Goal: Task Accomplishment & Management: Complete application form

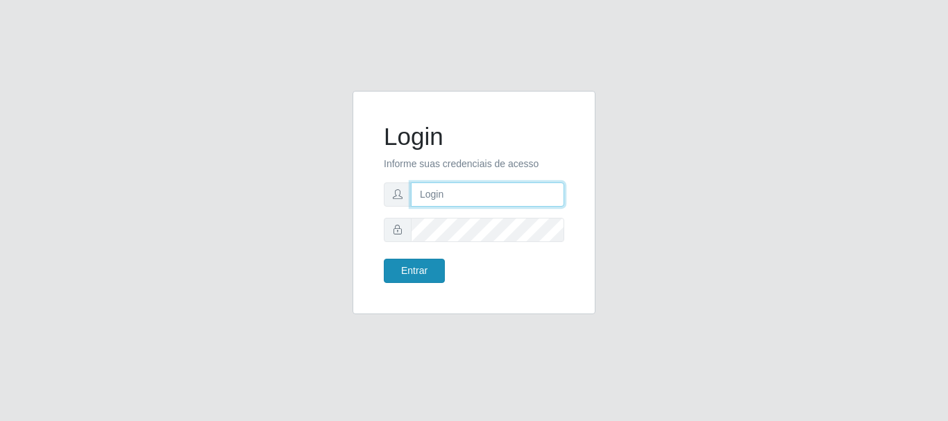
type input "[EMAIL_ADDRESS][DOMAIN_NAME]"
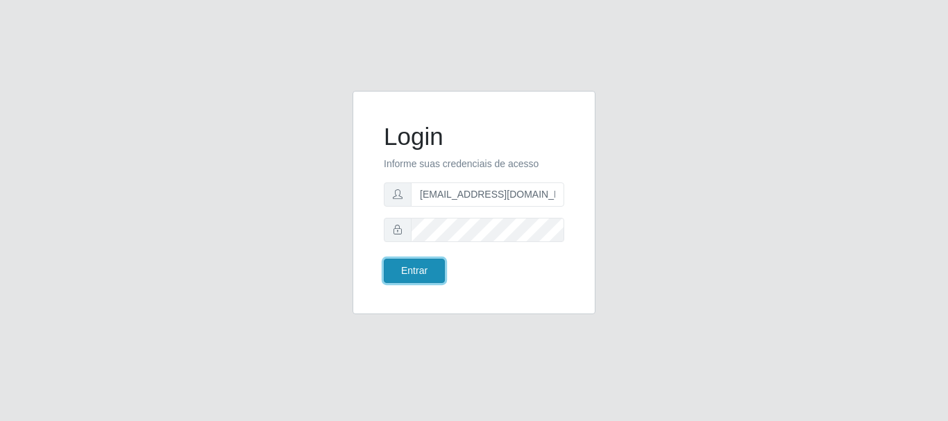
click at [425, 275] on button "Entrar" at bounding box center [414, 271] width 61 height 24
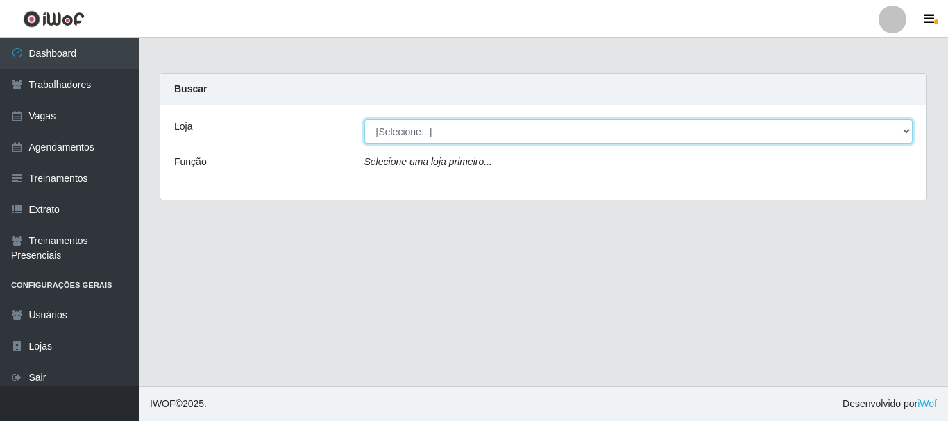
click at [421, 130] on select "[Selecione...] SuperShow - Asa Norte" at bounding box center [638, 131] width 549 height 24
select select "71"
click at [364, 119] on select "[Selecione...] SuperShow - Asa Norte" at bounding box center [638, 131] width 549 height 24
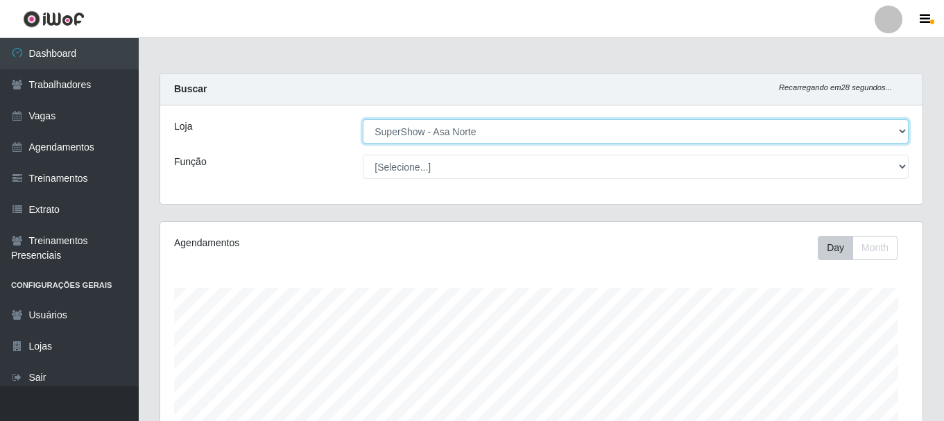
scroll to position [288, 763]
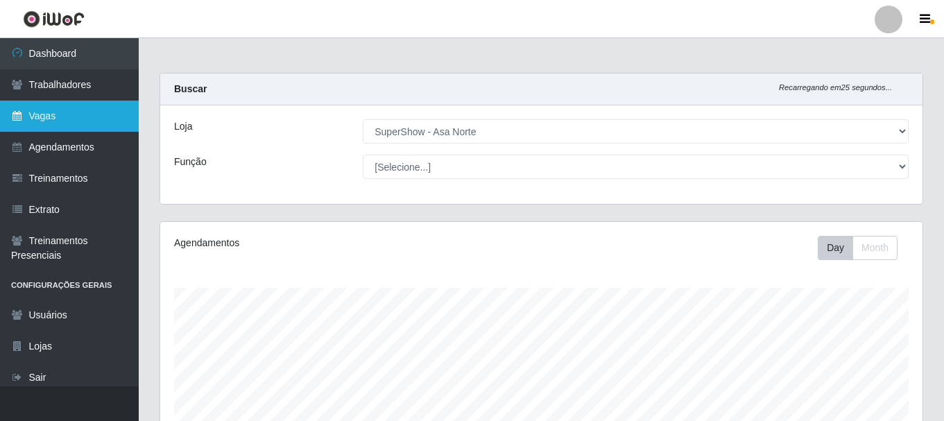
click at [47, 116] on link "Vagas" at bounding box center [69, 116] width 139 height 31
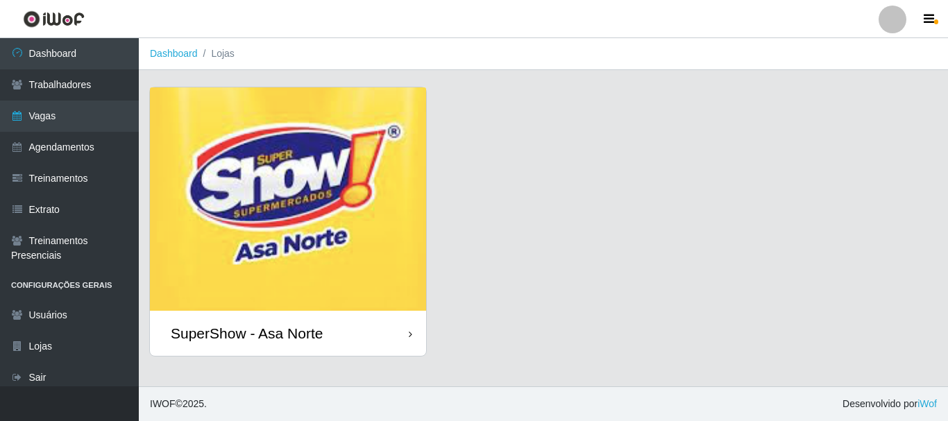
click at [341, 180] on img at bounding box center [288, 198] width 276 height 223
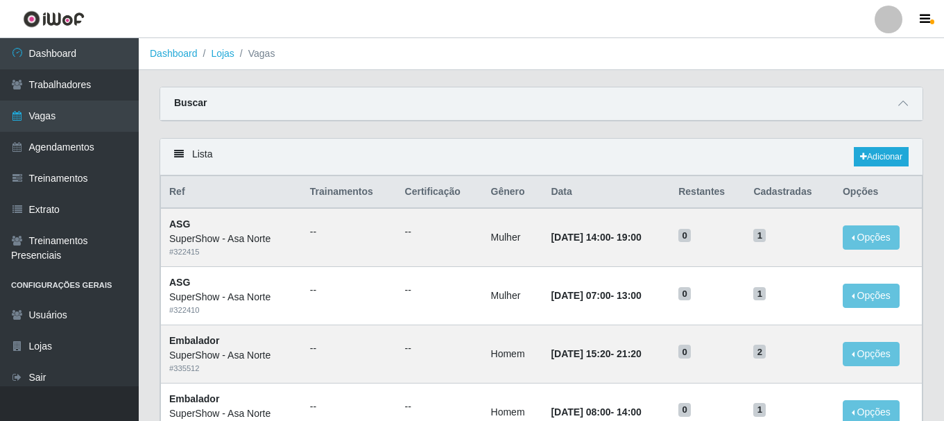
click at [406, 101] on div "Buscar" at bounding box center [541, 103] width 763 height 33
click at [901, 106] on icon at bounding box center [904, 104] width 10 height 10
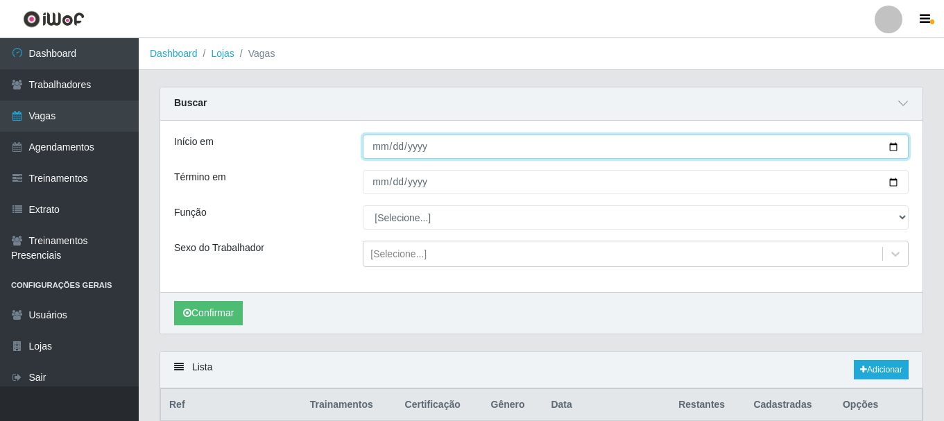
click at [896, 145] on input "Início em" at bounding box center [636, 147] width 546 height 24
type input "[DATE]"
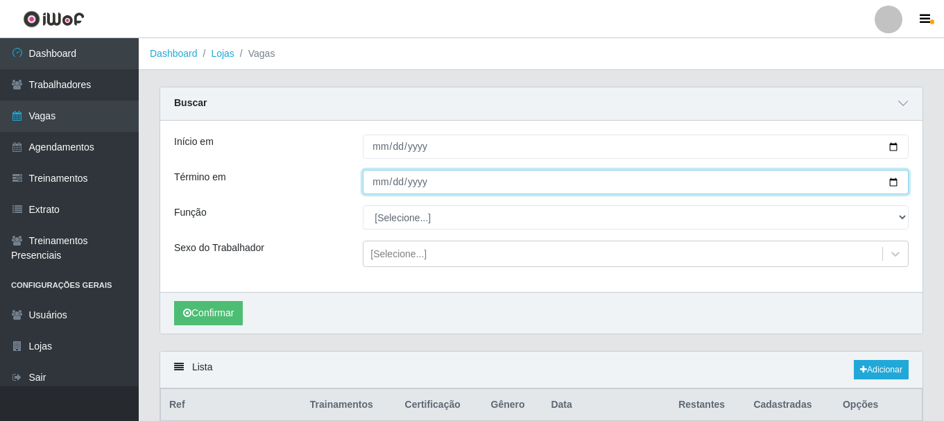
click at [892, 183] on input "Término em" at bounding box center [636, 182] width 546 height 24
type input "[DATE]"
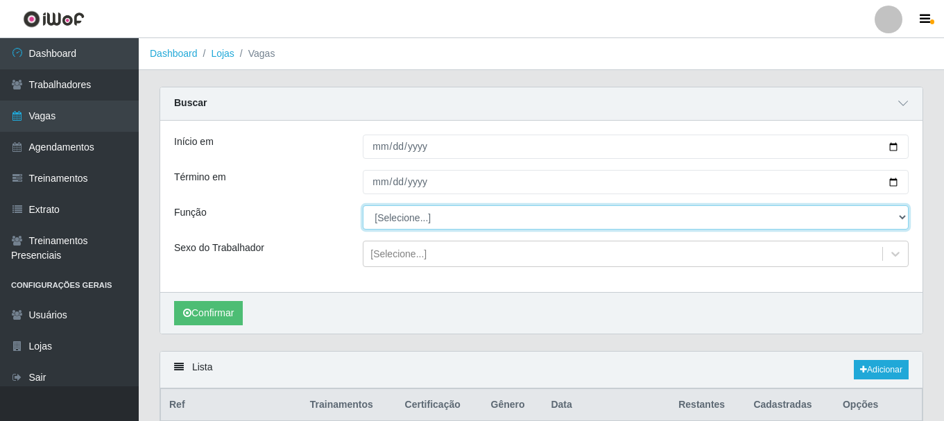
click at [405, 215] on select "[Selecione...] ASG ASG + ASG ++ Auxiliar de Depósito Auxiliar de Depósito + Aux…" at bounding box center [636, 217] width 546 height 24
click at [363, 206] on select "[Selecione...] ASG ASG + ASG ++ Auxiliar de Depósito Auxiliar de Depósito + Aux…" at bounding box center [636, 217] width 546 height 24
click at [456, 222] on select "[Selecione...] ASG ASG + ASG ++ Auxiliar de Depósito Auxiliar de Depósito + Aux…" at bounding box center [636, 217] width 546 height 24
select select "[Selecione...]"
click at [363, 206] on select "[Selecione...] ASG ASG + ASG ++ Auxiliar de Depósito Auxiliar de Depósito + Aux…" at bounding box center [636, 217] width 546 height 24
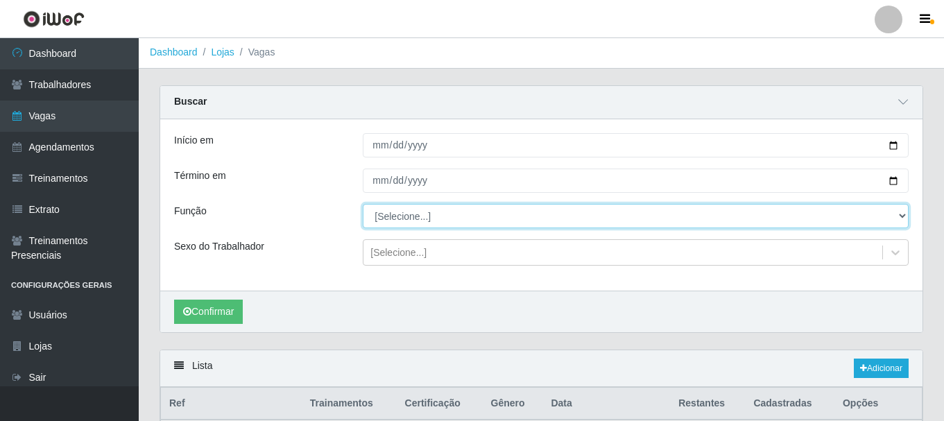
scroll to position [139, 0]
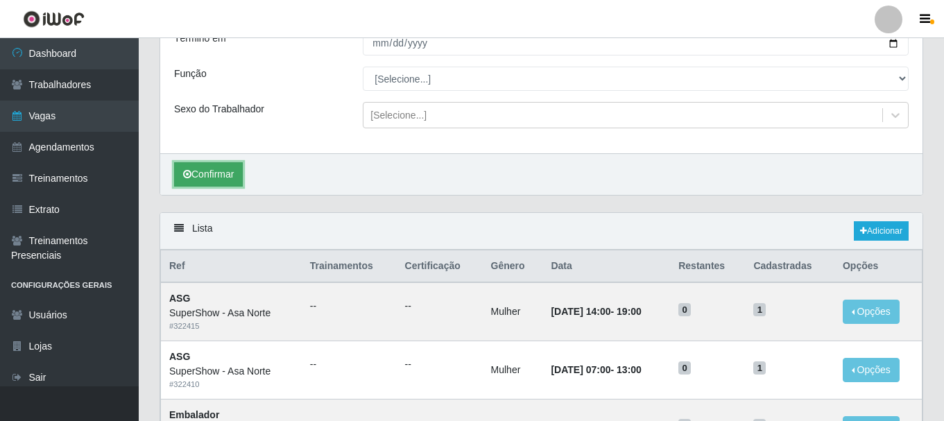
click at [224, 174] on button "Confirmar" at bounding box center [208, 174] width 69 height 24
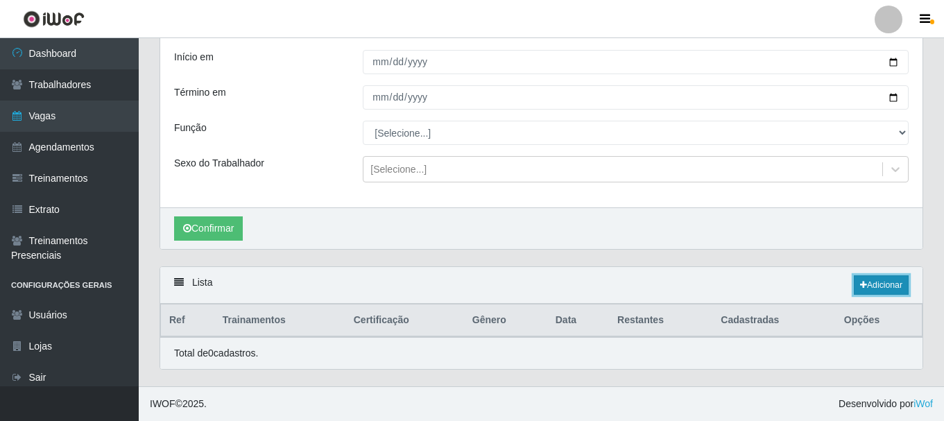
click at [888, 287] on link "Adicionar" at bounding box center [881, 284] width 55 height 19
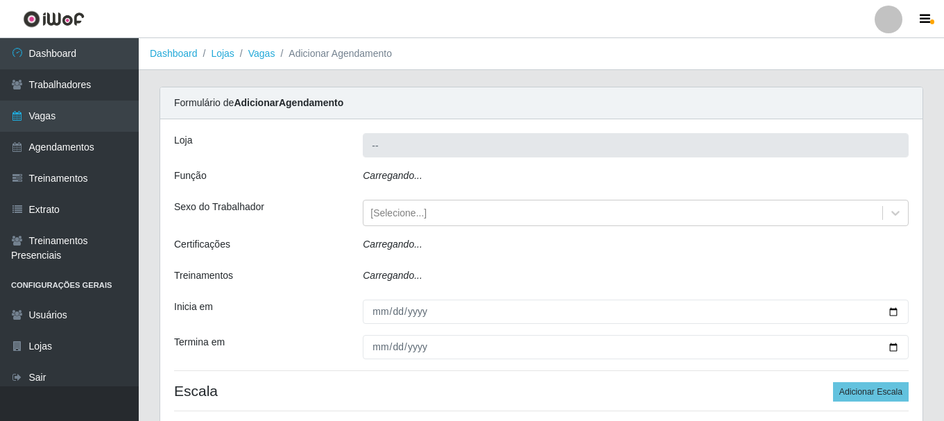
type input "SuperShow - Asa Norte"
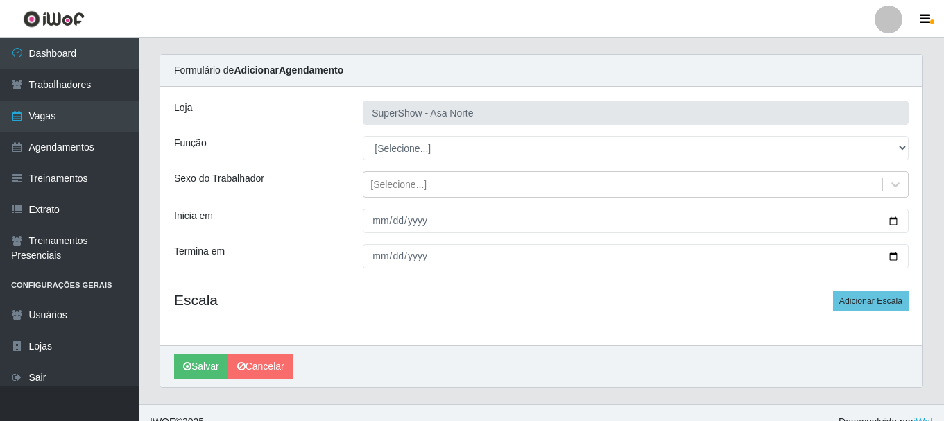
scroll to position [51, 0]
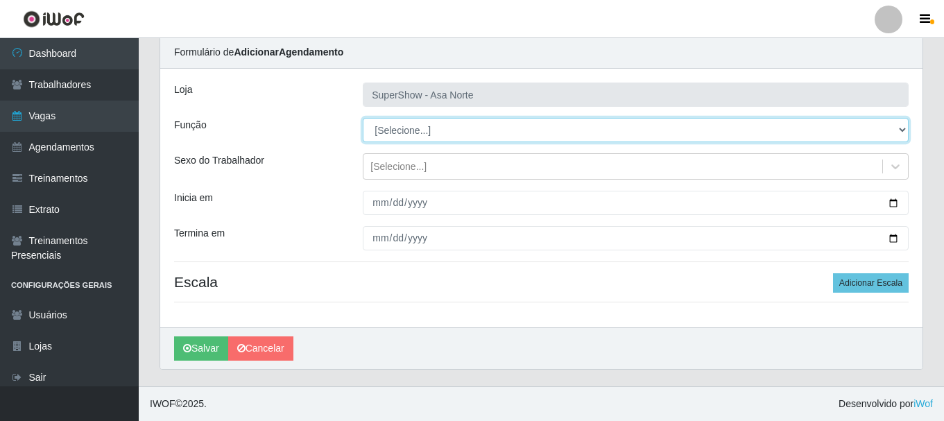
click at [430, 126] on select "[Selecione...] ASG ASG + ASG ++ Auxiliar de Depósito Auxiliar de Depósito + Aux…" at bounding box center [636, 130] width 546 height 24
select select "24"
click at [363, 118] on select "[Selecione...] ASG ASG + ASG ++ Auxiliar de Depósito Auxiliar de Depósito + Aux…" at bounding box center [636, 130] width 546 height 24
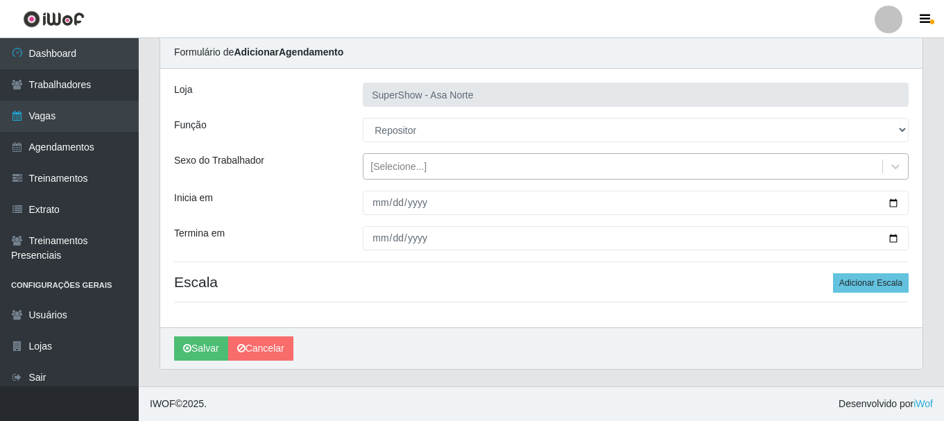
click at [396, 166] on div "[Selecione...]" at bounding box center [399, 167] width 56 height 15
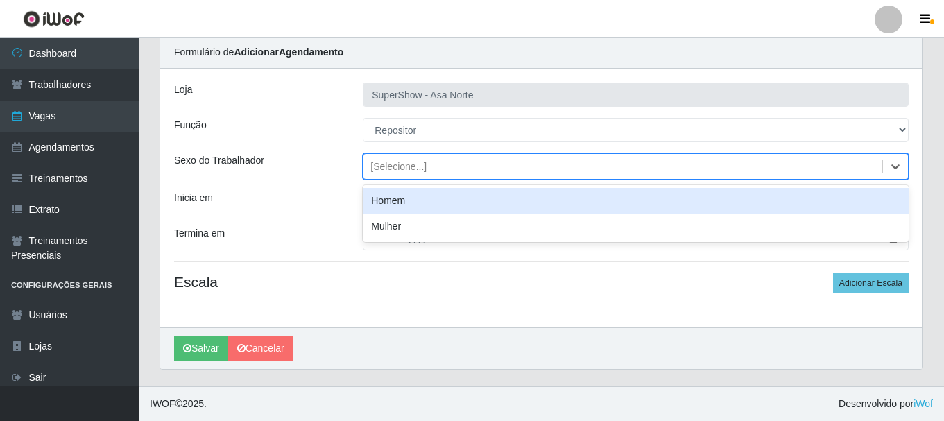
click at [400, 199] on div "Homem" at bounding box center [636, 201] width 546 height 26
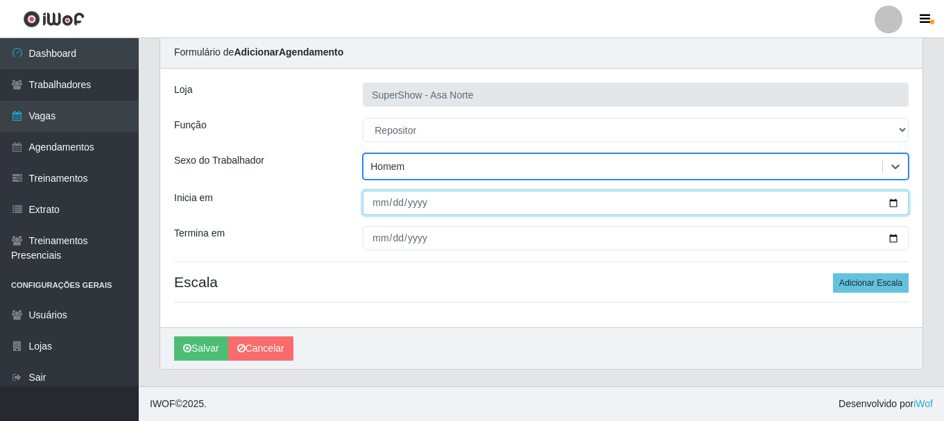
click at [375, 205] on input "Inicia em" at bounding box center [636, 203] width 546 height 24
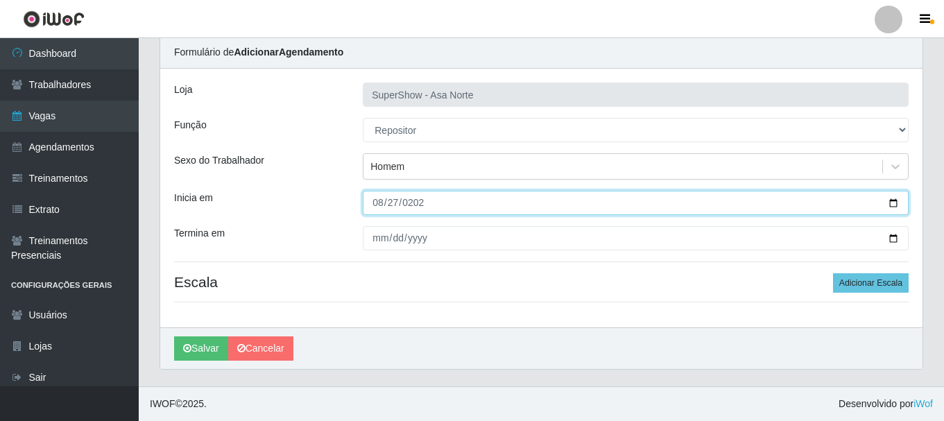
type input "[DATE]"
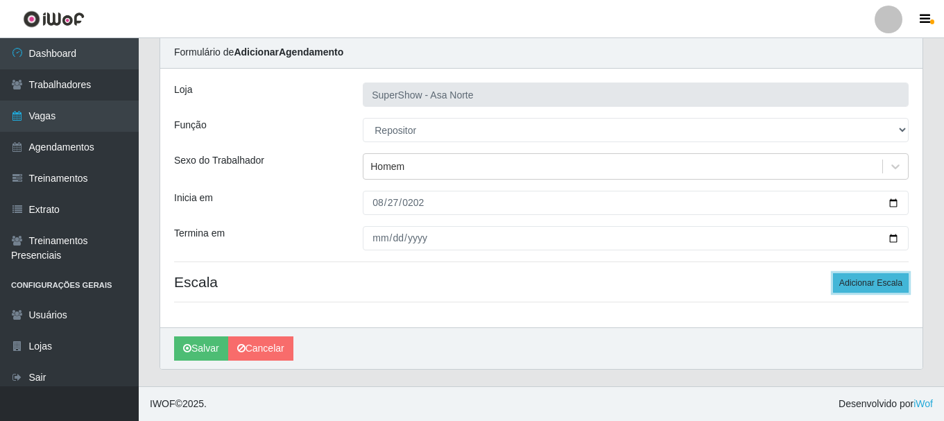
click at [863, 282] on button "Adicionar Escala" at bounding box center [871, 282] width 76 height 19
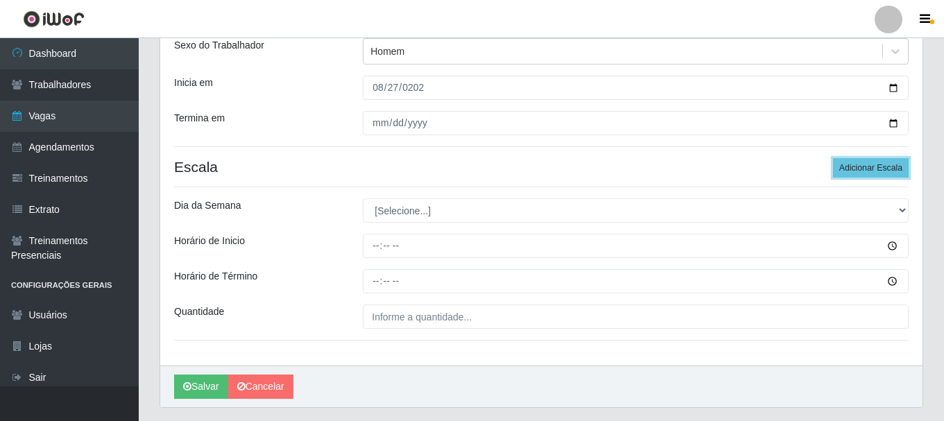
scroll to position [135, 0]
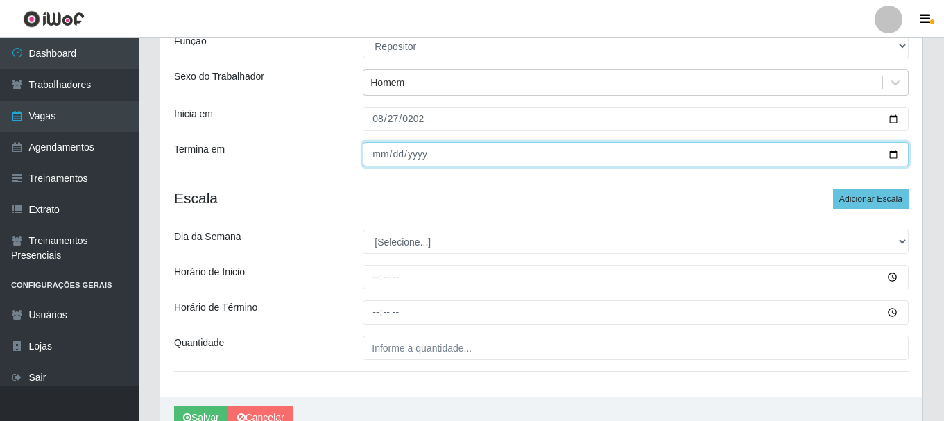
click at [374, 154] on input "[DATE]" at bounding box center [636, 154] width 546 height 24
type input "[DATE]"
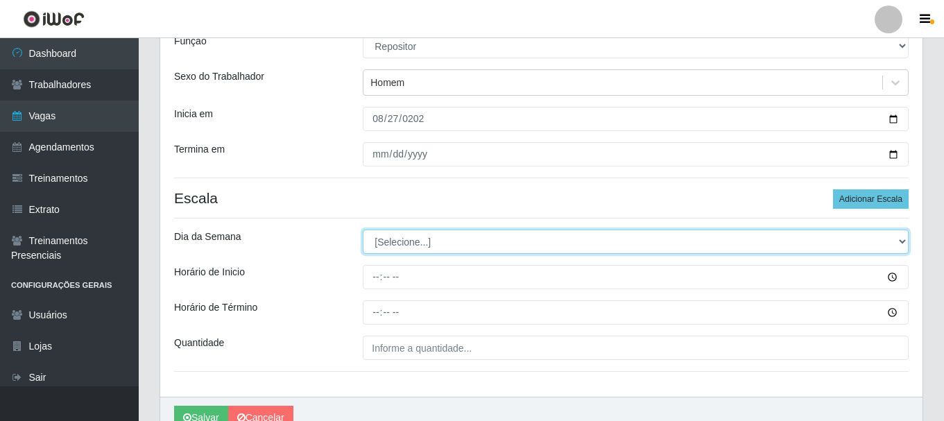
click at [448, 237] on select "[Selecione...] Segunda Terça Quarta Quinta Sexta Sábado Domingo" at bounding box center [636, 242] width 546 height 24
select select "3"
click at [363, 230] on select "[Selecione...] Segunda Terça Quarta Quinta Sexta Sábado Domingo" at bounding box center [636, 242] width 546 height 24
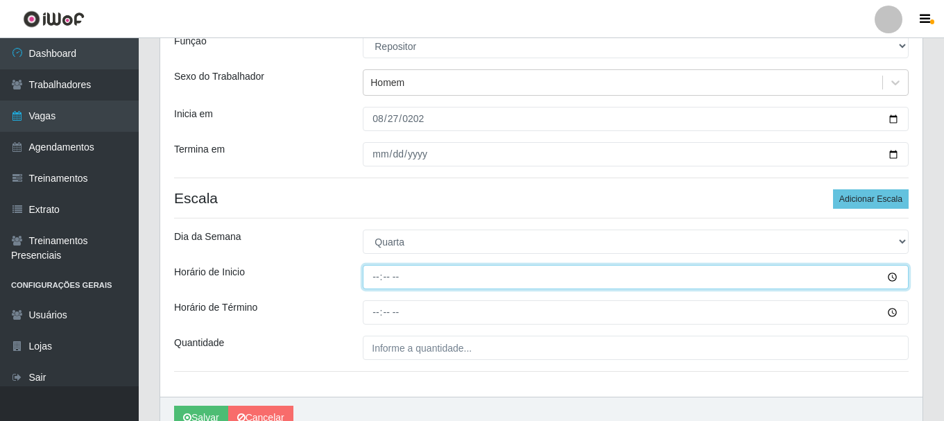
click at [373, 278] on input "Horário de Inicio" at bounding box center [636, 277] width 546 height 24
type input "14:00"
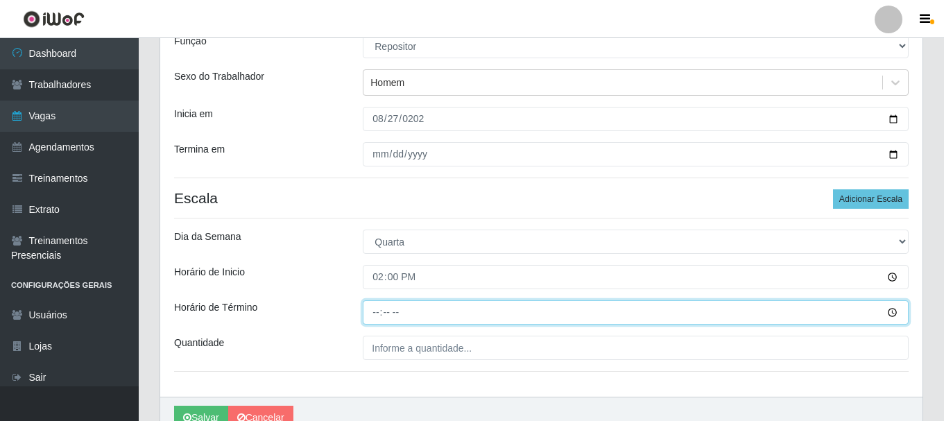
type input "20:00"
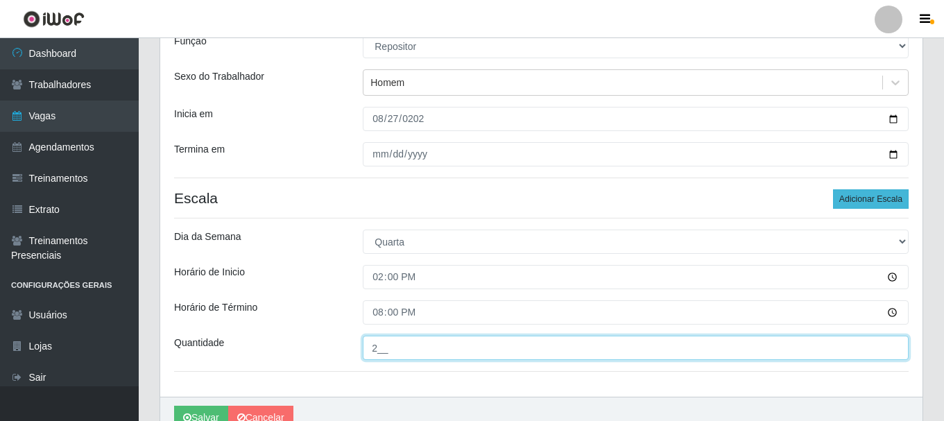
type input "2__"
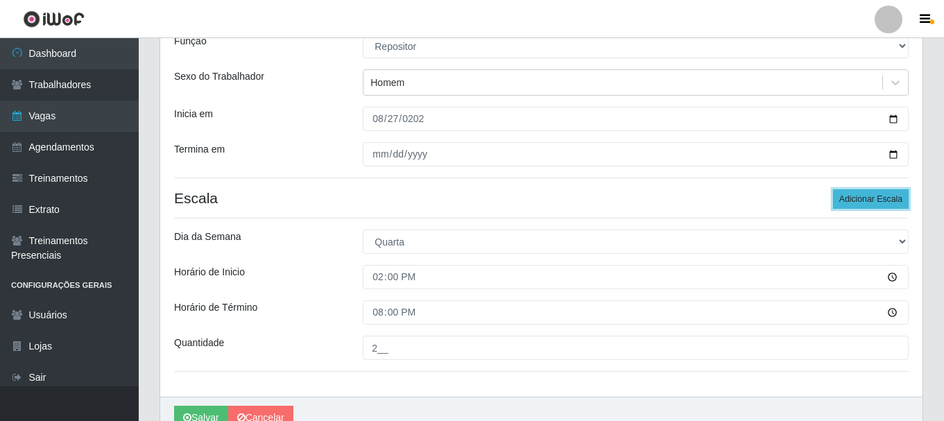
drag, startPoint x: 859, startPoint y: 198, endPoint x: 842, endPoint y: 196, distance: 17.5
click at [855, 198] on button "Adicionar Escala" at bounding box center [871, 198] width 76 height 19
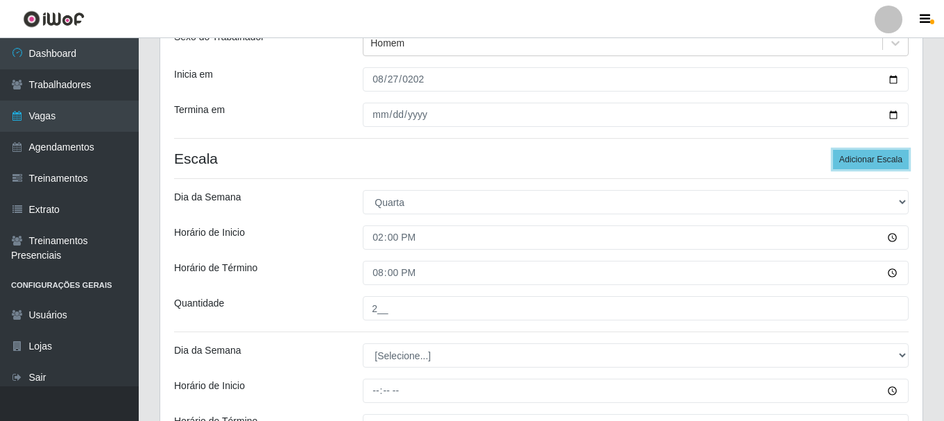
scroll to position [204, 0]
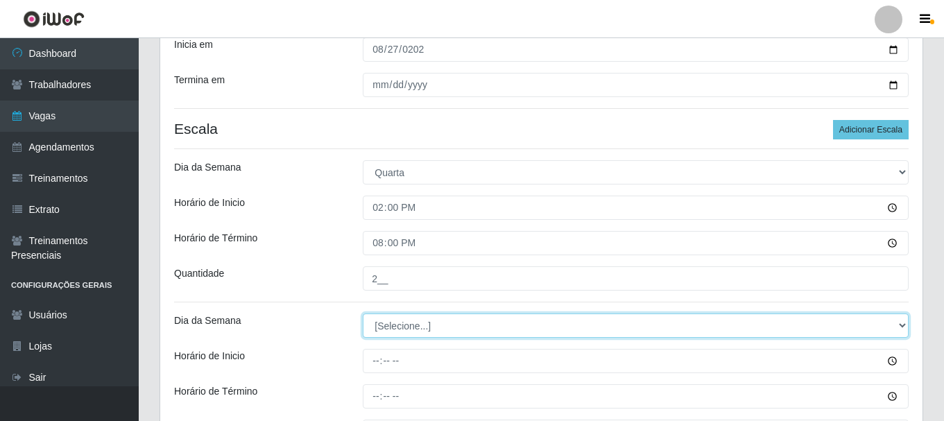
click at [419, 328] on select "[Selecione...] Segunda Terça Quarta Quinta Sexta Sábado Domingo" at bounding box center [636, 326] width 546 height 24
select select "4"
click at [363, 314] on select "[Selecione...] Segunda Terça Quarta Quinta Sexta Sábado Domingo" at bounding box center [636, 326] width 546 height 24
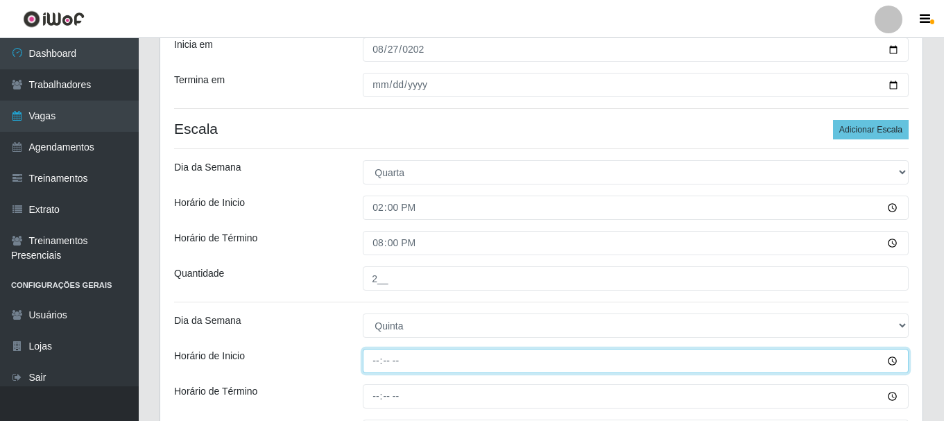
click at [378, 364] on input "Horário de Inicio" at bounding box center [636, 361] width 546 height 24
type input "14:00"
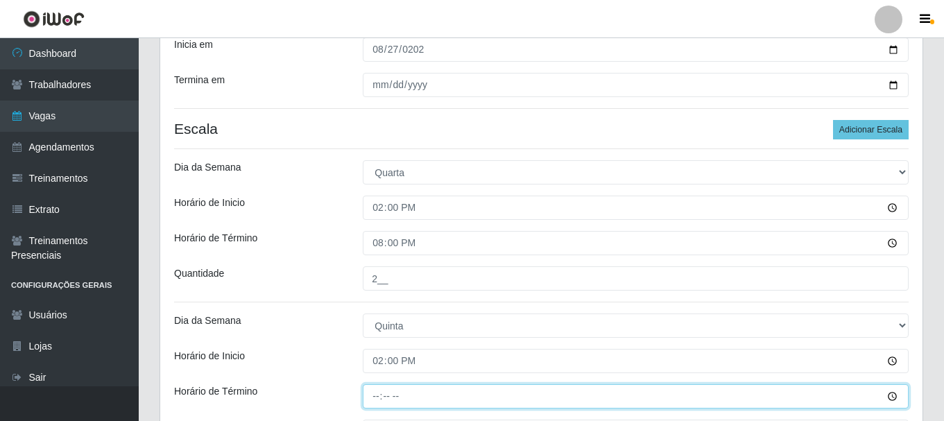
type input "20:00"
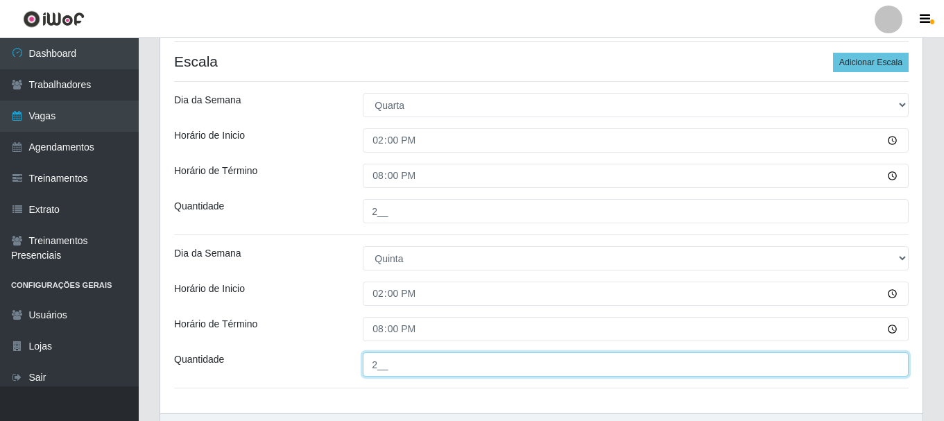
scroll to position [296, 0]
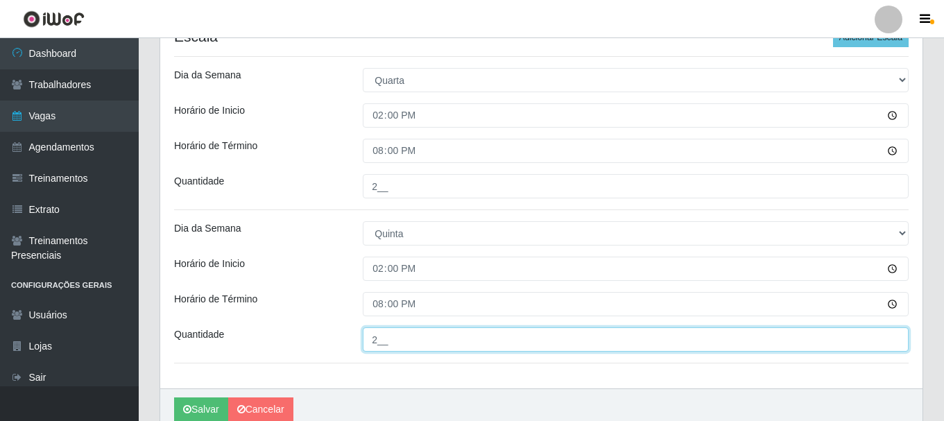
type input "2__"
click at [174, 398] on button "Salvar" at bounding box center [201, 410] width 54 height 24
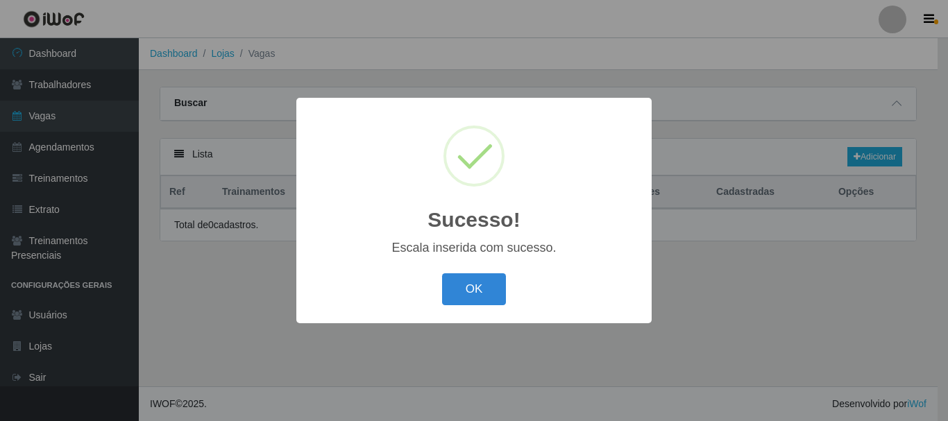
click at [442, 273] on button "OK" at bounding box center [474, 289] width 65 height 33
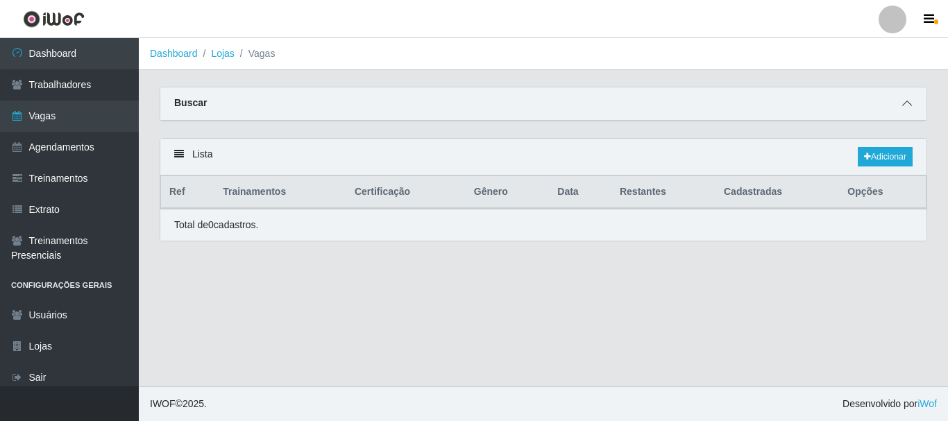
click at [906, 103] on icon at bounding box center [907, 104] width 10 height 10
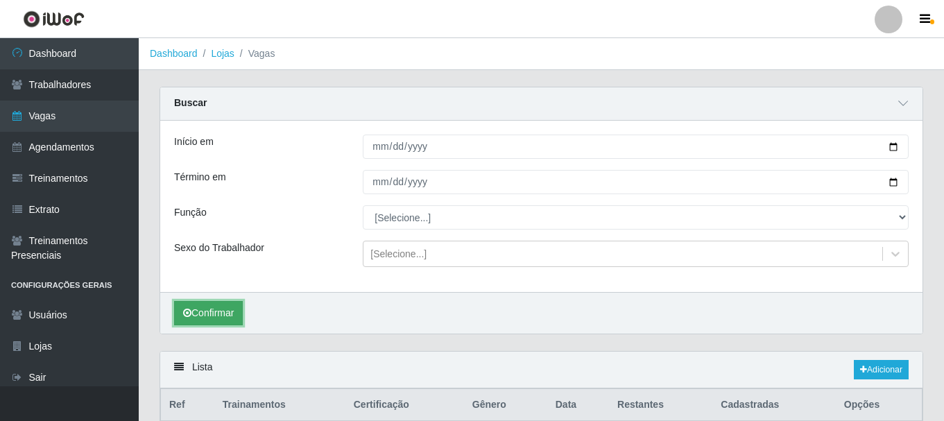
click at [233, 316] on button "Confirmar" at bounding box center [208, 313] width 69 height 24
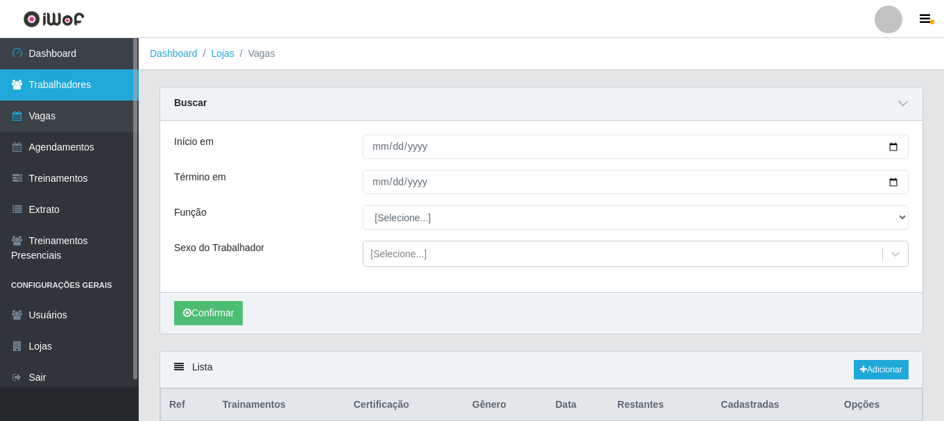
click at [101, 78] on link "Trabalhadores" at bounding box center [69, 84] width 139 height 31
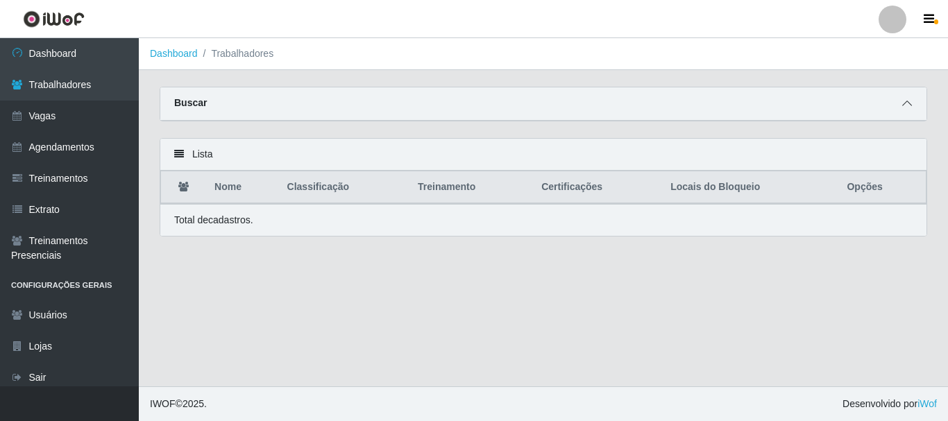
click at [906, 103] on icon at bounding box center [907, 104] width 10 height 10
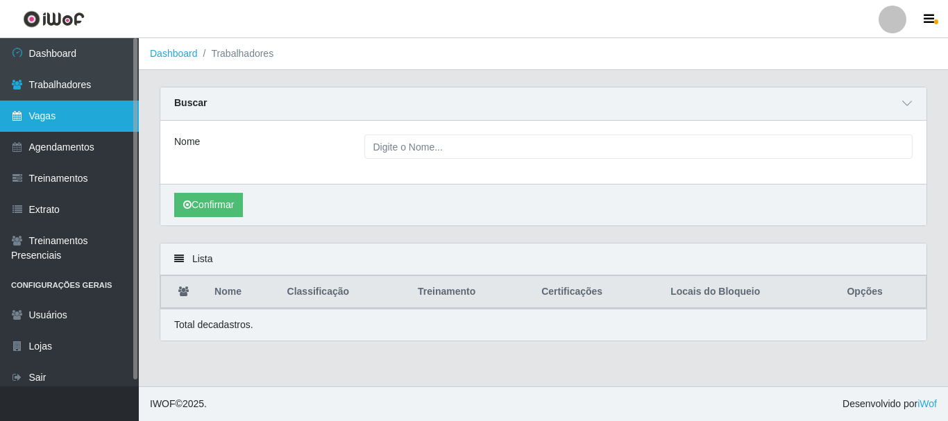
click at [63, 117] on link "Vagas" at bounding box center [69, 116] width 139 height 31
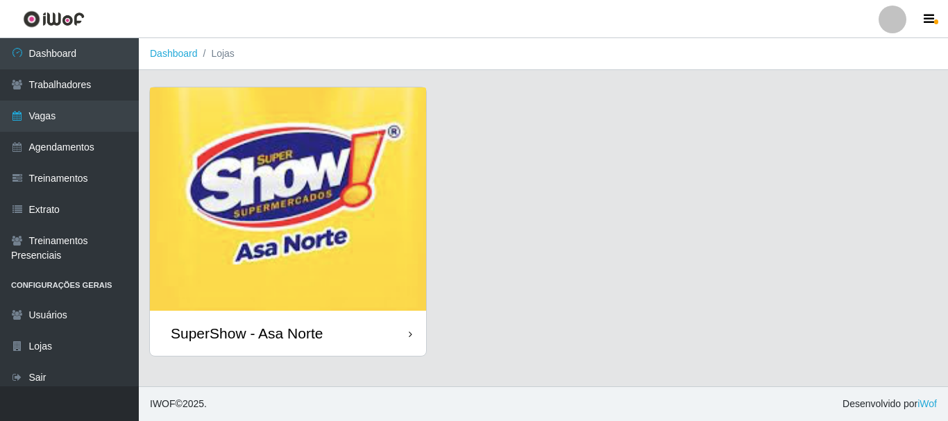
click at [300, 211] on img at bounding box center [288, 198] width 276 height 223
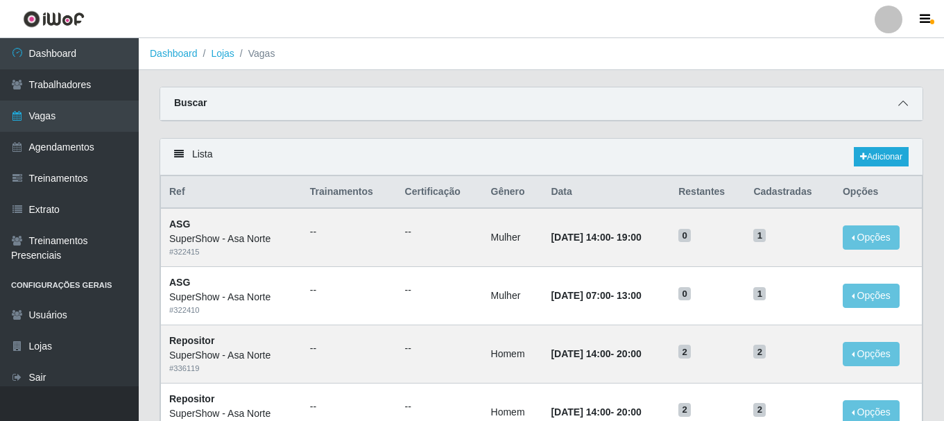
click at [904, 104] on icon at bounding box center [904, 104] width 10 height 10
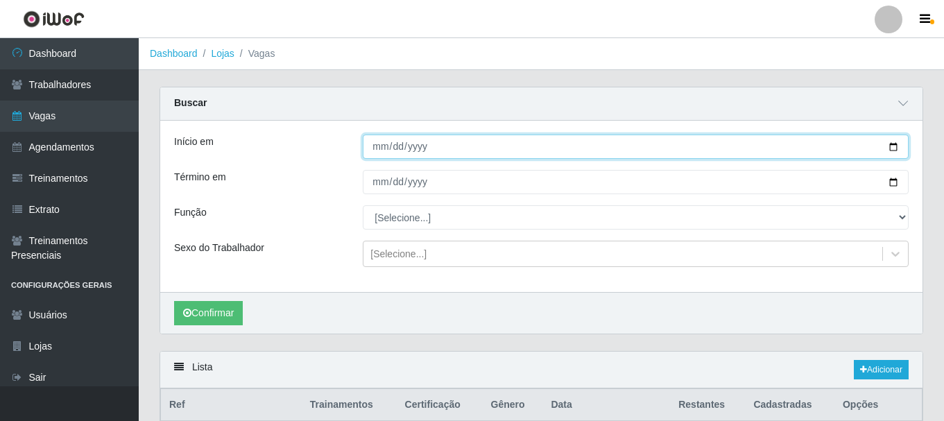
click at [894, 149] on input "Início em" at bounding box center [636, 147] width 546 height 24
type input "[DATE]"
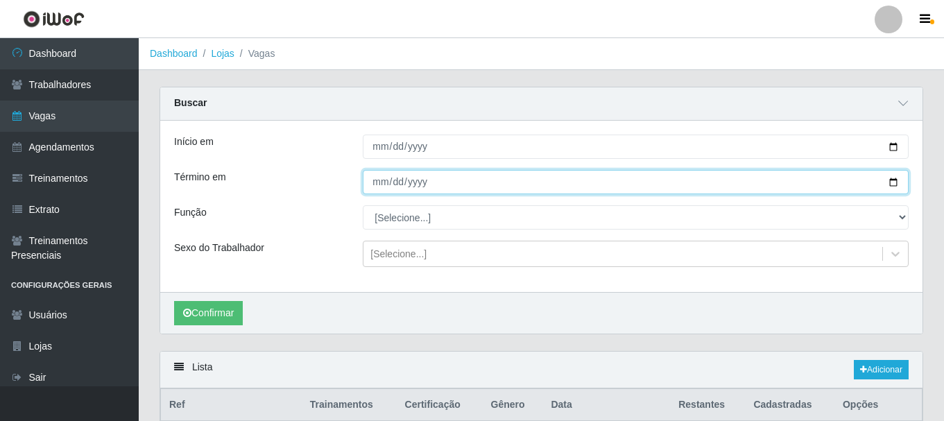
click at [894, 183] on input "Término em" at bounding box center [636, 182] width 546 height 24
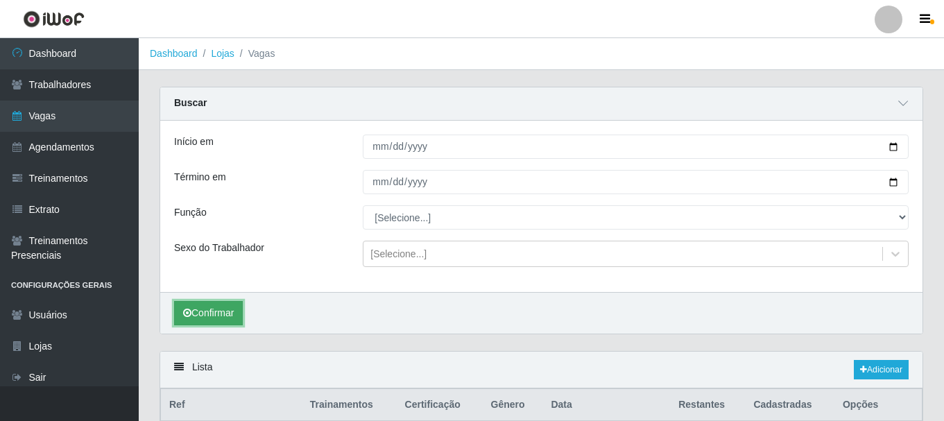
click at [210, 307] on button "Confirmar" at bounding box center [208, 313] width 69 height 24
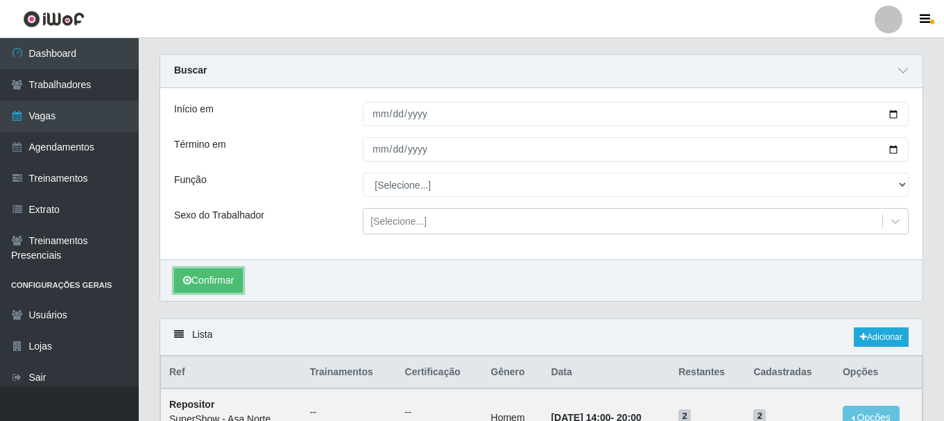
scroll to position [15, 0]
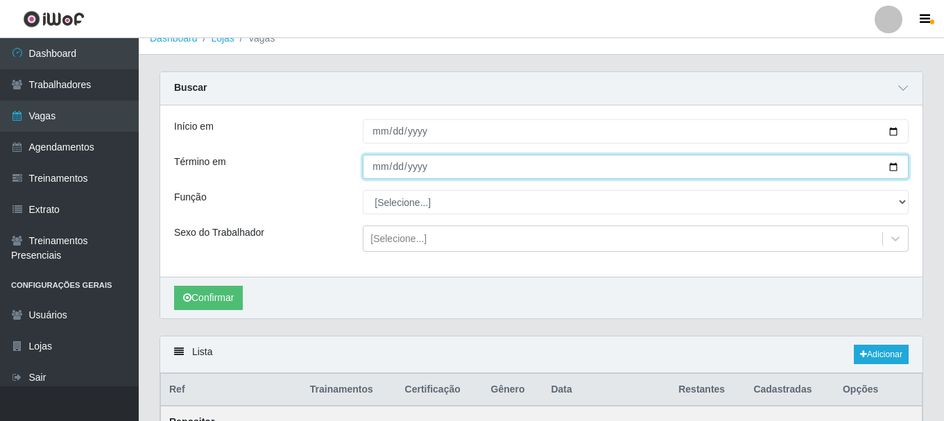
click at [894, 165] on input "[DATE]" at bounding box center [636, 167] width 546 height 24
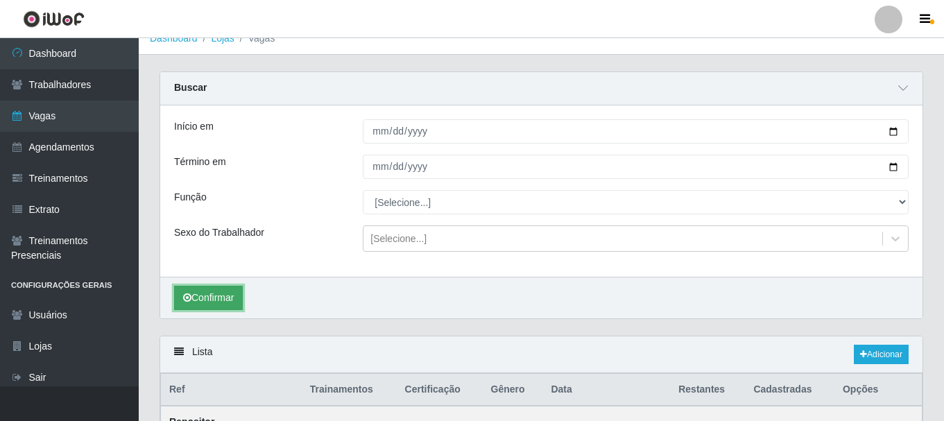
click at [214, 297] on button "Confirmar" at bounding box center [208, 298] width 69 height 24
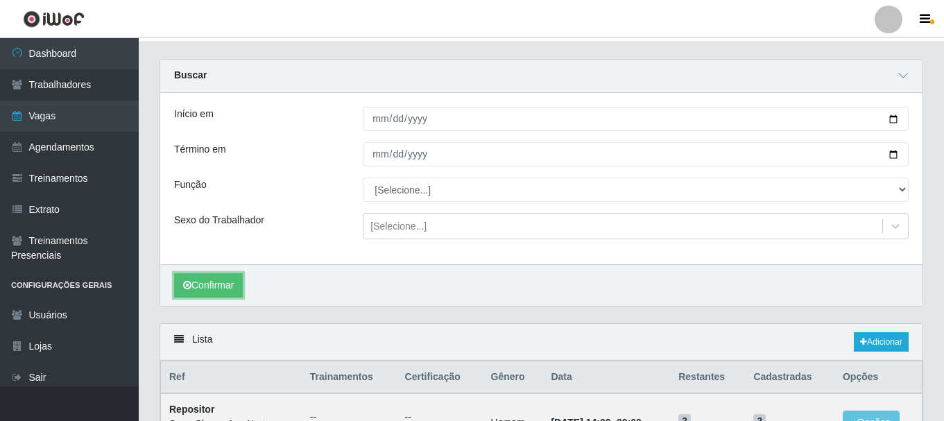
scroll to position [3, 0]
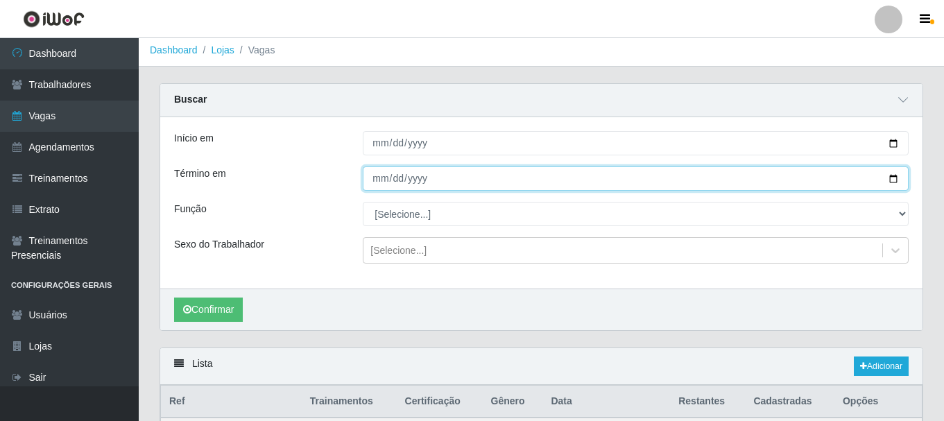
click at [895, 180] on input "[DATE]" at bounding box center [636, 179] width 546 height 24
type input "[DATE]"
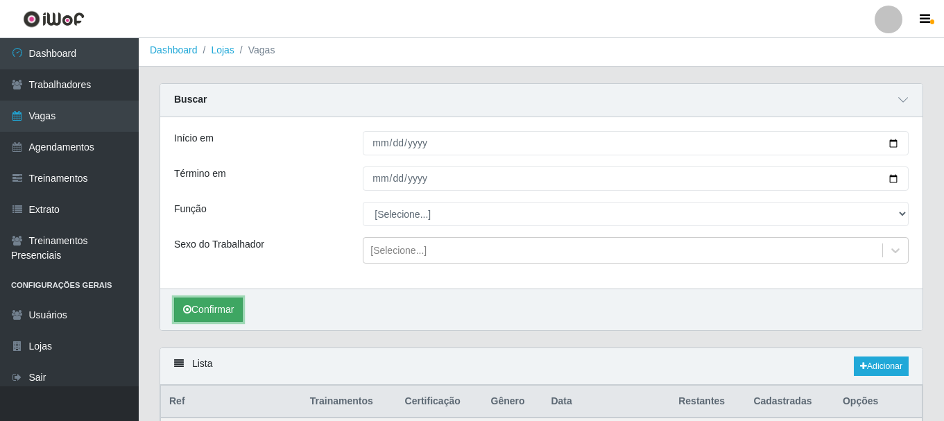
click at [223, 309] on button "Confirmar" at bounding box center [208, 310] width 69 height 24
click at [883, 367] on link "Adicionar" at bounding box center [881, 366] width 55 height 19
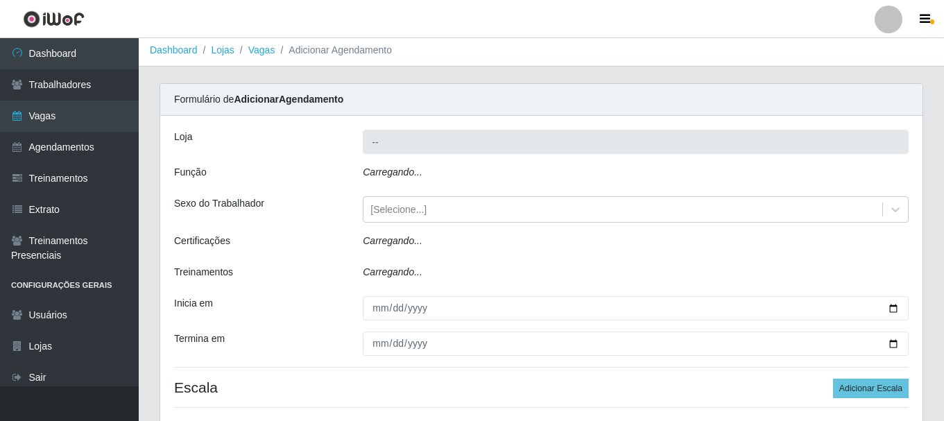
type input "SuperShow - Asa Norte"
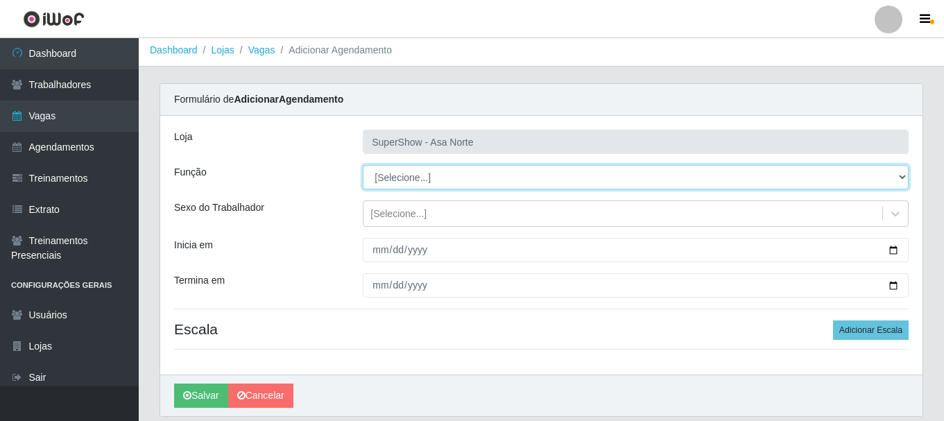
click at [407, 175] on select "[Selecione...] ASG ASG + ASG ++ Auxiliar de Depósito Auxiliar de Depósito + Aux…" at bounding box center [636, 177] width 546 height 24
select select "24"
click at [363, 165] on select "[Selecione...] ASG ASG + ASG ++ Auxiliar de Depósito Auxiliar de Depósito + Aux…" at bounding box center [636, 177] width 546 height 24
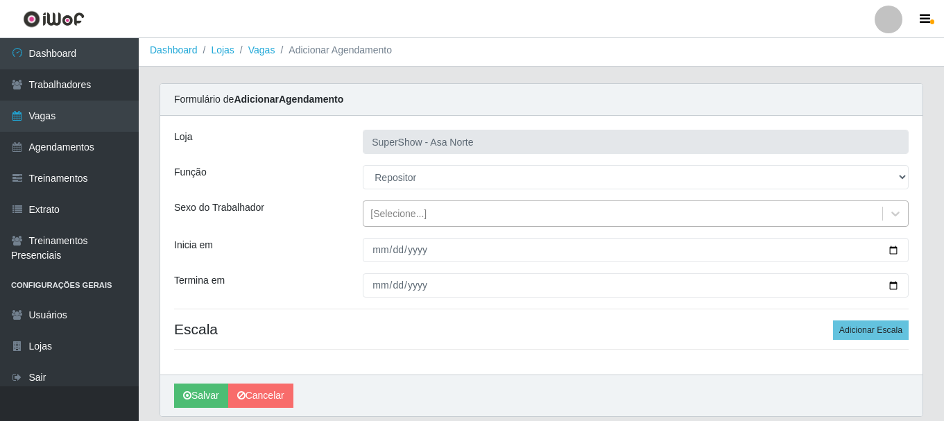
click at [412, 219] on div "[Selecione...]" at bounding box center [399, 214] width 56 height 15
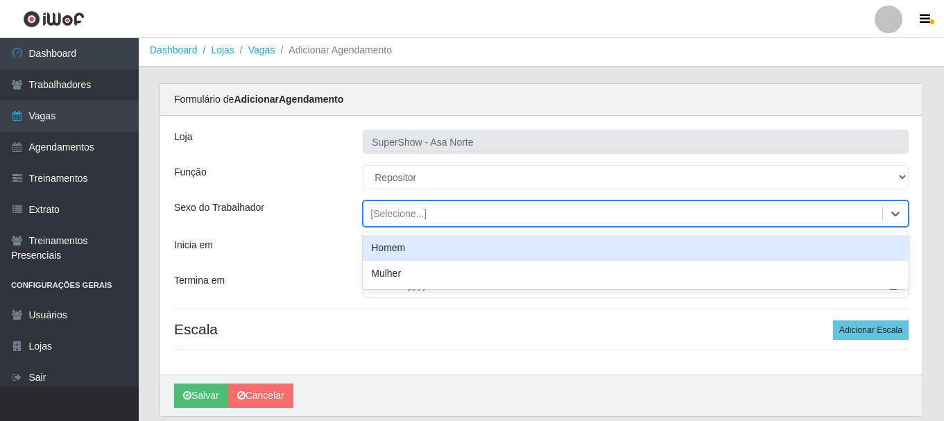
click at [400, 247] on div "Homem" at bounding box center [636, 248] width 546 height 26
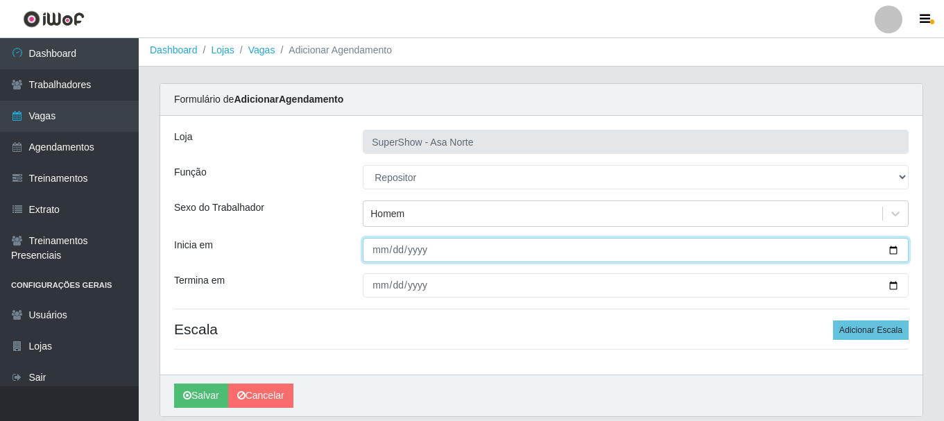
click at [381, 251] on input "Inicia em" at bounding box center [636, 250] width 546 height 24
type input "[DATE]"
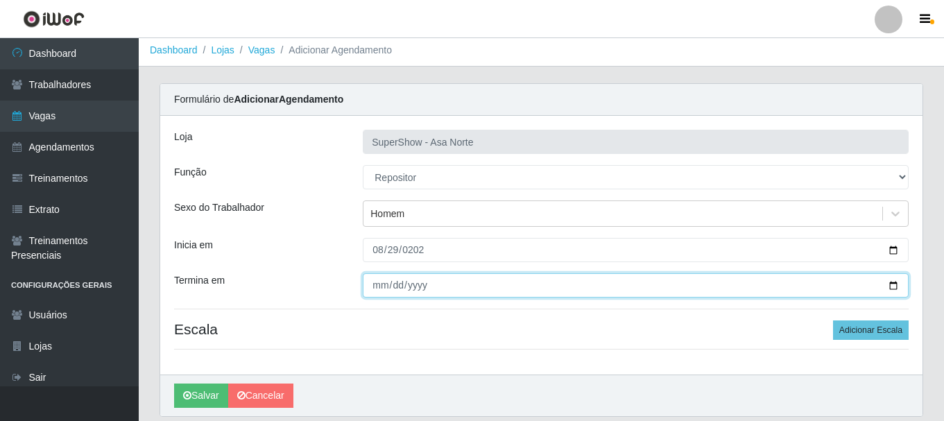
click at [376, 285] on input "[DATE]" at bounding box center [636, 285] width 546 height 24
type input "[DATE]"
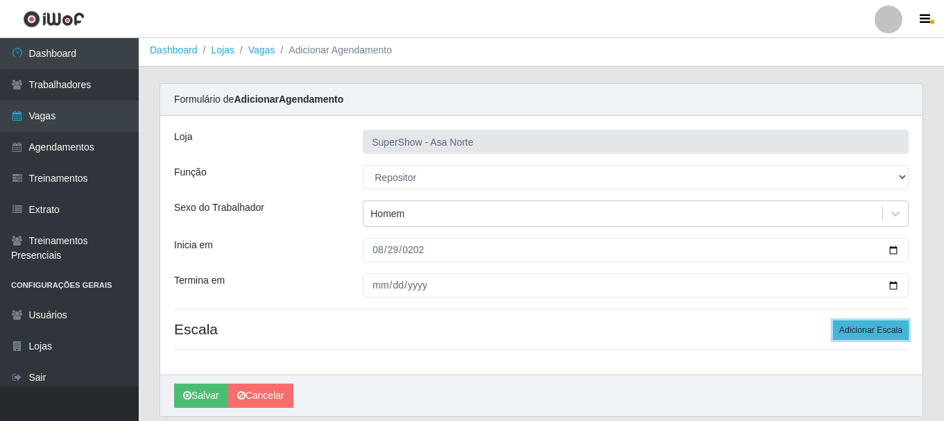
click at [883, 334] on button "Adicionar Escala" at bounding box center [871, 330] width 76 height 19
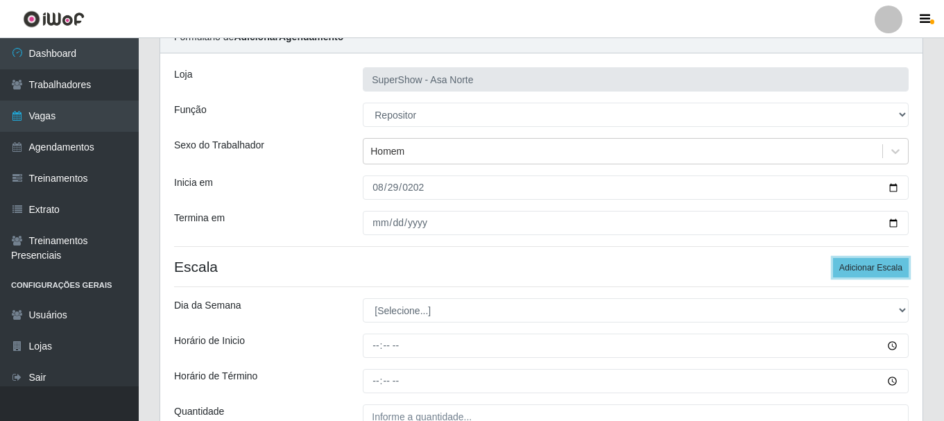
scroll to position [73, 0]
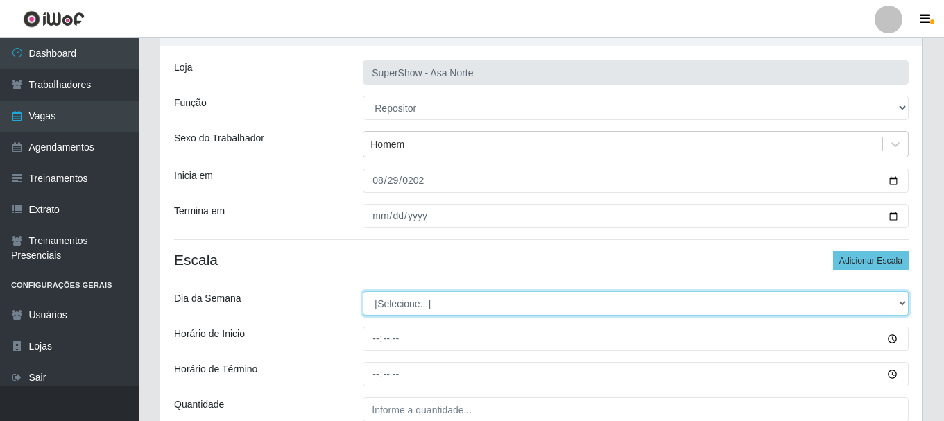
click at [423, 301] on select "[Selecione...] Segunda Terça Quarta Quinta Sexta Sábado Domingo" at bounding box center [636, 303] width 546 height 24
select select "5"
click at [363, 291] on select "[Selecione...] Segunda Terça Quarta Quinta Sexta Sábado Domingo" at bounding box center [636, 303] width 546 height 24
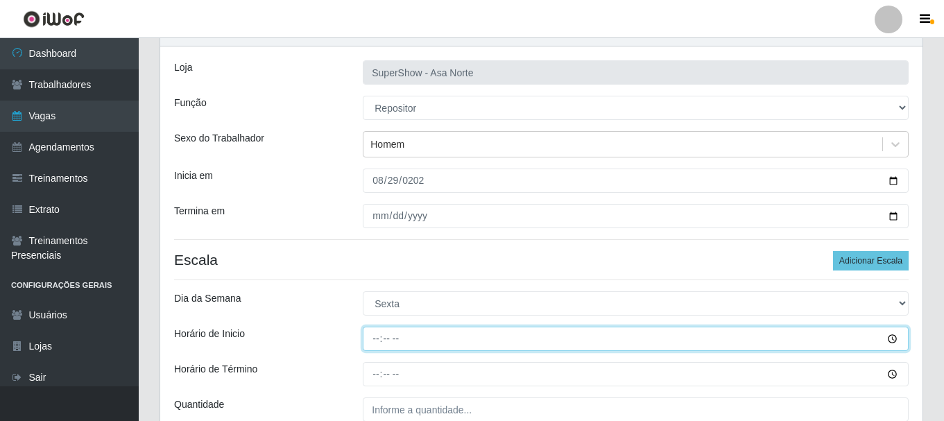
click at [380, 339] on input "Horário de Inicio" at bounding box center [636, 339] width 546 height 24
type input "14:00"
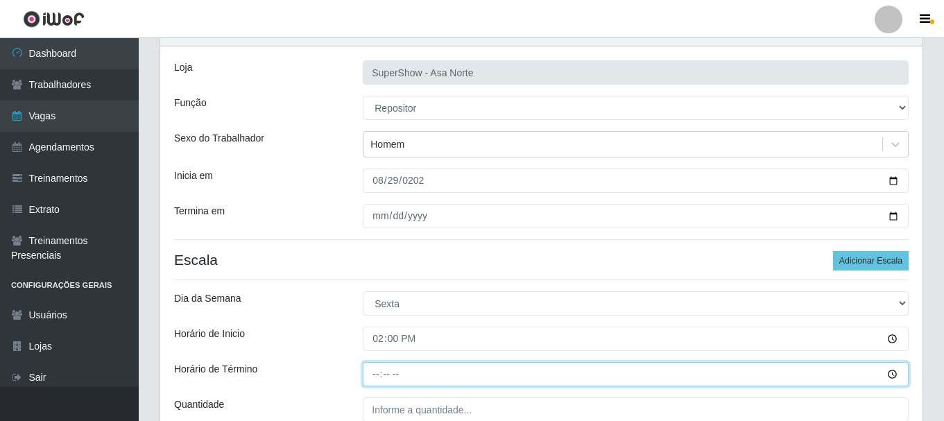
type input "20:00"
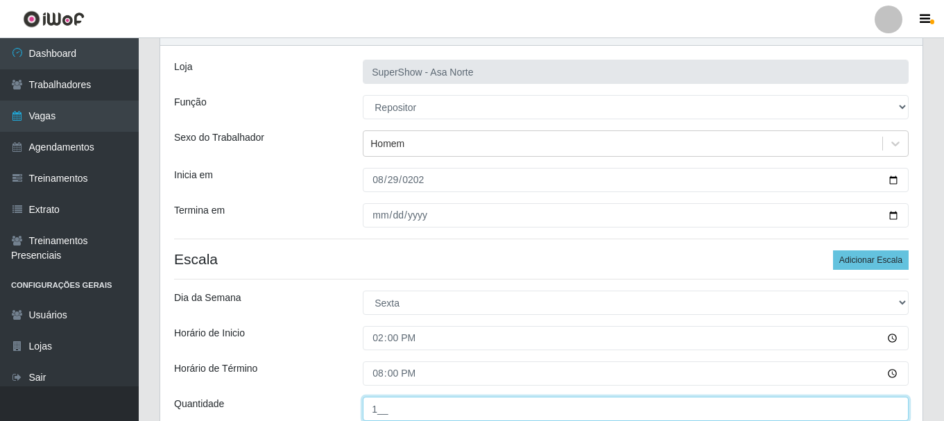
scroll to position [143, 0]
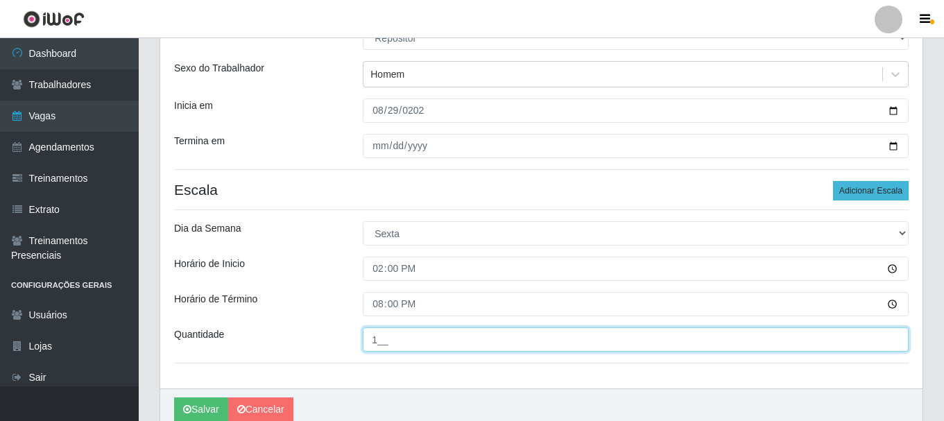
type input "1__"
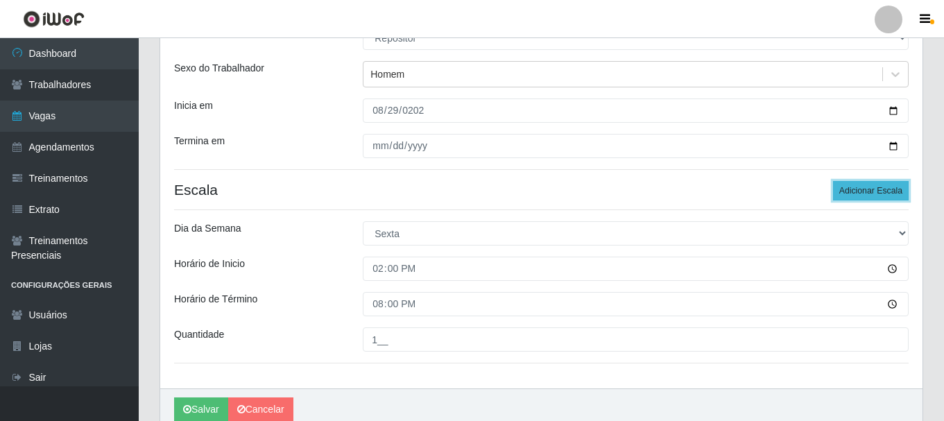
click at [862, 191] on button "Adicionar Escala" at bounding box center [871, 190] width 76 height 19
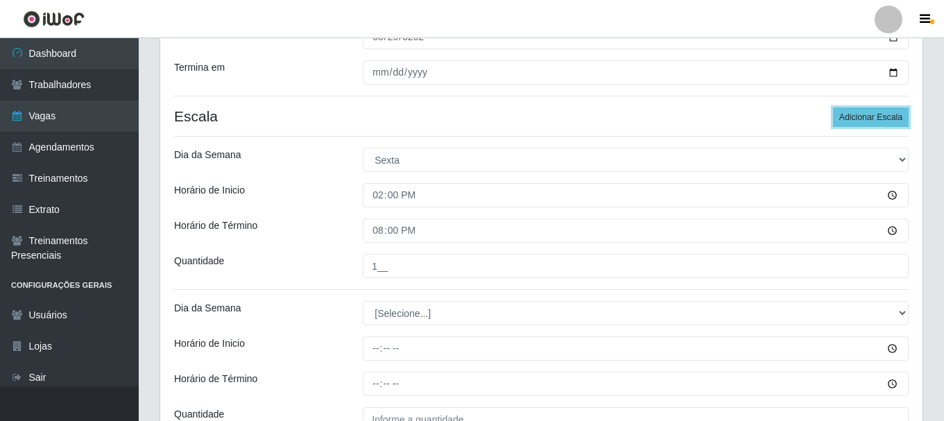
scroll to position [282, 0]
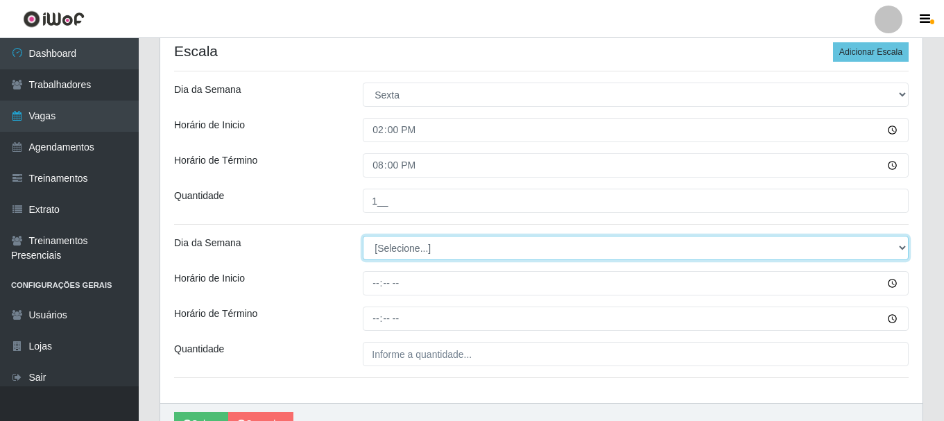
click at [425, 244] on select "[Selecione...] Segunda Terça Quarta Quinta Sexta Sábado Domingo" at bounding box center [636, 248] width 546 height 24
select select "6"
click at [363, 236] on select "[Selecione...] Segunda Terça Quarta Quinta Sexta Sábado Domingo" at bounding box center [636, 248] width 546 height 24
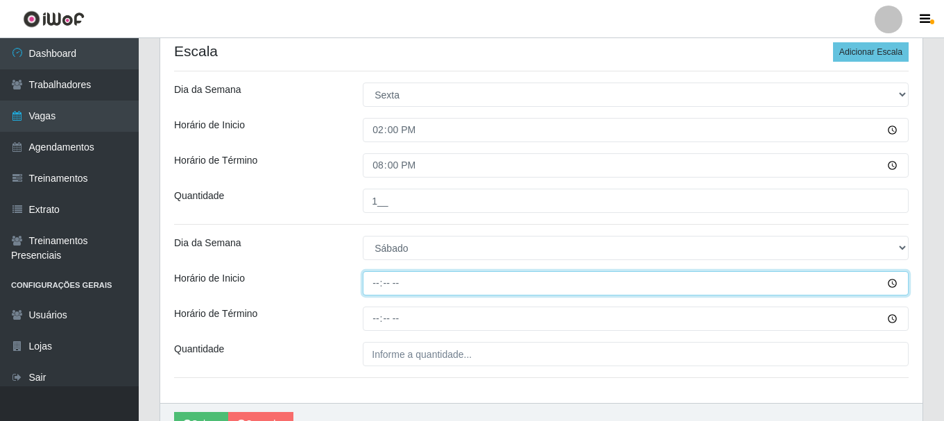
click at [376, 285] on input "Horário de Inicio" at bounding box center [636, 283] width 546 height 24
type input "14:00"
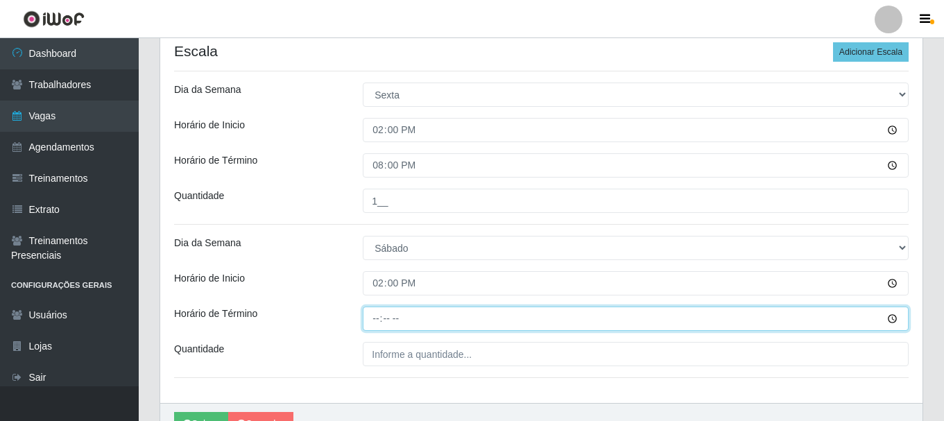
type input "20:00"
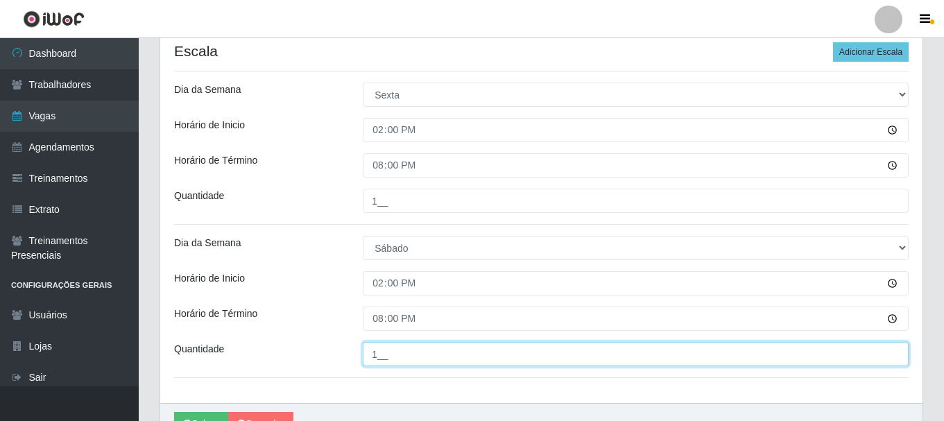
type input "1__"
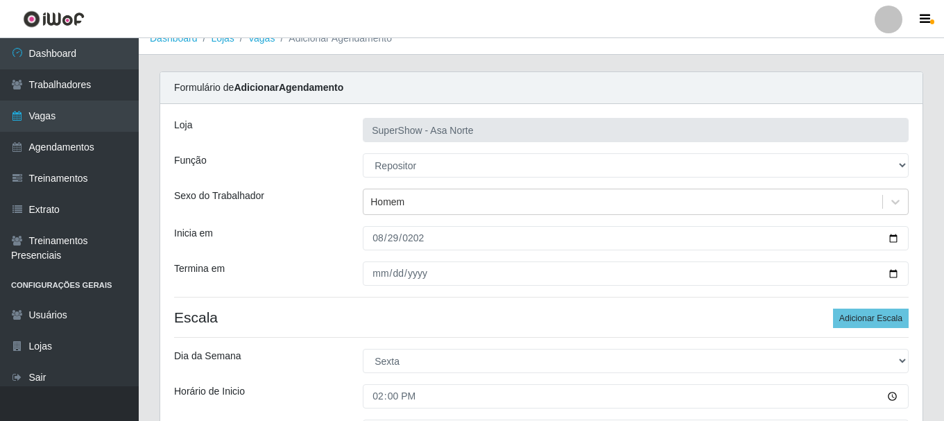
scroll to position [10, 0]
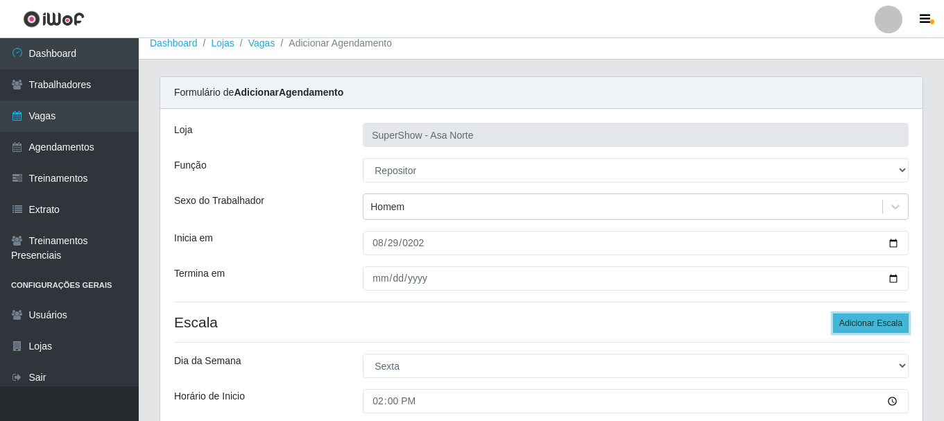
click at [890, 328] on button "Adicionar Escala" at bounding box center [871, 323] width 76 height 19
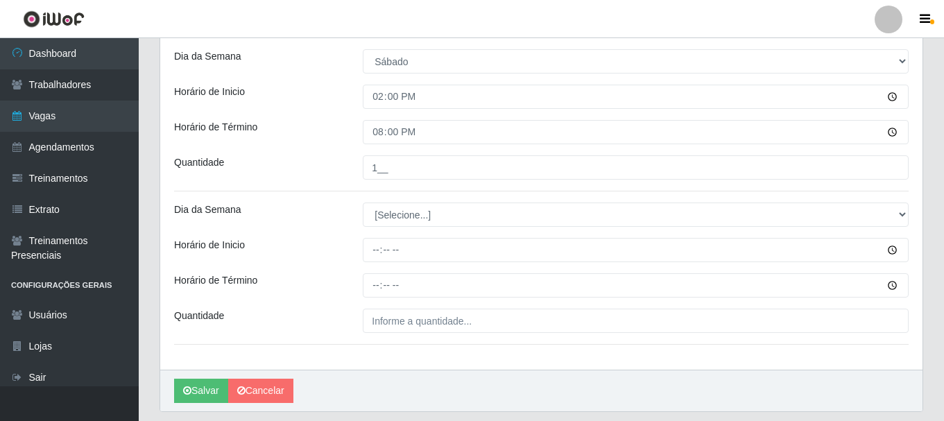
scroll to position [511, 0]
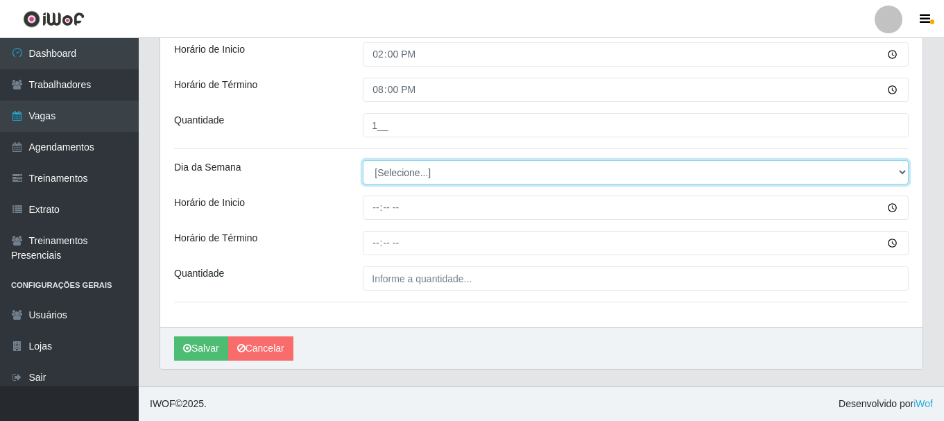
click at [401, 172] on select "[Selecione...] Segunda Terça Quarta Quinta Sexta Sábado Domingo" at bounding box center [636, 172] width 546 height 24
click at [446, 173] on select "[Selecione...] Segunda Terça Quarta Quinta Sexta Sábado Domingo" at bounding box center [636, 172] width 546 height 24
select select "0"
click at [363, 160] on select "[Selecione...] Segunda Terça Quarta Quinta Sexta Sábado Domingo" at bounding box center [636, 172] width 546 height 24
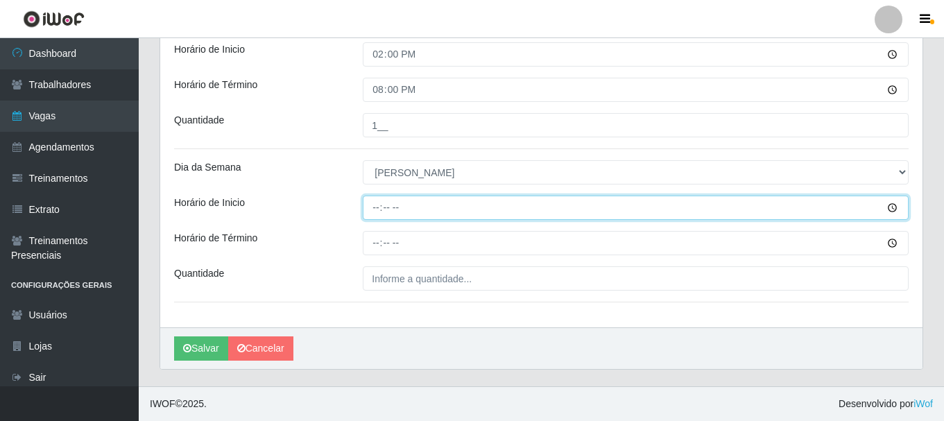
click at [375, 210] on input "Horário de Inicio" at bounding box center [636, 208] width 546 height 24
type input "14:00"
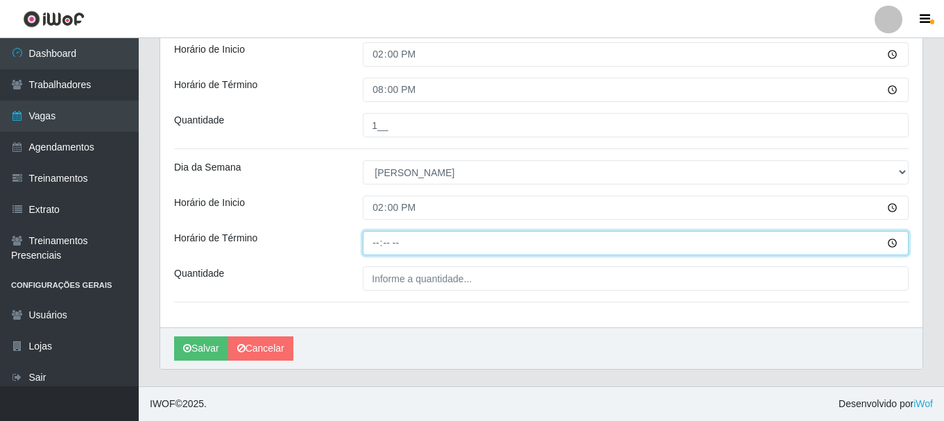
type input "20:00"
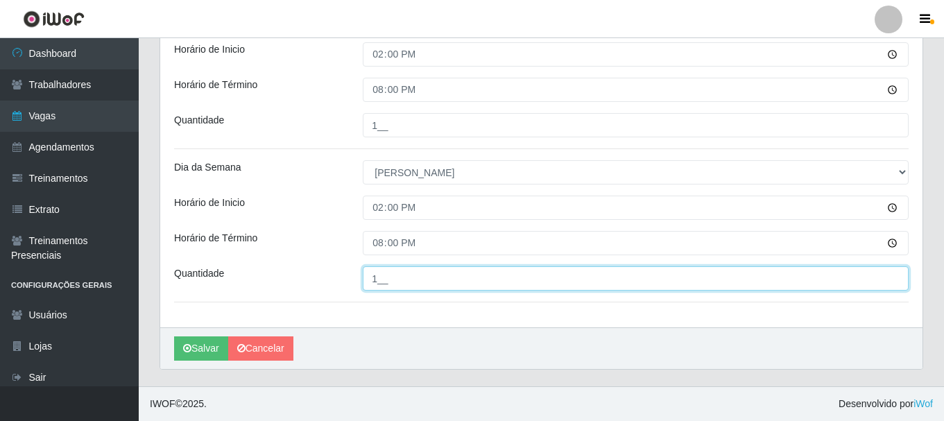
type input "1__"
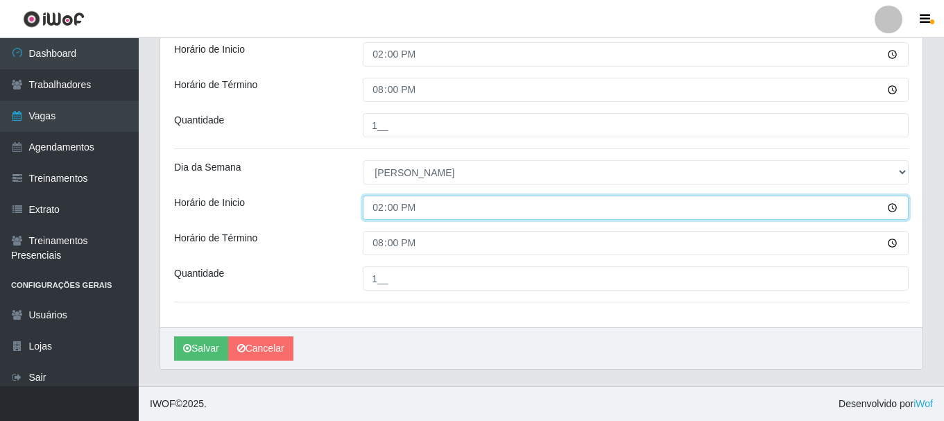
drag, startPoint x: 391, startPoint y: 208, endPoint x: 391, endPoint y: 217, distance: 8.3
click at [390, 211] on input "14:00" at bounding box center [636, 208] width 546 height 24
type input "13:00"
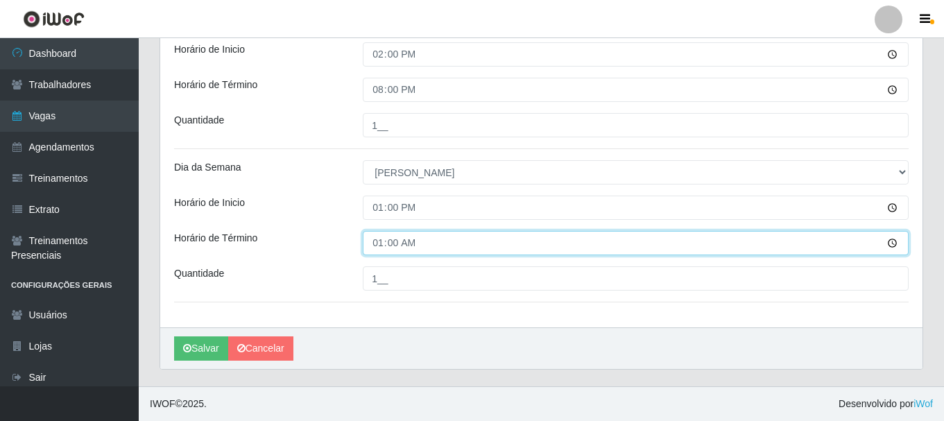
type input "19:00"
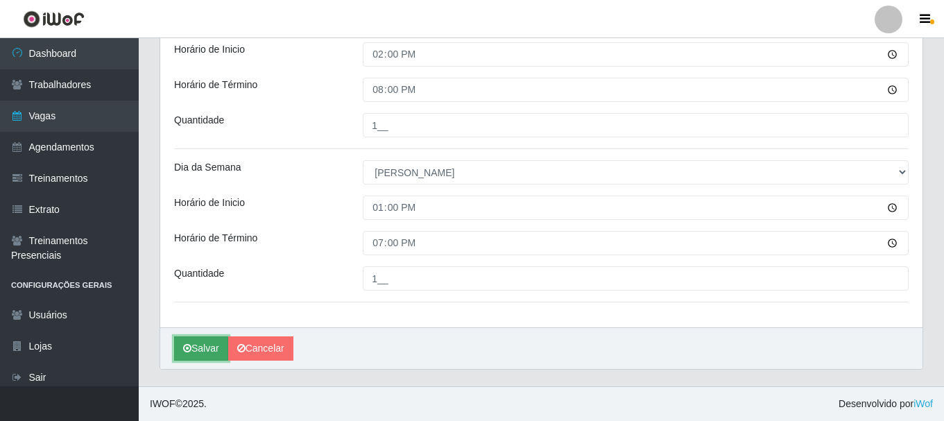
click at [211, 344] on button "Salvar" at bounding box center [201, 349] width 54 height 24
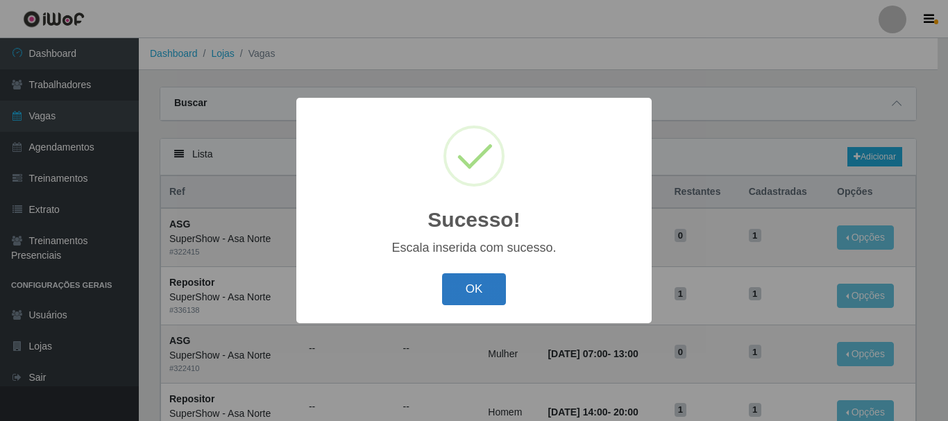
click at [480, 287] on button "OK" at bounding box center [474, 289] width 65 height 33
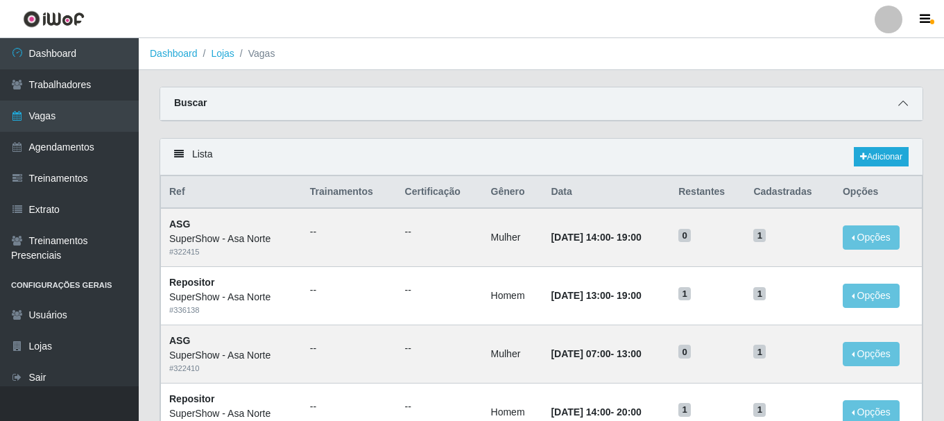
click at [907, 104] on icon at bounding box center [904, 104] width 10 height 10
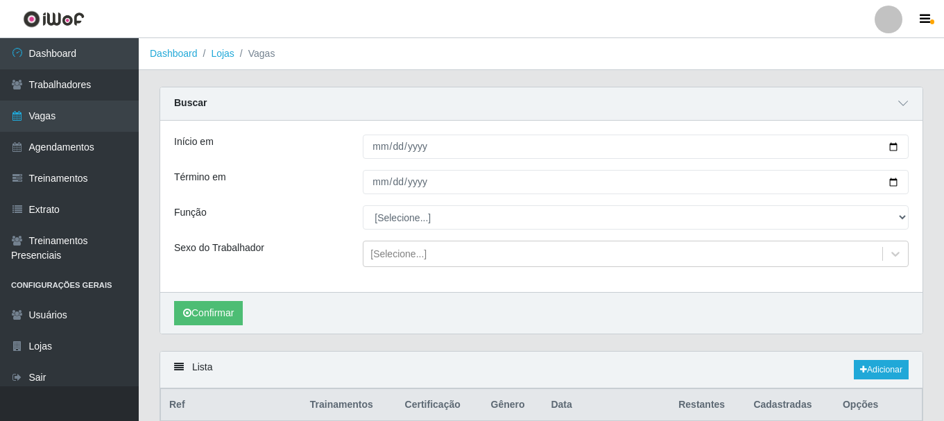
click at [396, 291] on div "Início em [DATE] Término em [DATE] Função [Selecione...] ASG ASG + ASG ++ Auxil…" at bounding box center [541, 206] width 763 height 171
click at [879, 366] on link "Adicionar" at bounding box center [881, 369] width 55 height 19
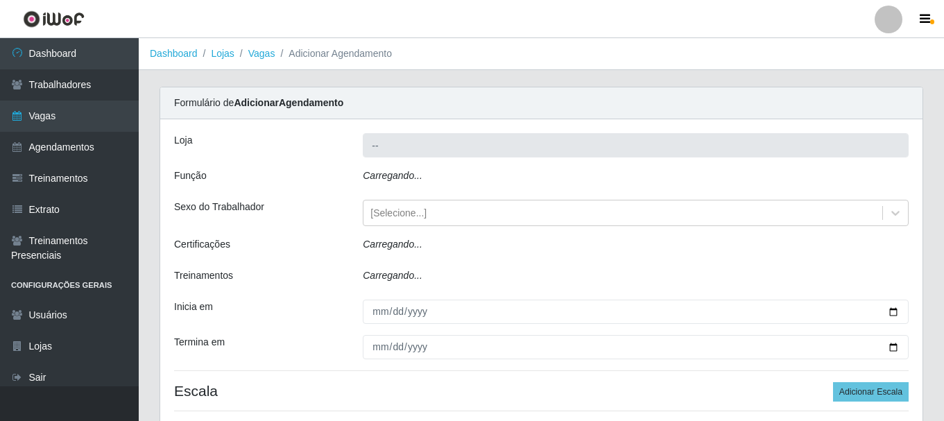
type input "SuperShow - Asa Norte"
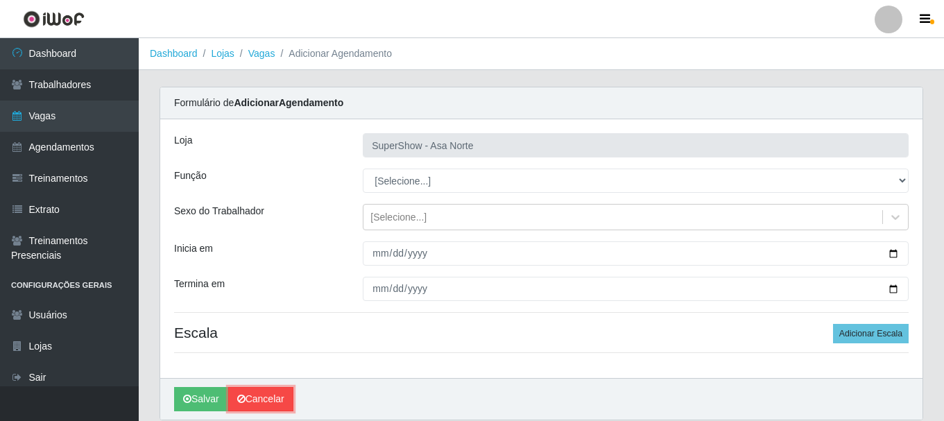
click at [253, 398] on link "Cancelar" at bounding box center [260, 399] width 65 height 24
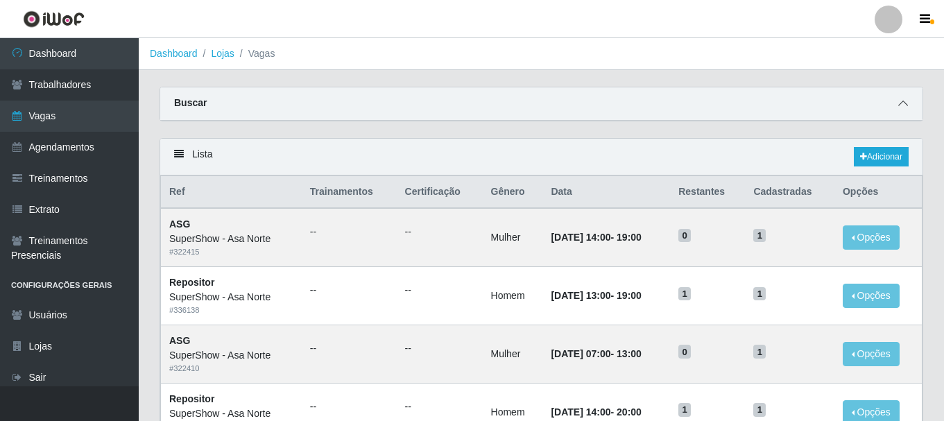
click at [904, 108] on icon at bounding box center [904, 104] width 10 height 10
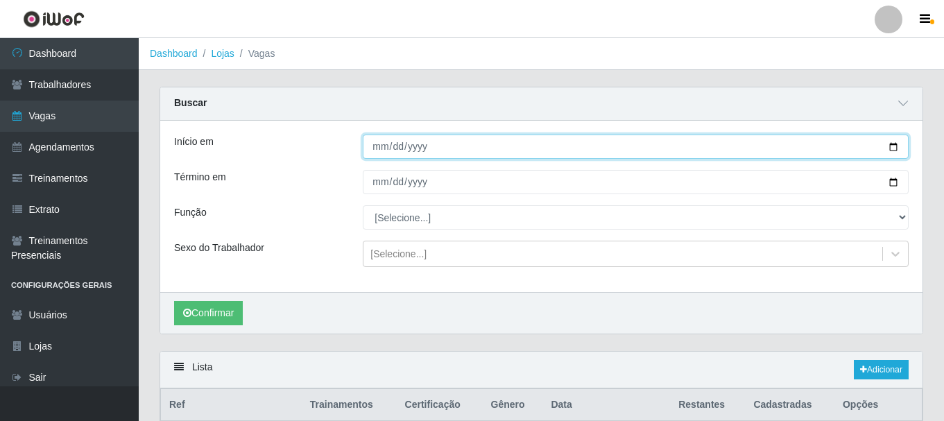
click at [896, 151] on input "Início em" at bounding box center [636, 147] width 546 height 24
type input "[DATE]"
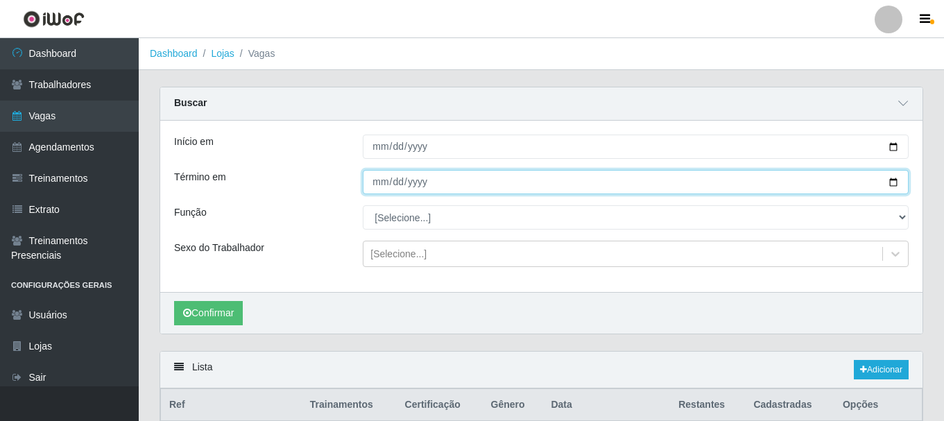
click at [897, 178] on input "Término em" at bounding box center [636, 182] width 546 height 24
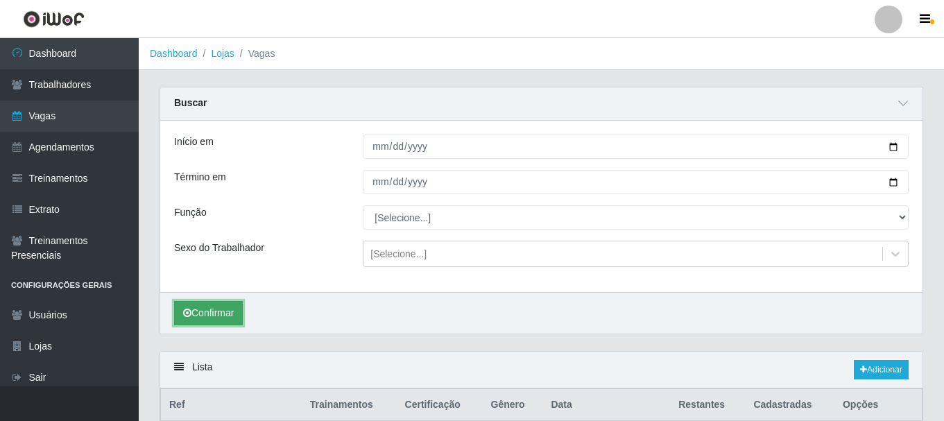
click at [217, 316] on button "Confirmar" at bounding box center [208, 313] width 69 height 24
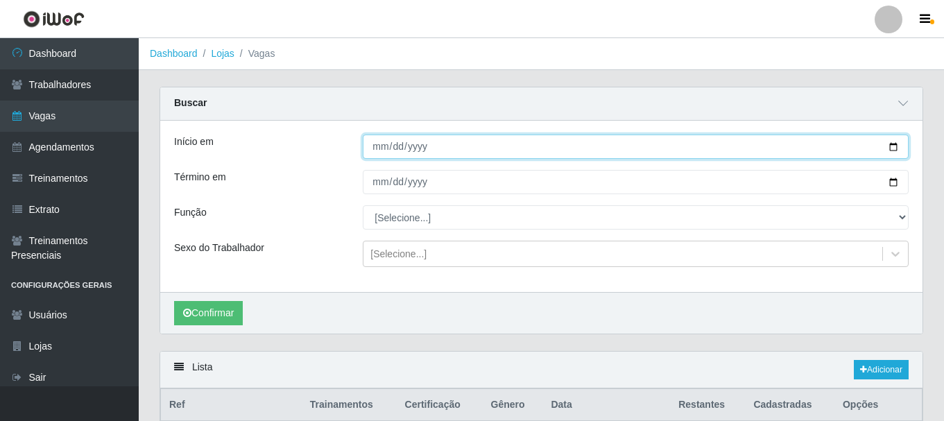
click at [893, 146] on input "[DATE]" at bounding box center [636, 147] width 546 height 24
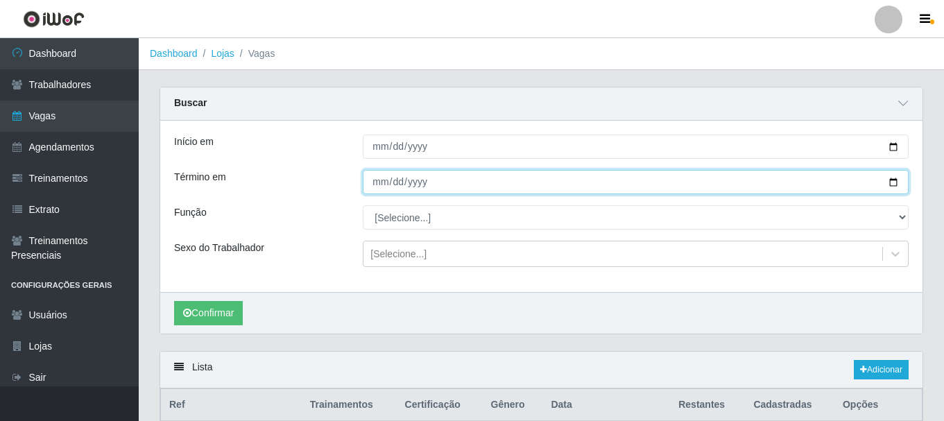
click at [893, 181] on input "[DATE]" at bounding box center [636, 182] width 546 height 24
type input "[DATE]"
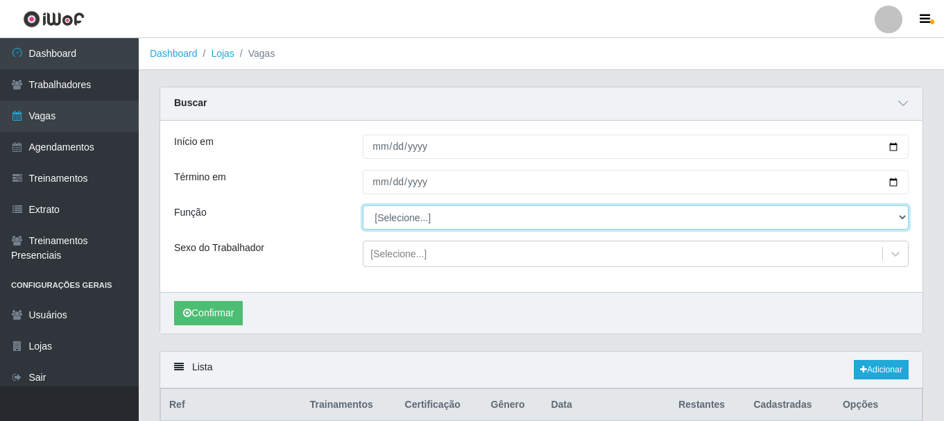
click at [414, 223] on select "[Selecione...] ASG ASG + ASG ++ Auxiliar de Depósito Auxiliar de Depósito + Aux…" at bounding box center [636, 217] width 546 height 24
click at [363, 206] on select "[Selecione...] ASG ASG + ASG ++ Auxiliar de Depósito Auxiliar de Depósito + Aux…" at bounding box center [636, 217] width 546 height 24
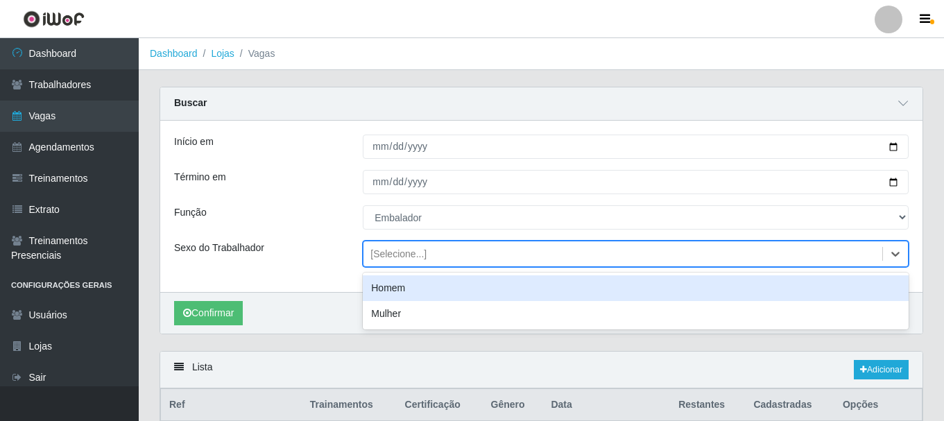
click at [398, 252] on div "[Selecione...]" at bounding box center [399, 254] width 56 height 15
click at [399, 288] on div "Homem" at bounding box center [636, 288] width 546 height 26
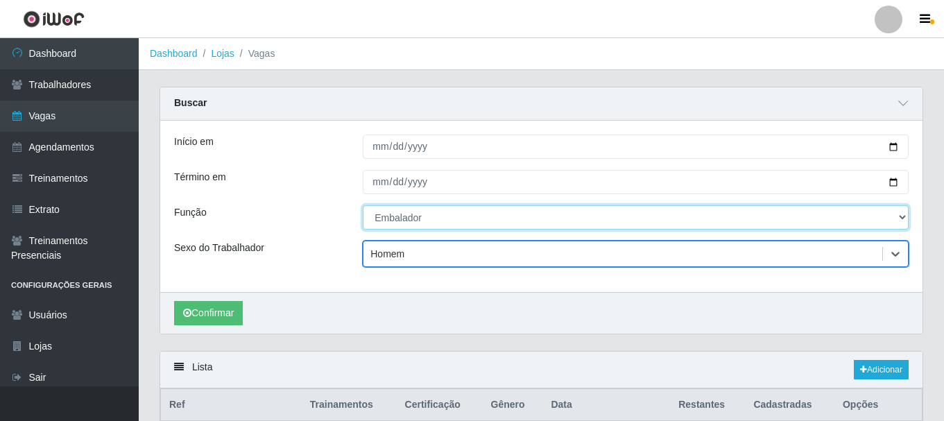
click at [901, 219] on select "[Selecione...] ASG ASG + ASG ++ Auxiliar de Depósito Auxiliar de Depósito + Aux…" at bounding box center [636, 217] width 546 height 24
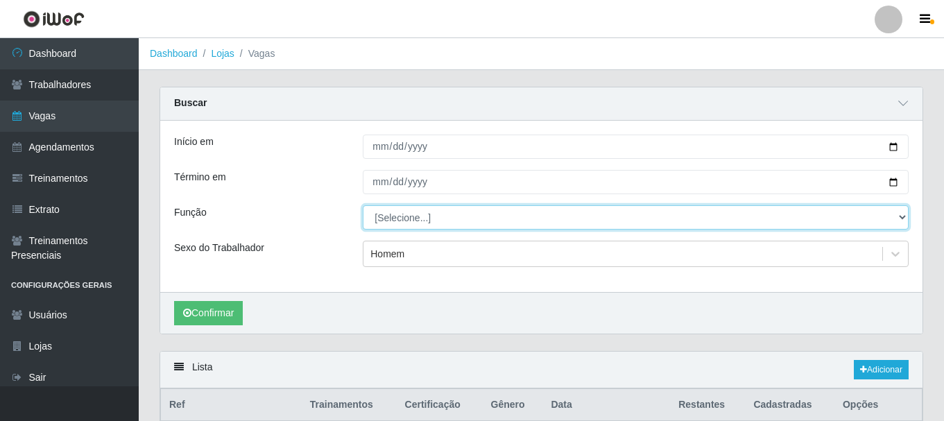
click at [363, 206] on select "[Selecione...] ASG ASG + ASG ++ Auxiliar de Depósito Auxiliar de Depósito + Aux…" at bounding box center [636, 217] width 546 height 24
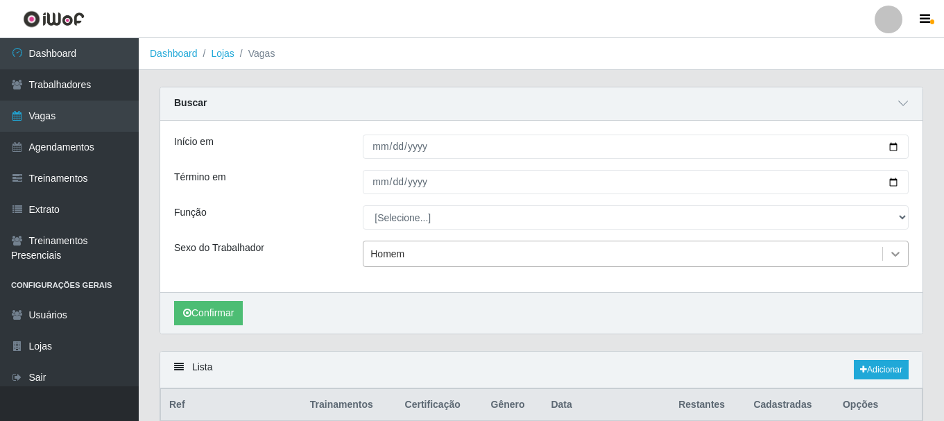
click at [896, 254] on icon at bounding box center [896, 254] width 14 height 14
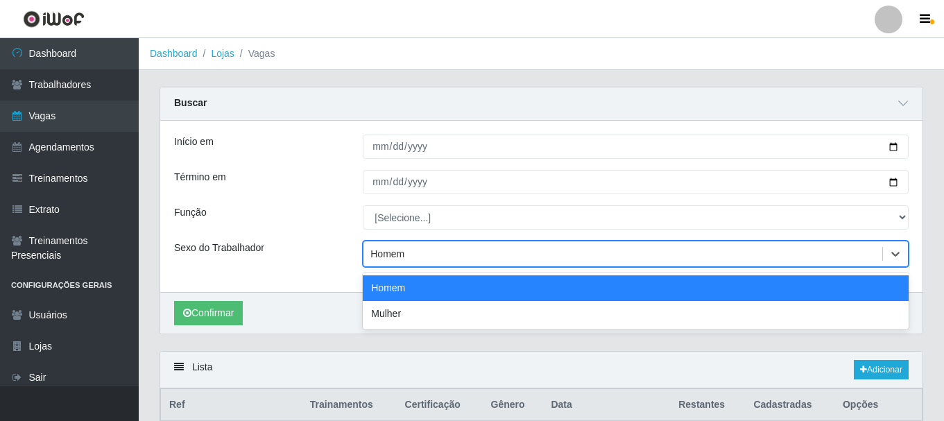
click at [388, 294] on div "Homem" at bounding box center [636, 288] width 546 height 26
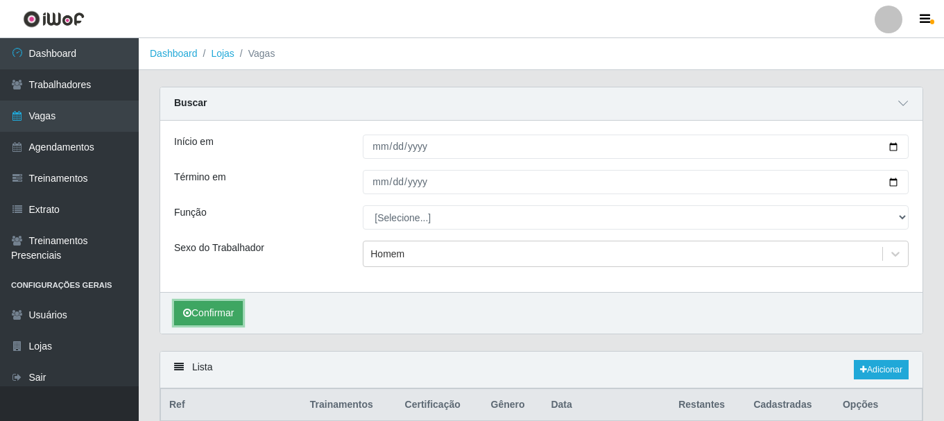
click at [224, 316] on button "Confirmar" at bounding box center [208, 313] width 69 height 24
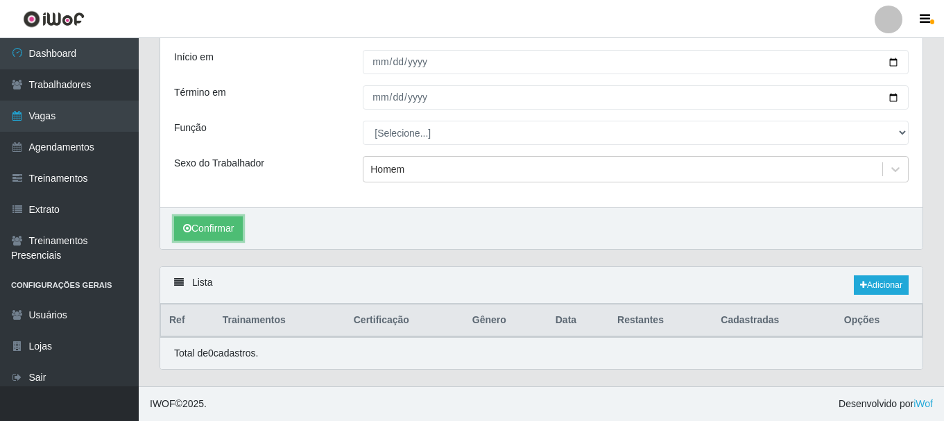
scroll to position [16, 0]
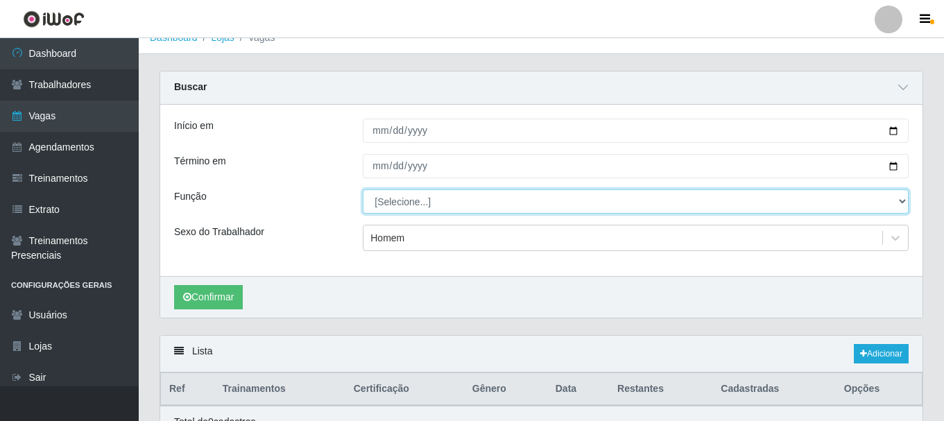
click at [436, 207] on select "[Selecione...] ASG ASG + ASG ++ Auxiliar de Depósito Auxiliar de Depósito + Aux…" at bounding box center [636, 201] width 546 height 24
click at [363, 190] on select "[Selecione...] ASG ASG + ASG ++ Auxiliar de Depósito Auxiliar de Depósito + Aux…" at bounding box center [636, 201] width 546 height 24
click at [404, 201] on select "[Selecione...] ASG ASG + ASG ++ Auxiliar de Depósito Auxiliar de Depósito + Aux…" at bounding box center [636, 201] width 546 height 24
select select "1"
click at [363, 190] on select "[Selecione...] ASG ASG + ASG ++ Auxiliar de Depósito Auxiliar de Depósito + Aux…" at bounding box center [636, 201] width 546 height 24
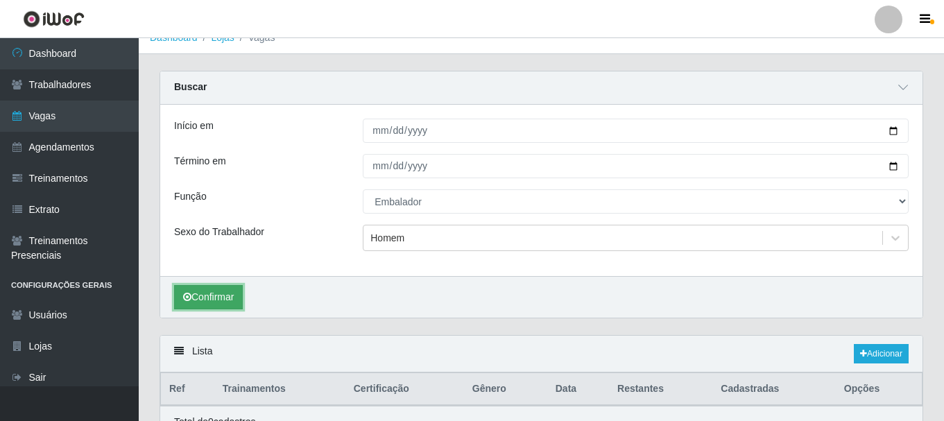
click at [217, 298] on button "Confirmar" at bounding box center [208, 297] width 69 height 24
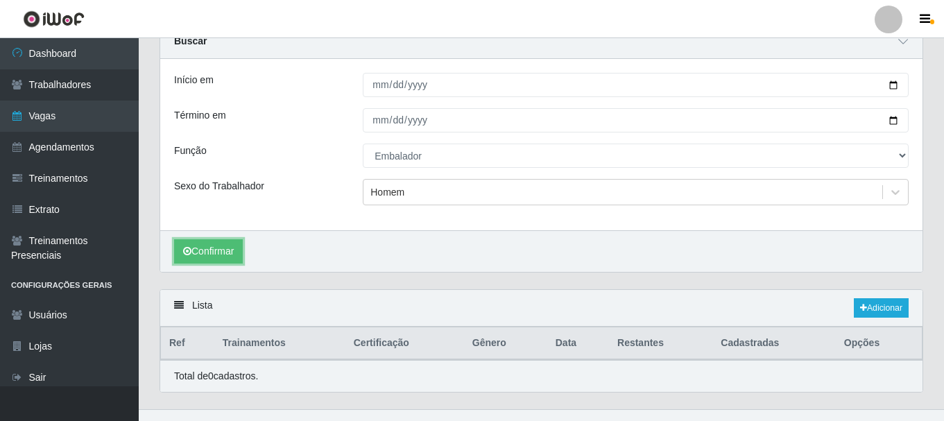
scroll to position [85, 0]
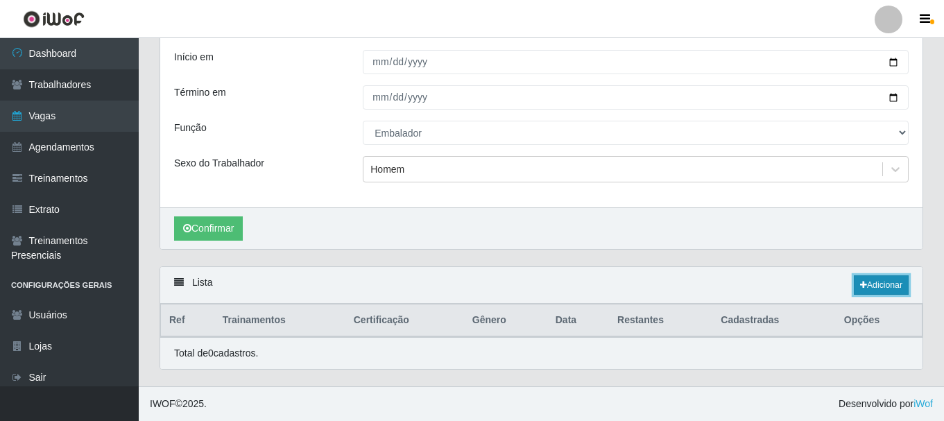
click at [867, 284] on link "Adicionar" at bounding box center [881, 284] width 55 height 19
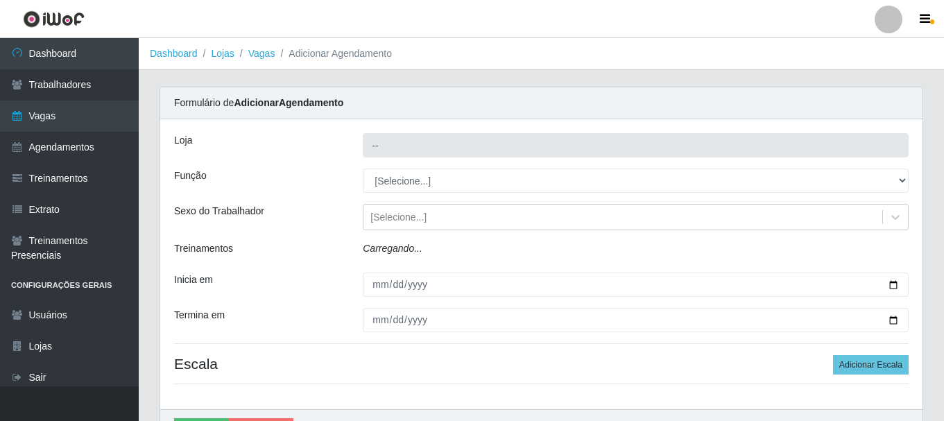
type input "SuperShow - Asa Norte"
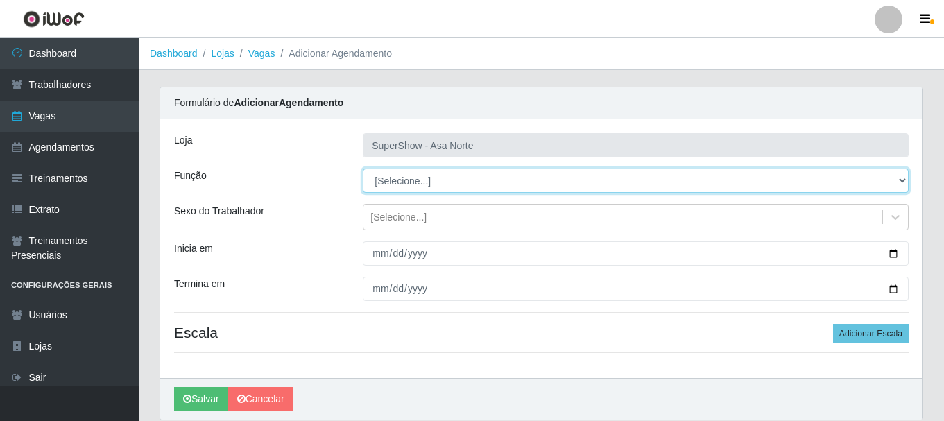
click at [393, 180] on select "[Selecione...] ASG ASG + ASG ++ Auxiliar de Depósito Auxiliar de Depósito + Aux…" at bounding box center [636, 181] width 546 height 24
select select "1"
click at [363, 169] on select "[Selecione...] ASG ASG + ASG ++ Auxiliar de Depósito Auxiliar de Depósito + Aux…" at bounding box center [636, 181] width 546 height 24
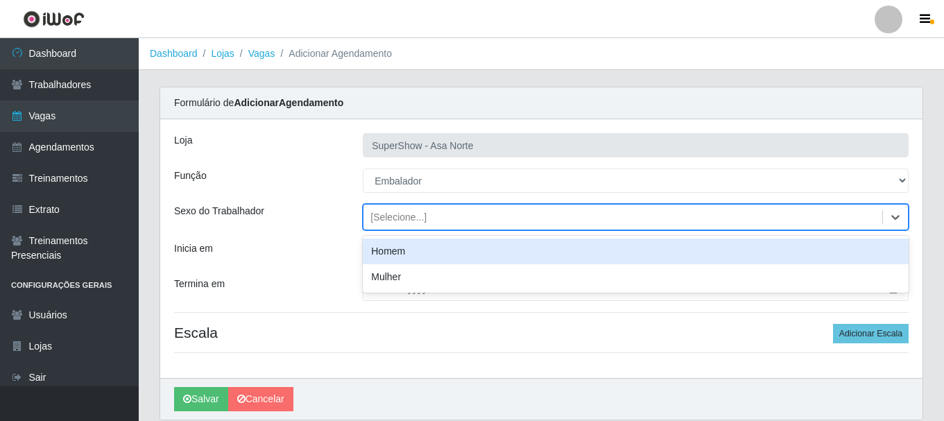
click at [411, 219] on div "[Selecione...]" at bounding box center [399, 217] width 56 height 15
drag, startPoint x: 402, startPoint y: 251, endPoint x: 370, endPoint y: 244, distance: 32.5
click at [401, 251] on div "Homem" at bounding box center [636, 252] width 546 height 26
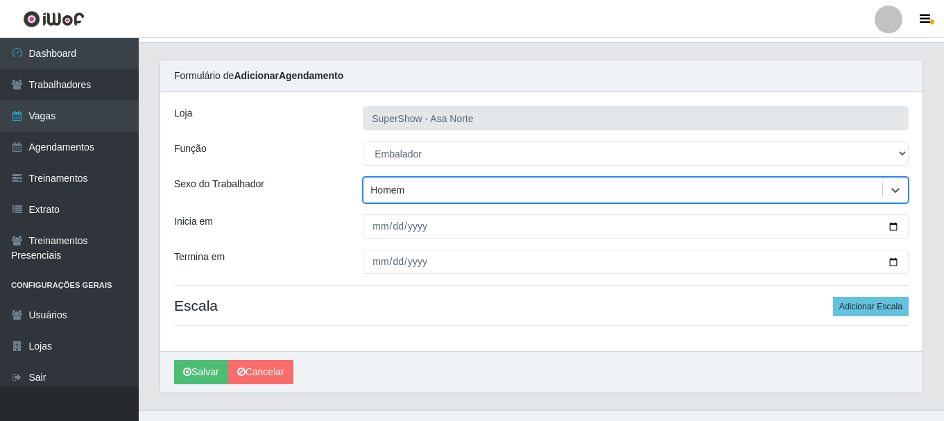
scroll to position [51, 0]
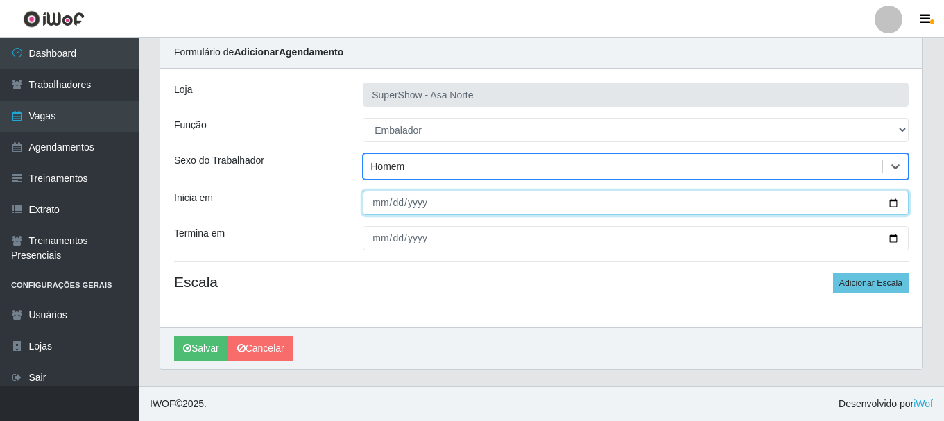
click at [380, 208] on input "Inicia em" at bounding box center [636, 203] width 546 height 24
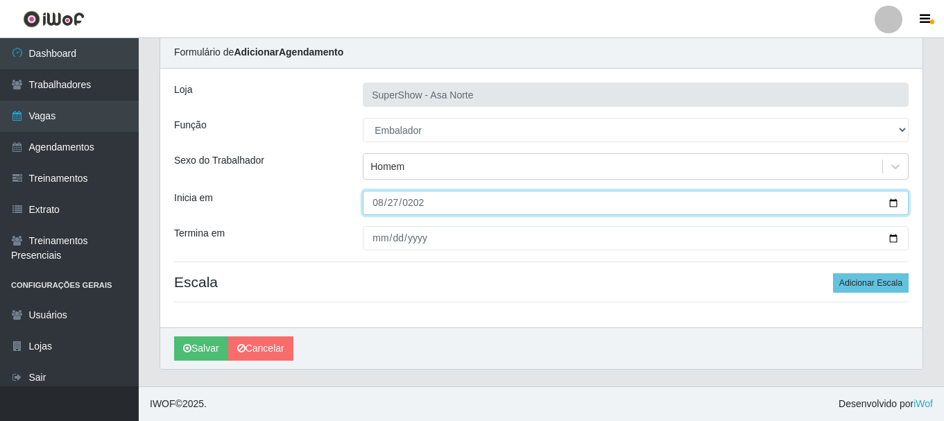
type input "[DATE]"
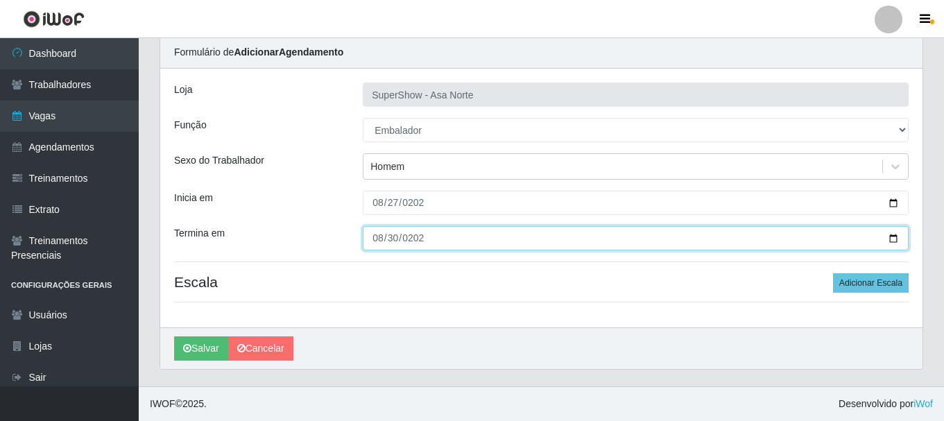
type input "[DATE]"
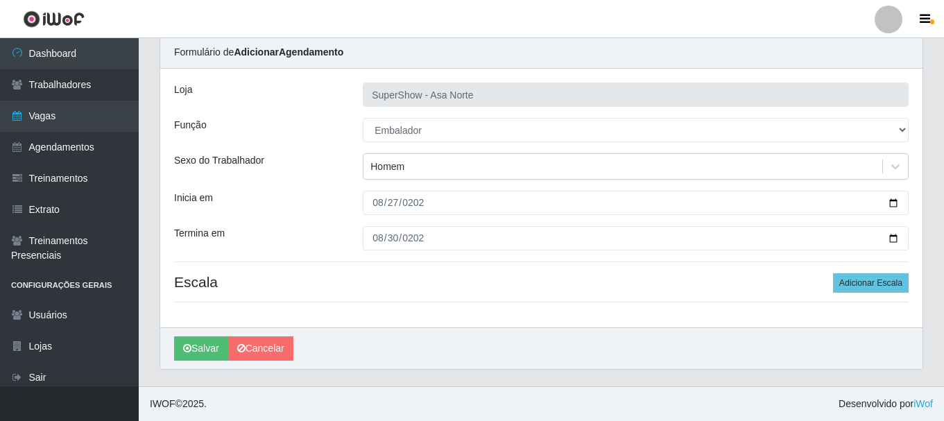
click at [316, 272] on div "Loja SuperShow - Asa Norte Função [Selecione...] ASG ASG + ASG ++ Auxiliar de D…" at bounding box center [541, 198] width 763 height 259
click at [847, 280] on button "Adicionar Escala" at bounding box center [871, 282] width 76 height 19
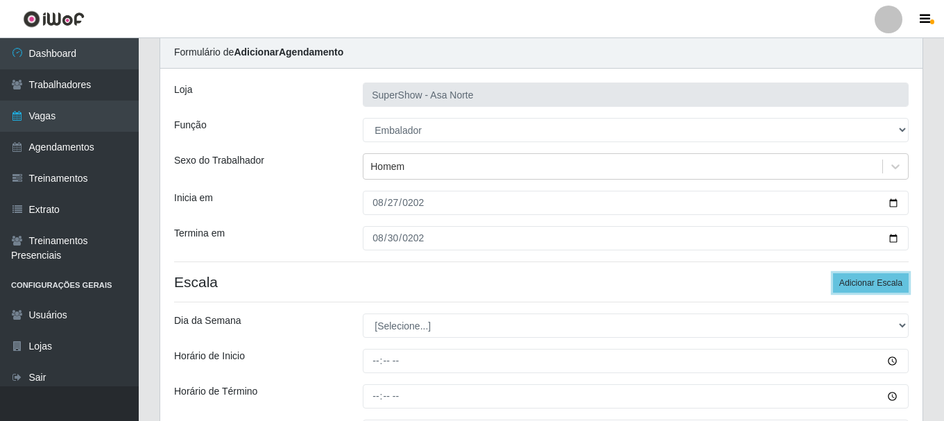
scroll to position [120, 0]
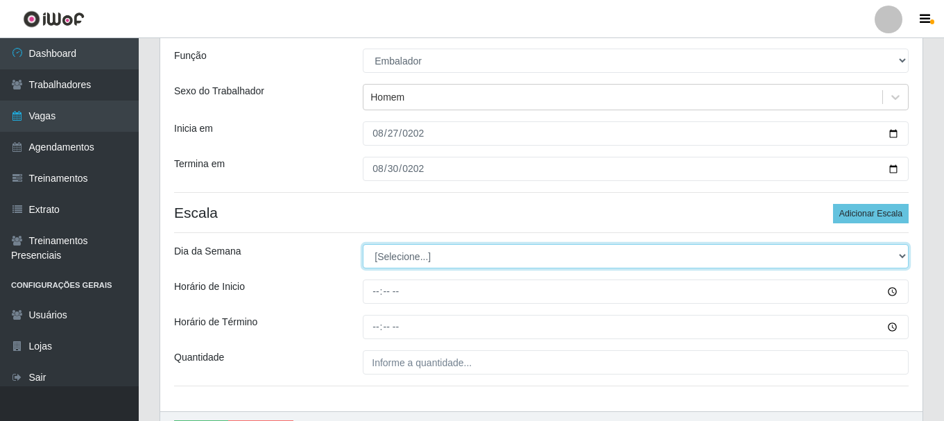
click at [471, 250] on select "[Selecione...] Segunda Terça Quarta Quinta Sexta Sábado Domingo" at bounding box center [636, 256] width 546 height 24
select select "3"
click at [363, 244] on select "[Selecione...] Segunda Terça Quarta Quinta Sexta Sábado Domingo" at bounding box center [636, 256] width 546 height 24
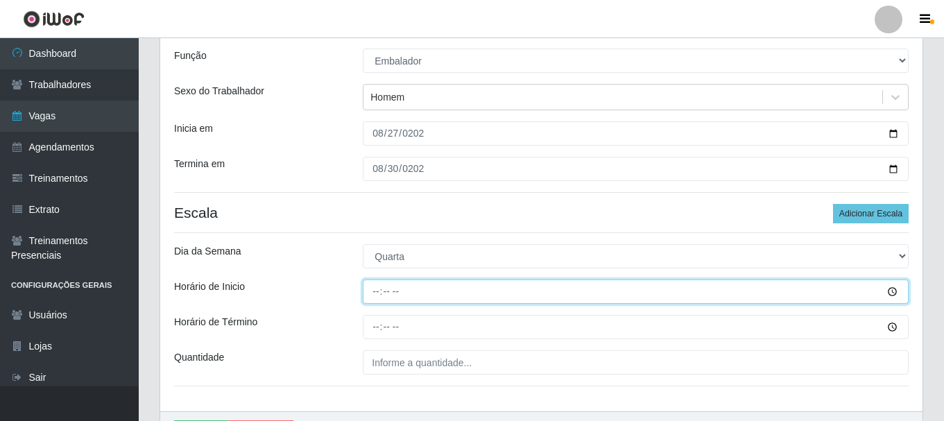
drag, startPoint x: 374, startPoint y: 290, endPoint x: 380, endPoint y: 308, distance: 19.1
click at [375, 291] on input "Horário de Inicio" at bounding box center [636, 292] width 546 height 24
type input "07:00"
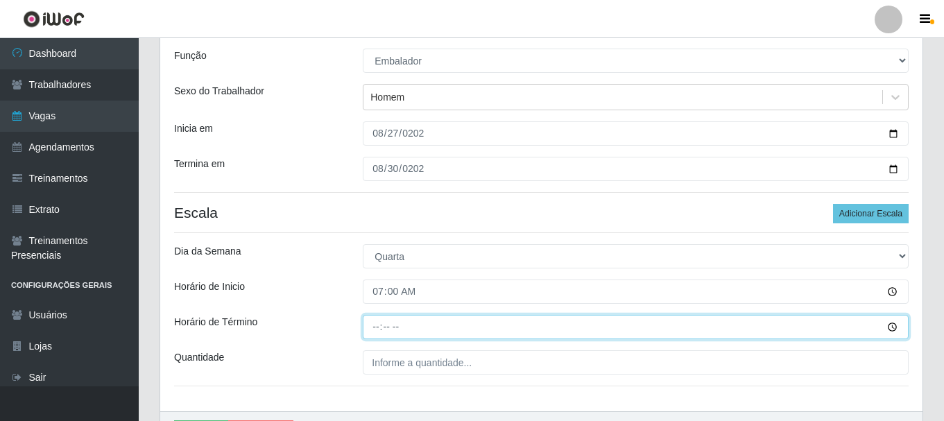
type input "13:00"
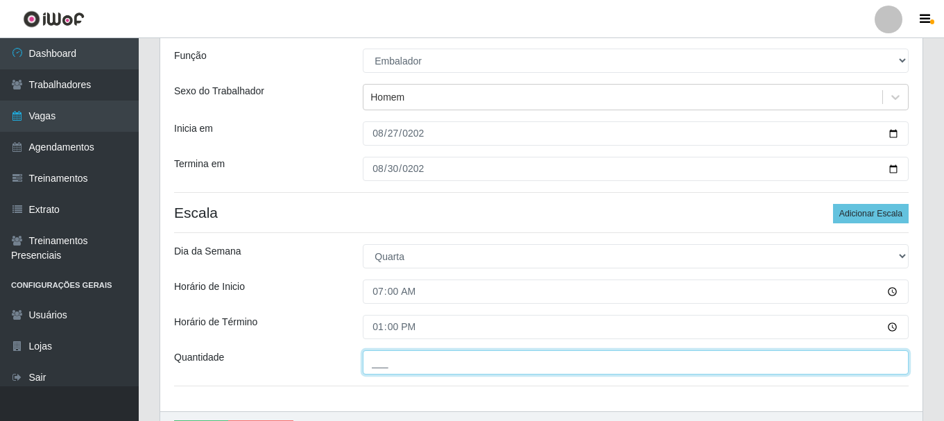
click at [414, 360] on input "___" at bounding box center [636, 362] width 546 height 24
type input "6__"
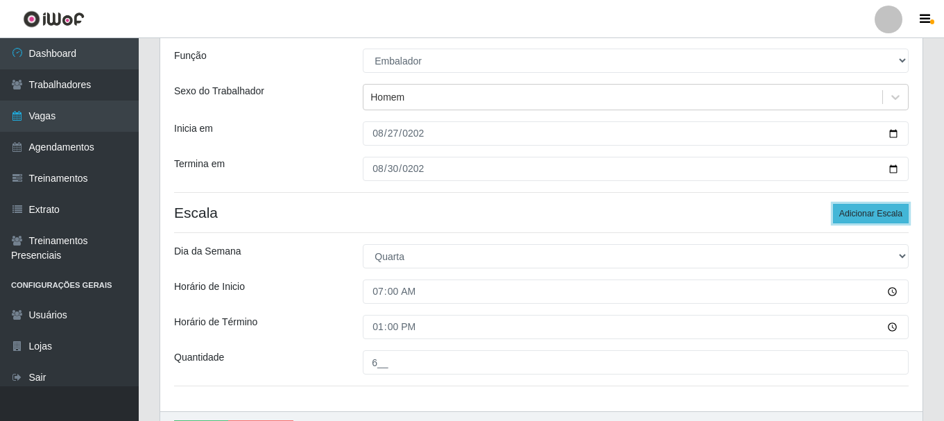
click at [895, 212] on button "Adicionar Escala" at bounding box center [871, 213] width 76 height 19
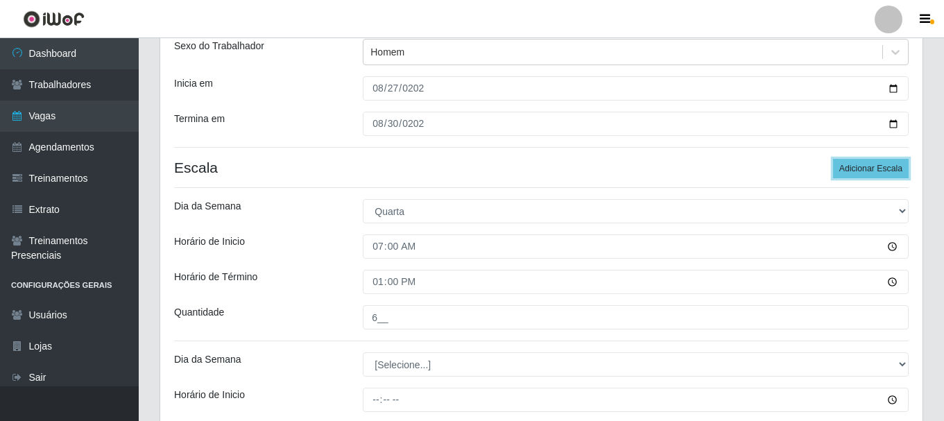
scroll to position [189, 0]
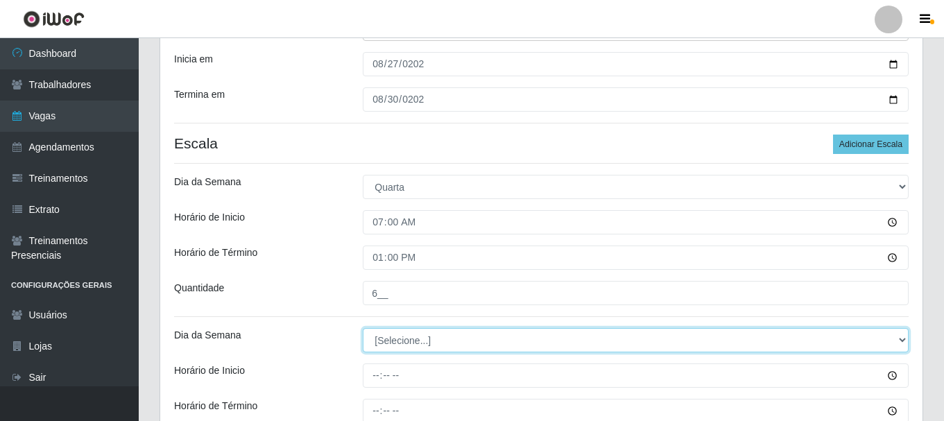
click at [451, 341] on select "[Selecione...] Segunda Terça Quarta Quinta Sexta Sábado Domingo" at bounding box center [636, 340] width 546 height 24
select select "3"
click at [363, 328] on select "[Selecione...] Segunda Terça Quarta Quinta Sexta Sábado Domingo" at bounding box center [636, 340] width 546 height 24
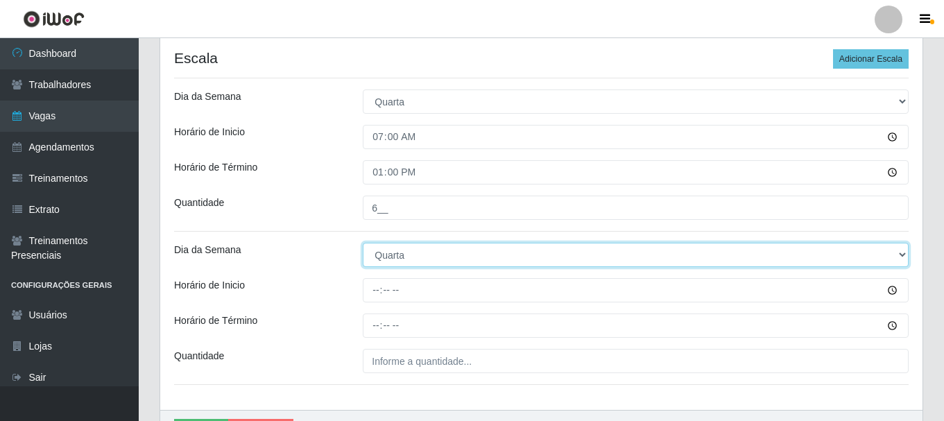
scroll to position [259, 0]
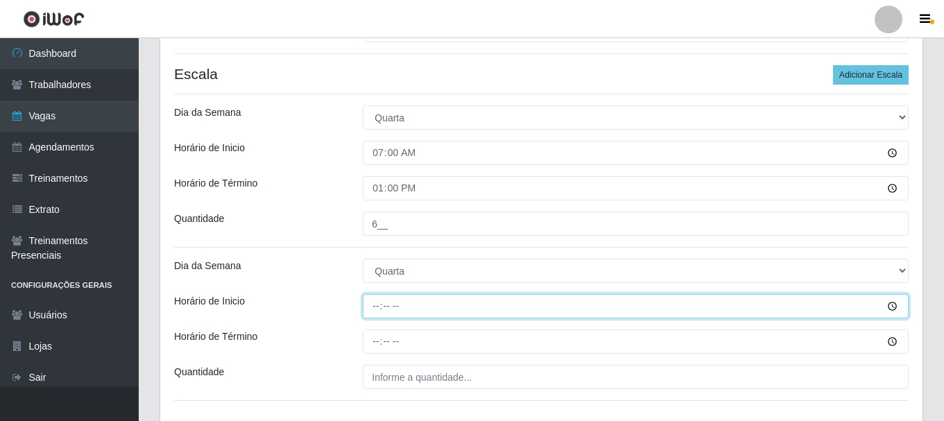
click at [380, 307] on input "Horário de Inicio" at bounding box center [636, 306] width 546 height 24
type input "15:30"
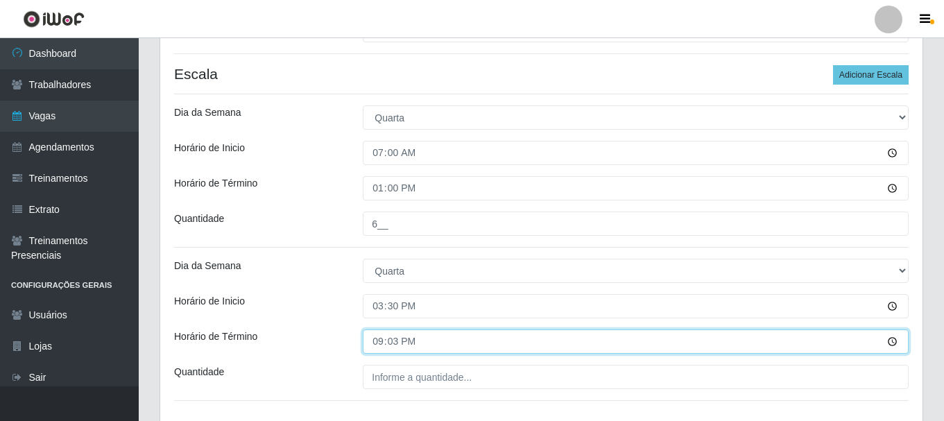
type input "21:30"
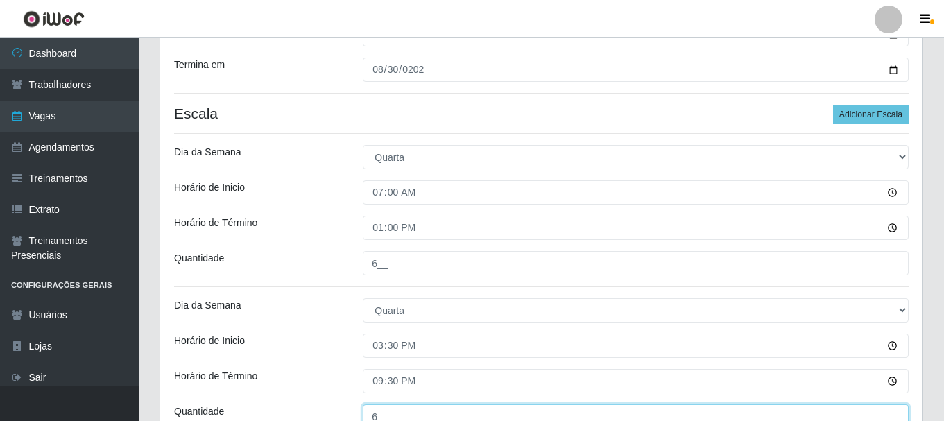
scroll to position [219, 0]
type input "6__"
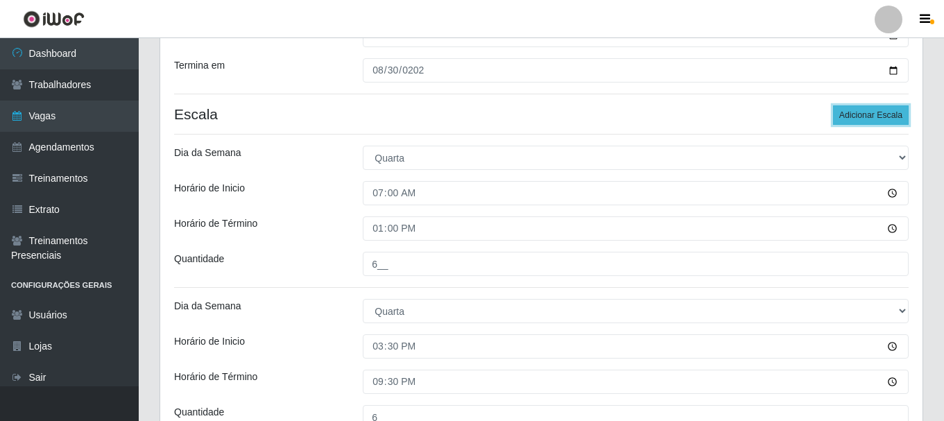
click at [858, 112] on button "Adicionar Escala" at bounding box center [871, 114] width 76 height 19
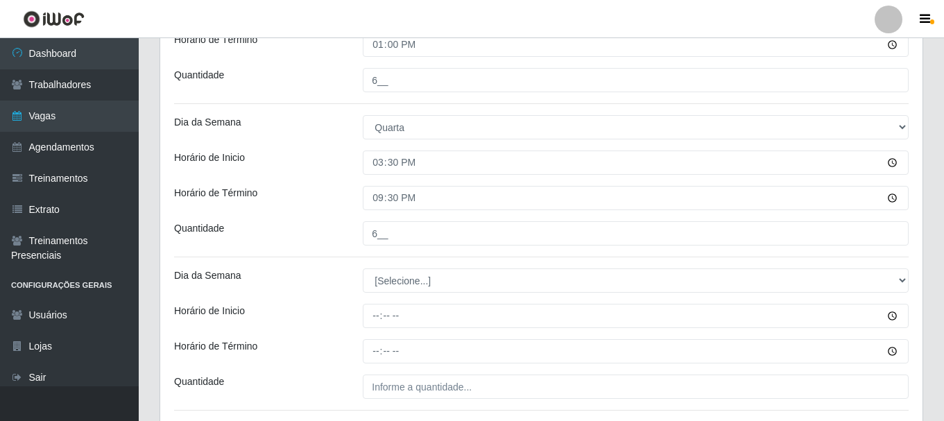
scroll to position [427, 0]
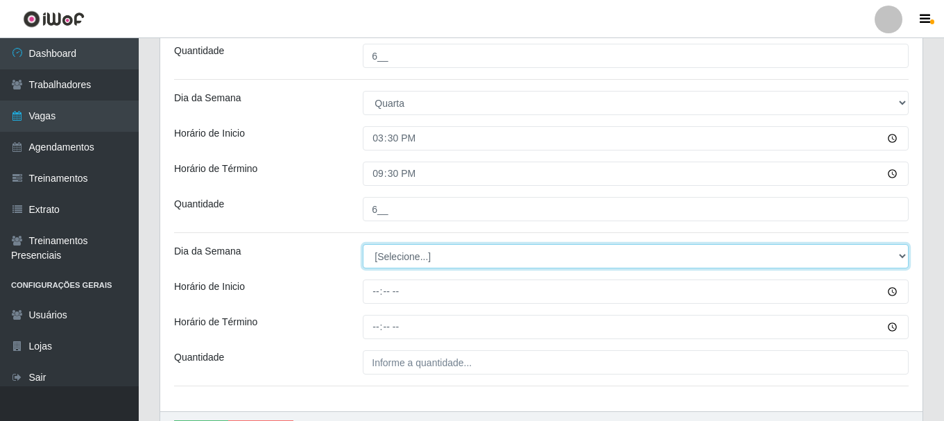
click at [404, 253] on select "[Selecione...] Segunda Terça Quarta Quinta Sexta Sábado Domingo" at bounding box center [636, 256] width 546 height 24
select select "3"
click at [363, 244] on select "[Selecione...] Segunda Terça Quarta Quinta Sexta Sábado Domingo" at bounding box center [636, 256] width 546 height 24
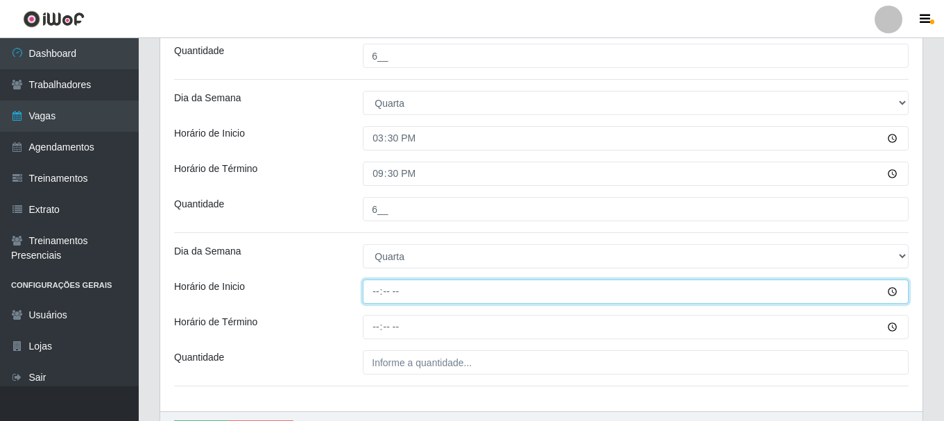
click at [376, 291] on input "Horário de Inicio" at bounding box center [636, 292] width 546 height 24
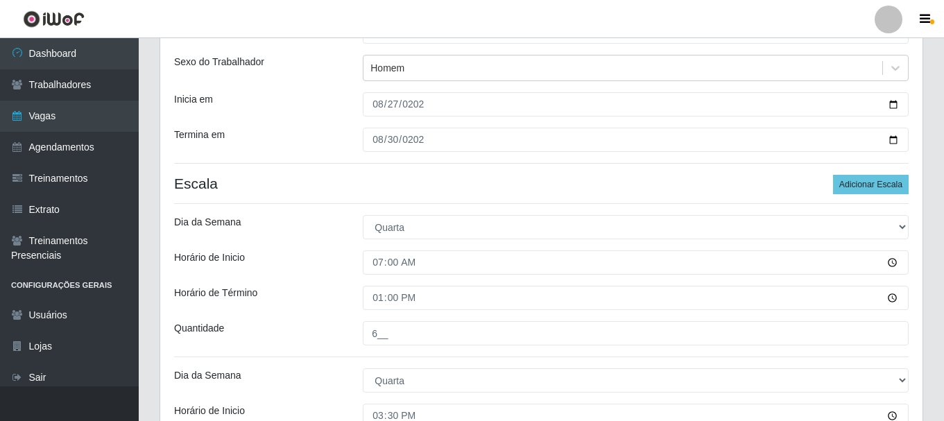
scroll to position [508, 0]
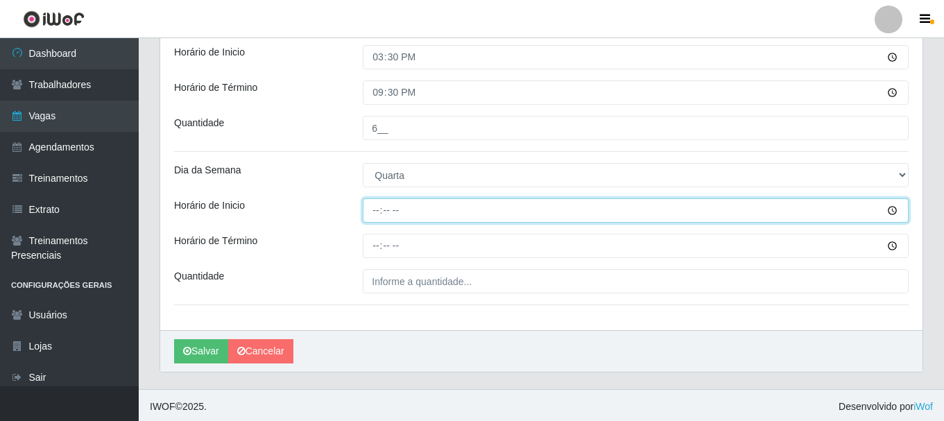
type input "13:00"
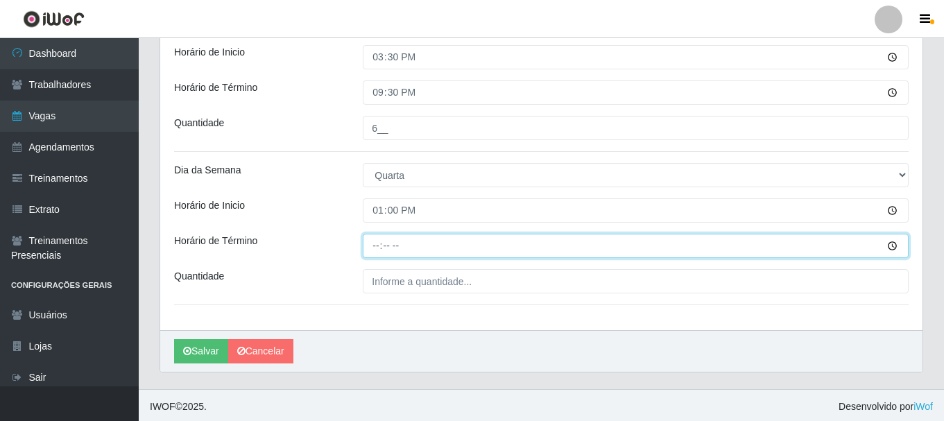
scroll to position [439, 0]
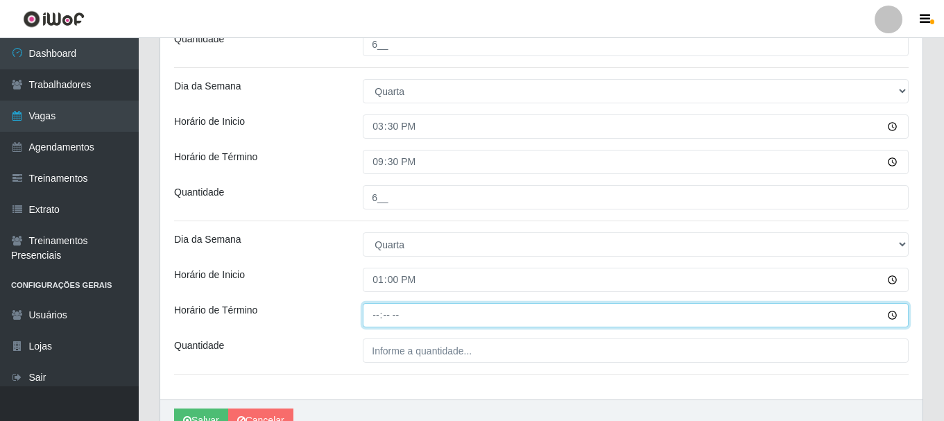
type input "18:00"
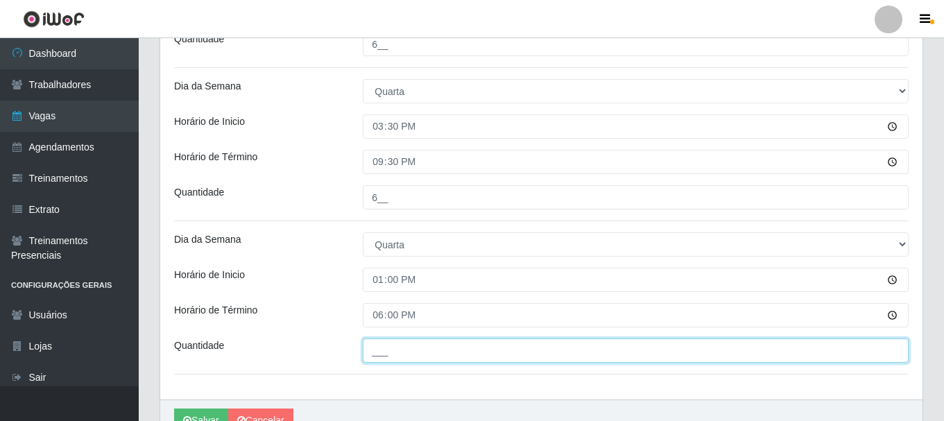
click at [383, 360] on input "___" at bounding box center [636, 351] width 546 height 24
type input "2__"
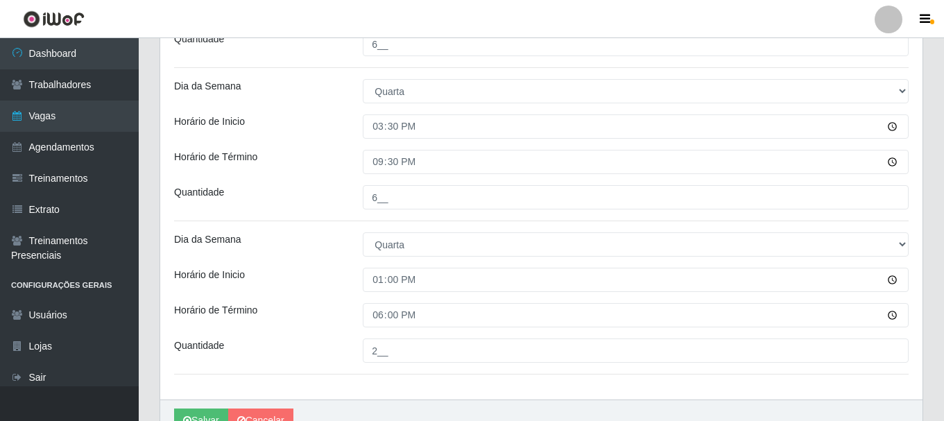
click at [325, 310] on div "Horário de Término" at bounding box center [258, 315] width 189 height 24
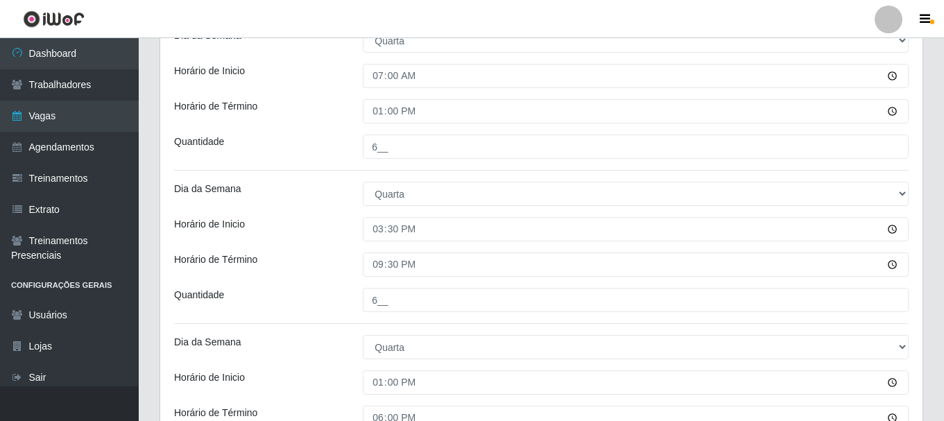
scroll to position [233, 0]
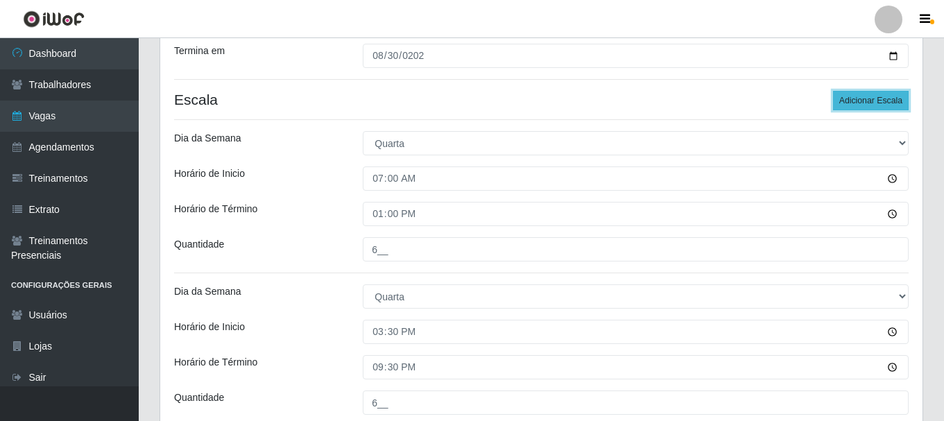
click at [894, 101] on button "Adicionar Escala" at bounding box center [871, 100] width 76 height 19
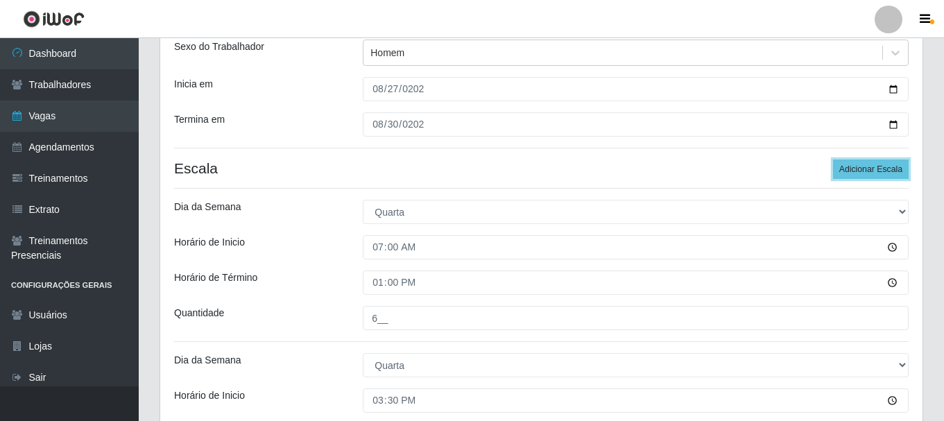
scroll to position [164, 0]
click at [855, 169] on button "Adicionar Escala" at bounding box center [871, 169] width 76 height 19
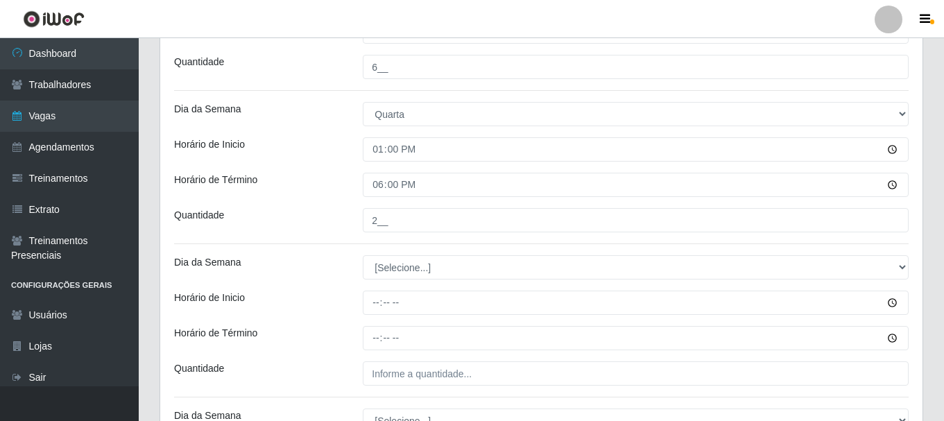
scroll to position [580, 0]
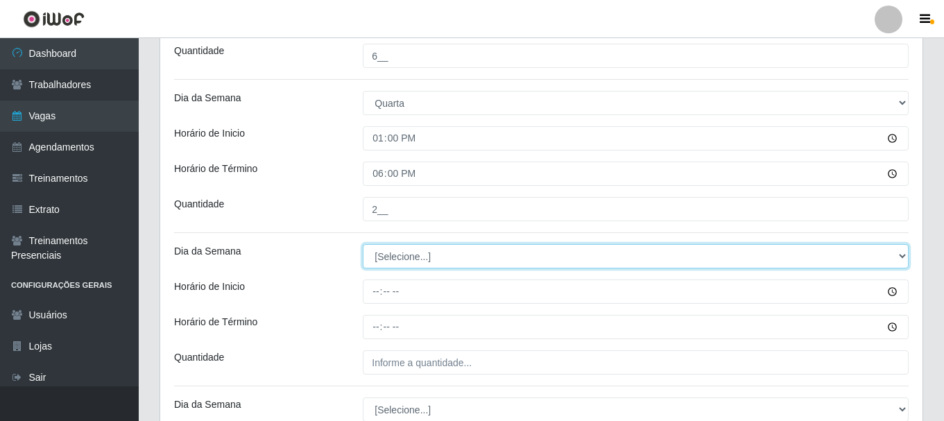
drag, startPoint x: 482, startPoint y: 260, endPoint x: 482, endPoint y: 267, distance: 7.7
click at [482, 260] on select "[Selecione...] Segunda Terça Quarta Quinta Sexta Sábado Domingo" at bounding box center [636, 256] width 546 height 24
select select "4"
click at [363, 244] on select "[Selecione...] Segunda Terça Quarta Quinta Sexta Sábado Domingo" at bounding box center [636, 256] width 546 height 24
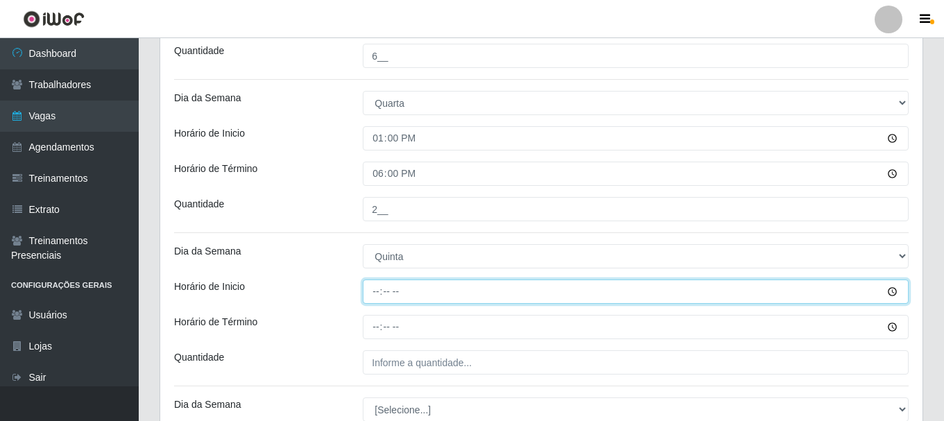
drag, startPoint x: 382, startPoint y: 291, endPoint x: 381, endPoint y: 341, distance: 50.0
click at [381, 291] on input "Horário de Inicio" at bounding box center [636, 292] width 546 height 24
type input "07:00"
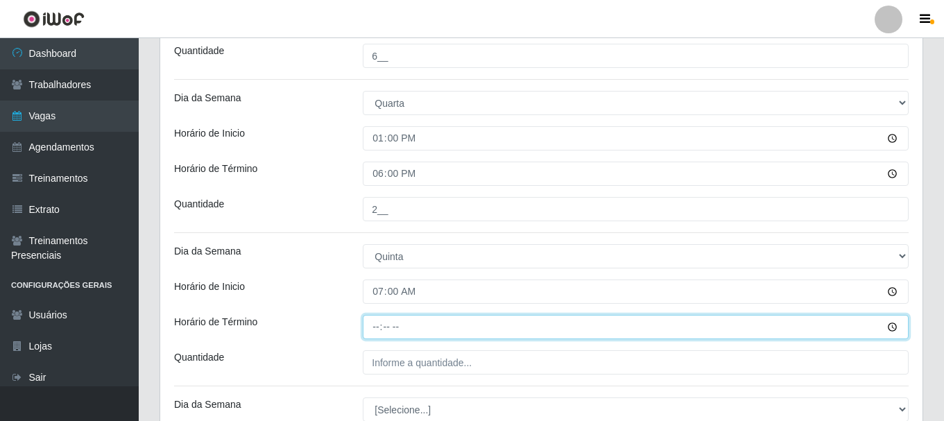
type input "13:00"
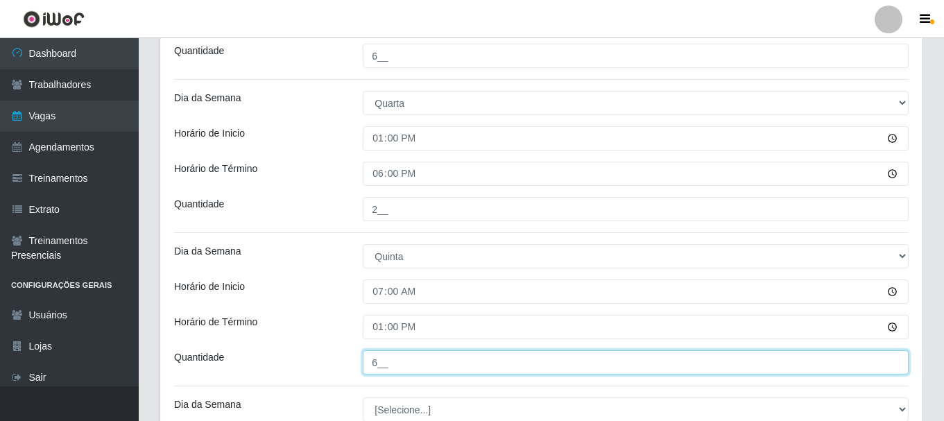
type input "6__"
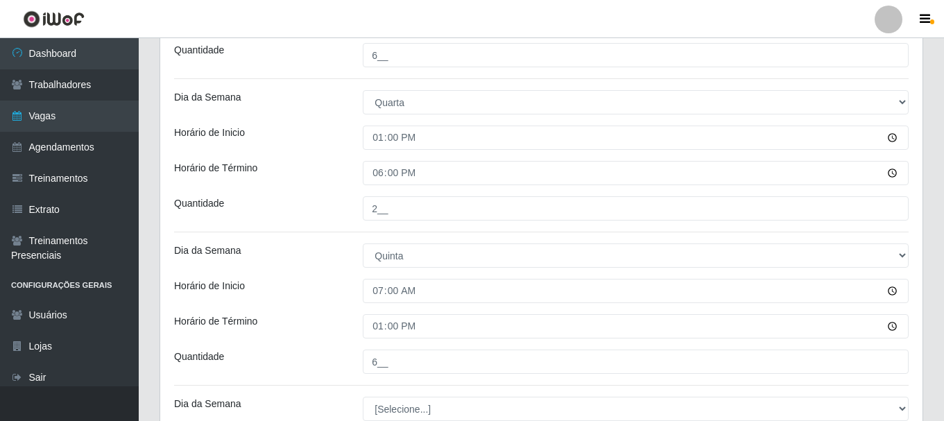
scroll to position [815, 0]
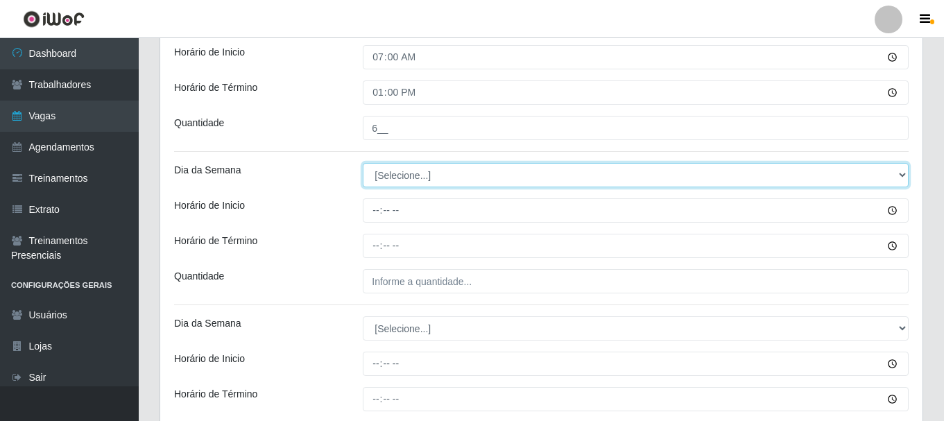
click at [446, 175] on select "[Selecione...] Segunda Terça Quarta Quinta Sexta Sábado Domingo" at bounding box center [636, 175] width 546 height 24
select select "4"
click at [363, 163] on select "[Selecione...] Segunda Terça Quarta Quinta Sexta Sábado Domingo" at bounding box center [636, 175] width 546 height 24
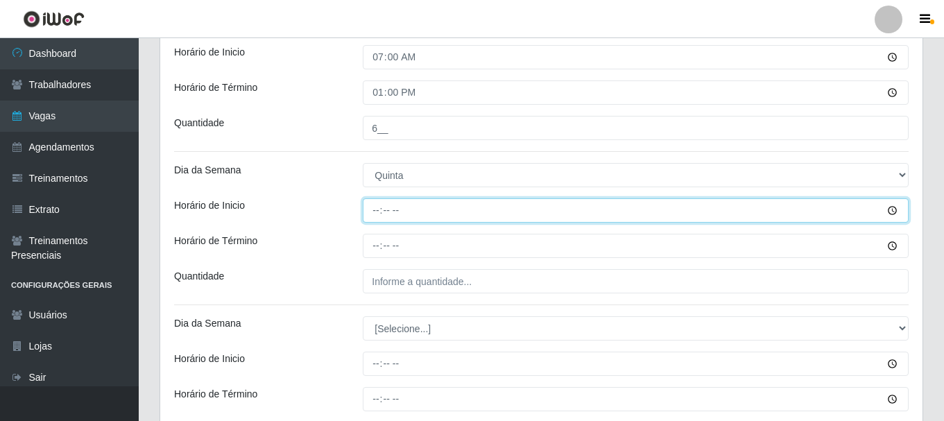
drag, startPoint x: 378, startPoint y: 210, endPoint x: 375, endPoint y: 232, distance: 22.5
click at [377, 214] on input "Horário de Inicio" at bounding box center [636, 210] width 546 height 24
type input "13:00"
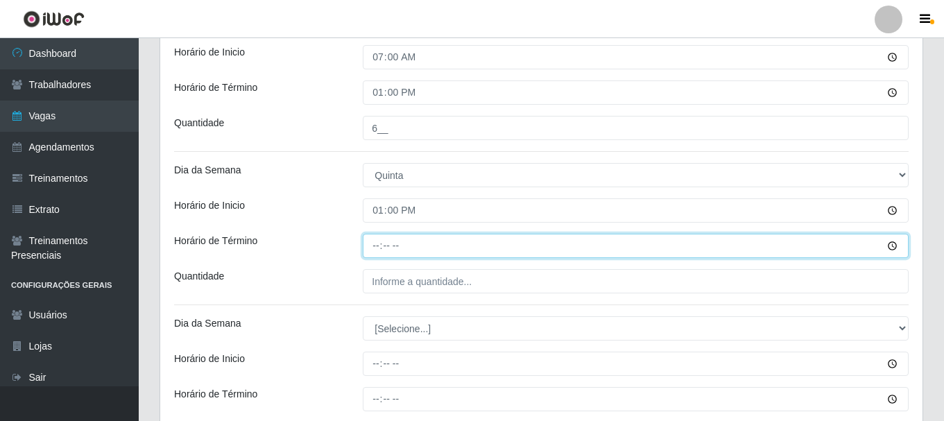
type input "18:00"
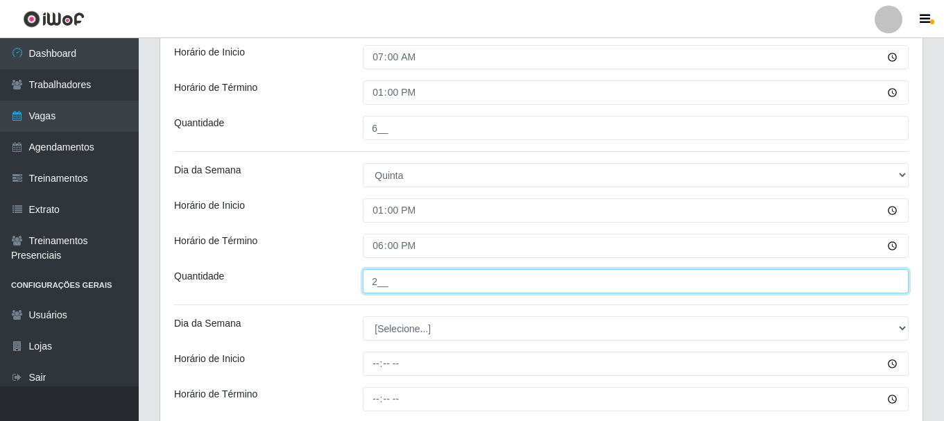
type input "2__"
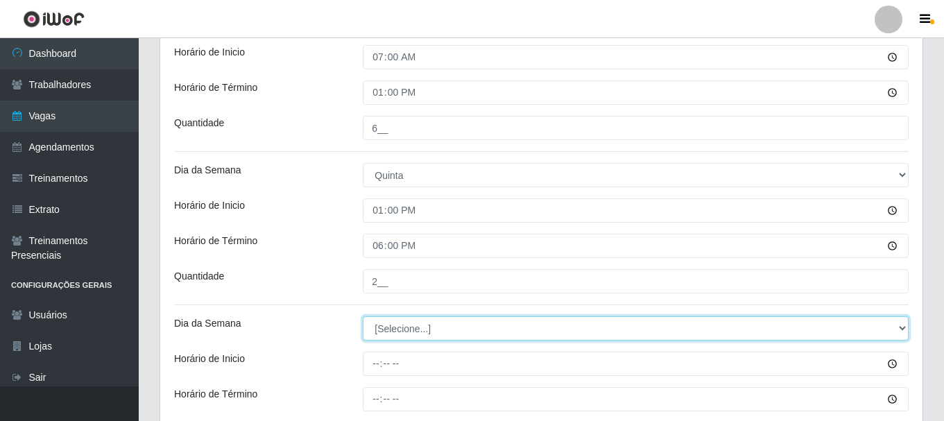
click at [476, 331] on select "[Selecione...] Segunda Terça Quarta Quinta Sexta Sábado Domingo" at bounding box center [636, 328] width 546 height 24
select select "4"
click at [363, 316] on select "[Selecione...] Segunda Terça Quarta Quinta Sexta Sábado Domingo" at bounding box center [636, 328] width 546 height 24
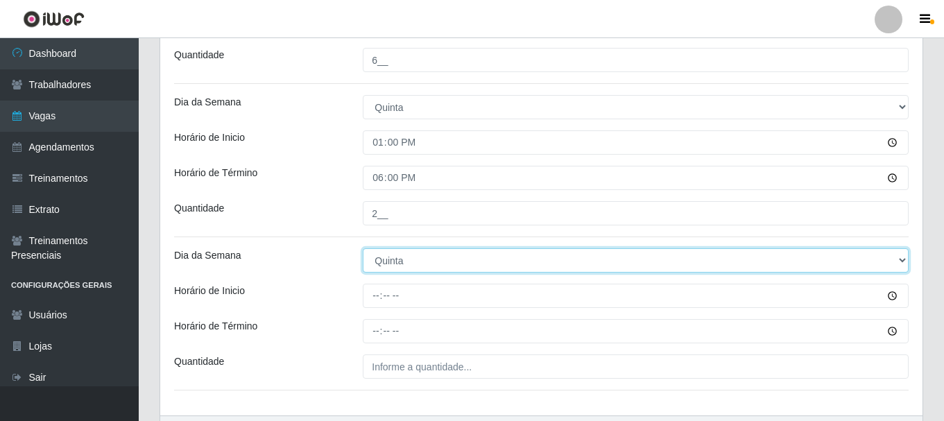
scroll to position [884, 0]
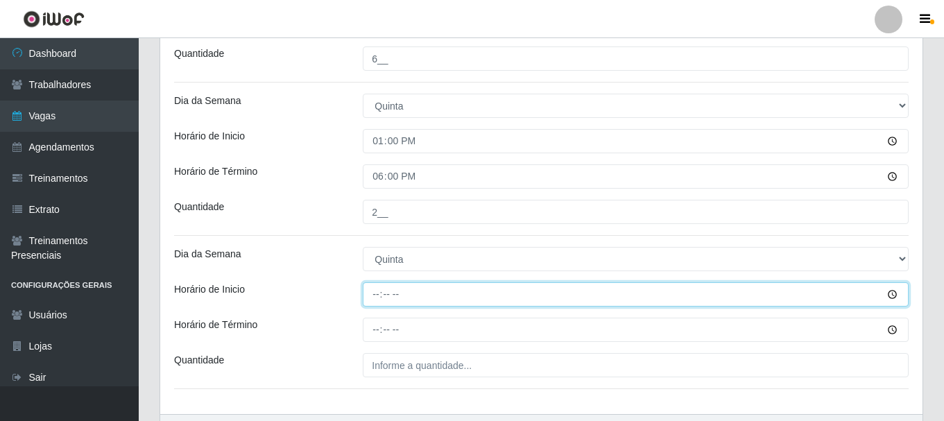
click at [379, 294] on input "Horário de Inicio" at bounding box center [636, 294] width 546 height 24
type input "15:30"
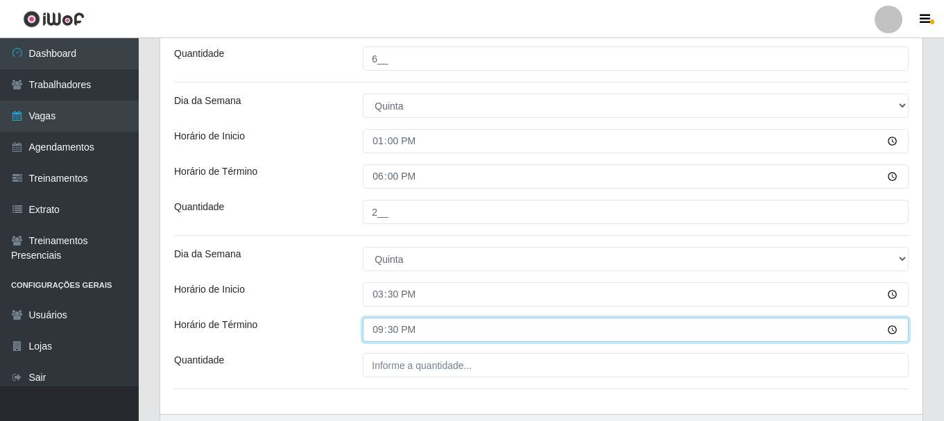
drag, startPoint x: 378, startPoint y: 330, endPoint x: 381, endPoint y: 342, distance: 12.3
click at [378, 330] on input "21:30" at bounding box center [636, 330] width 546 height 24
type input "22:00"
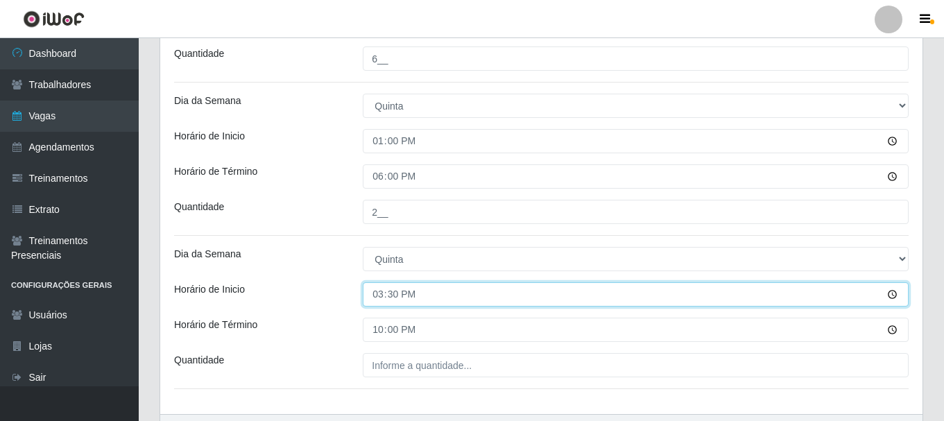
drag, startPoint x: 378, startPoint y: 292, endPoint x: 382, endPoint y: 327, distance: 35.0
click at [380, 297] on input "15:30" at bounding box center [636, 294] width 546 height 24
type input "16:00"
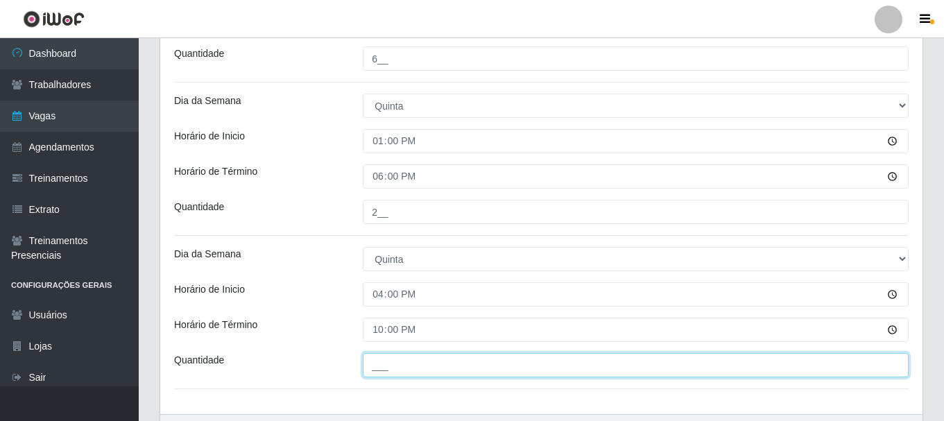
click at [409, 373] on input "___" at bounding box center [636, 365] width 546 height 24
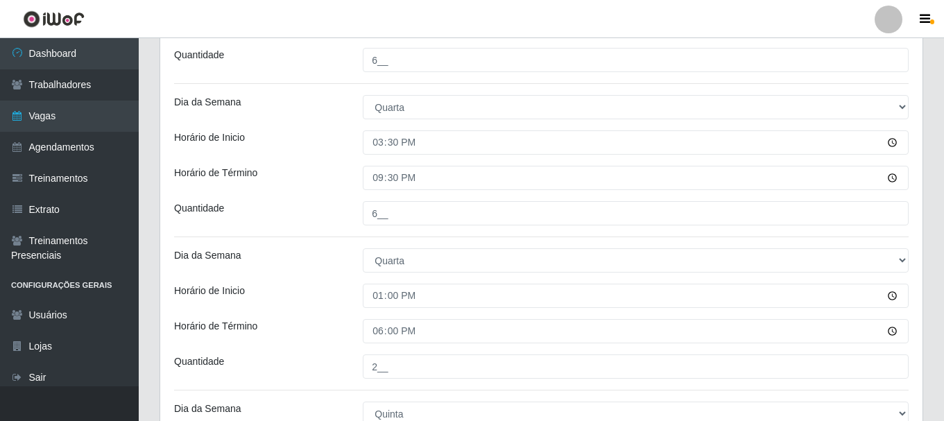
scroll to position [398, 0]
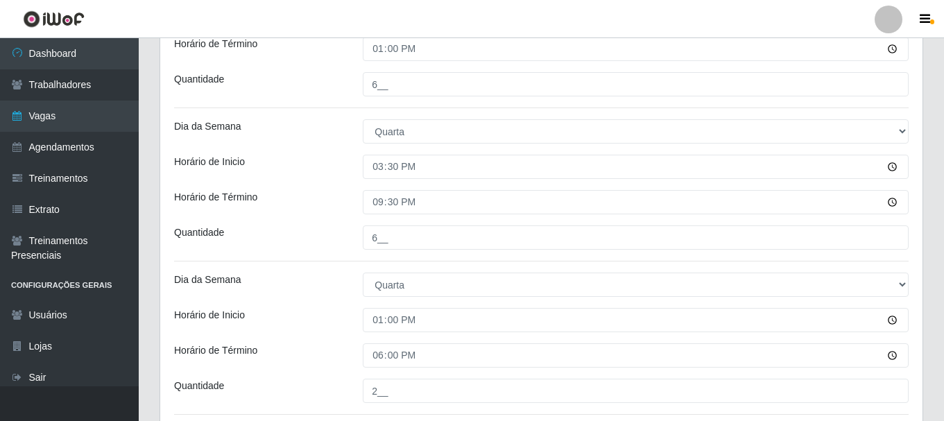
type input "6__"
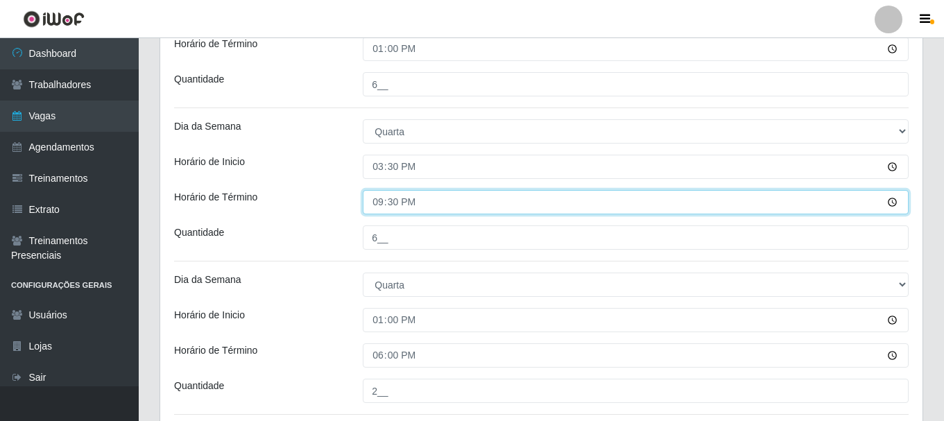
click at [381, 202] on input "21:30" at bounding box center [636, 202] width 546 height 24
type input "22:00"
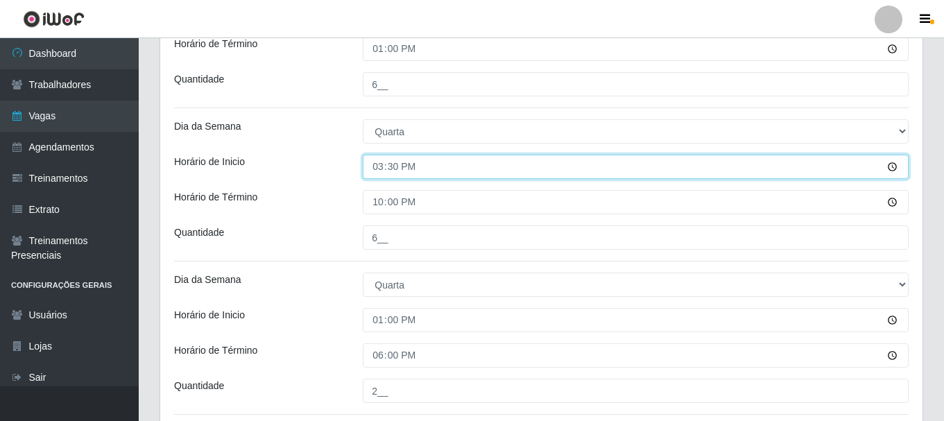
drag, startPoint x: 378, startPoint y: 162, endPoint x: 386, endPoint y: 186, distance: 24.8
click at [378, 163] on input "15:30" at bounding box center [636, 167] width 546 height 24
type input "16:00"
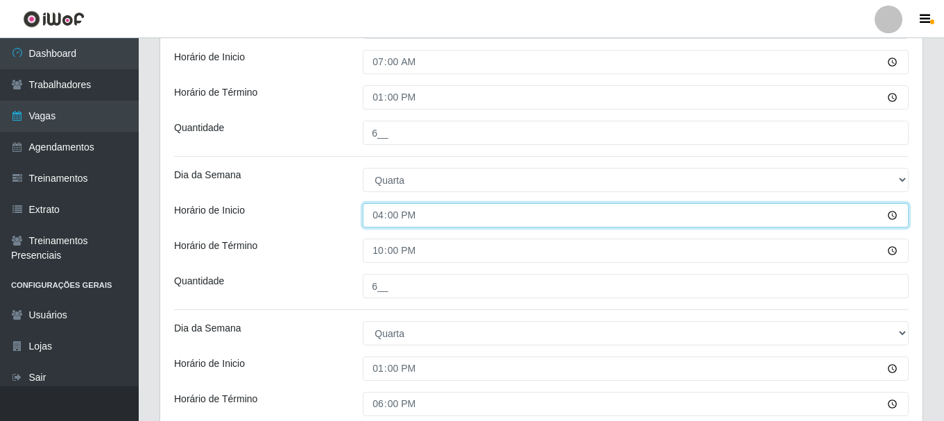
scroll to position [207, 0]
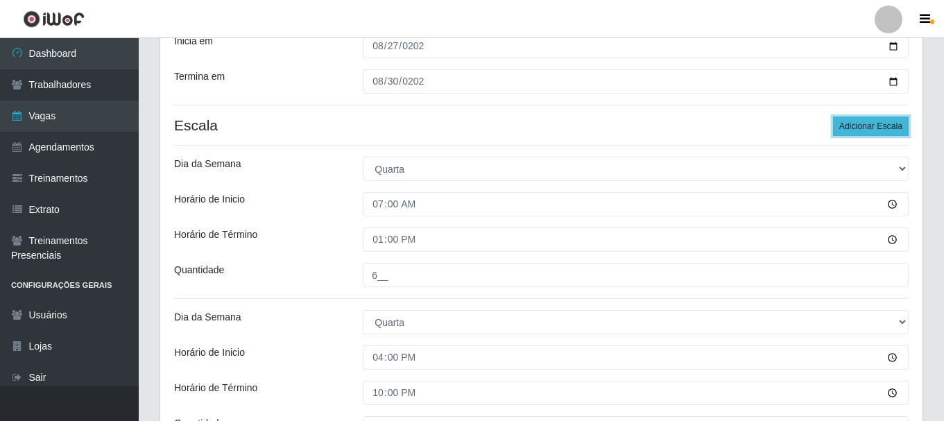
click at [861, 124] on button "Adicionar Escala" at bounding box center [871, 126] width 76 height 19
click at [861, 125] on button "Adicionar Escala" at bounding box center [871, 126] width 76 height 19
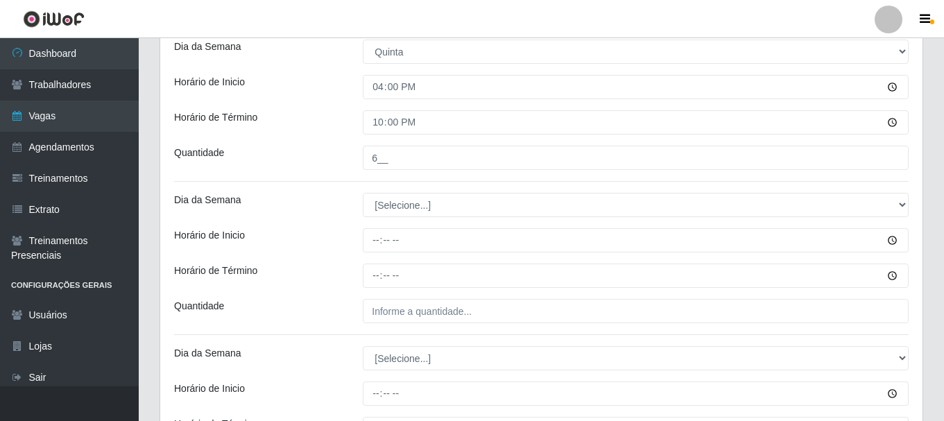
scroll to position [1084, 0]
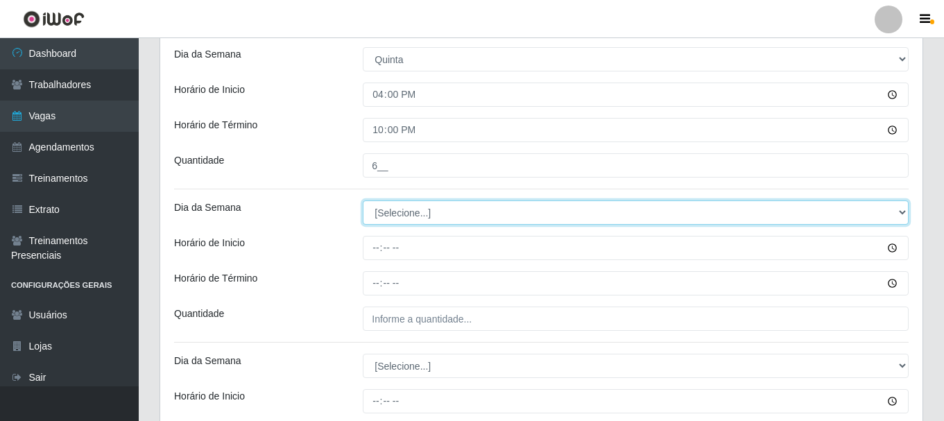
click at [433, 210] on select "[Selecione...] Segunda Terça Quarta Quinta Sexta Sábado Domingo" at bounding box center [636, 213] width 546 height 24
select select "5"
click at [363, 201] on select "[Selecione...] Segunda Terça Quarta Quinta Sexta Sábado Domingo" at bounding box center [636, 213] width 546 height 24
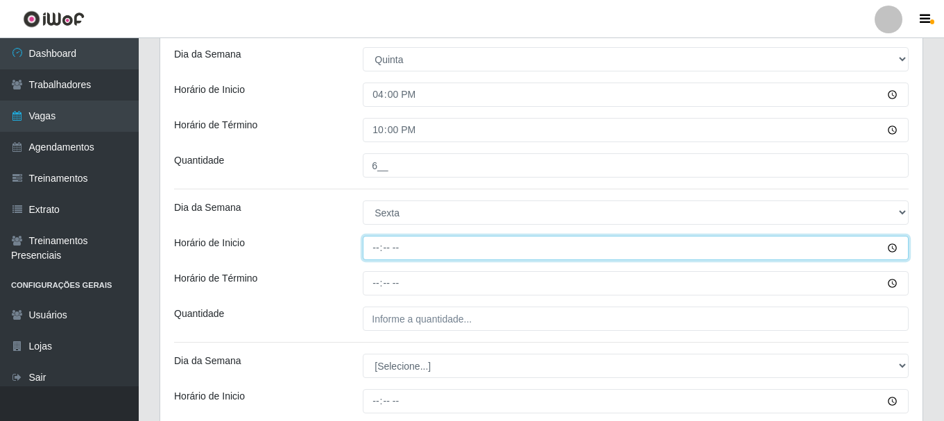
click at [375, 250] on input "Horário de Inicio" at bounding box center [636, 248] width 546 height 24
type input "07:00"
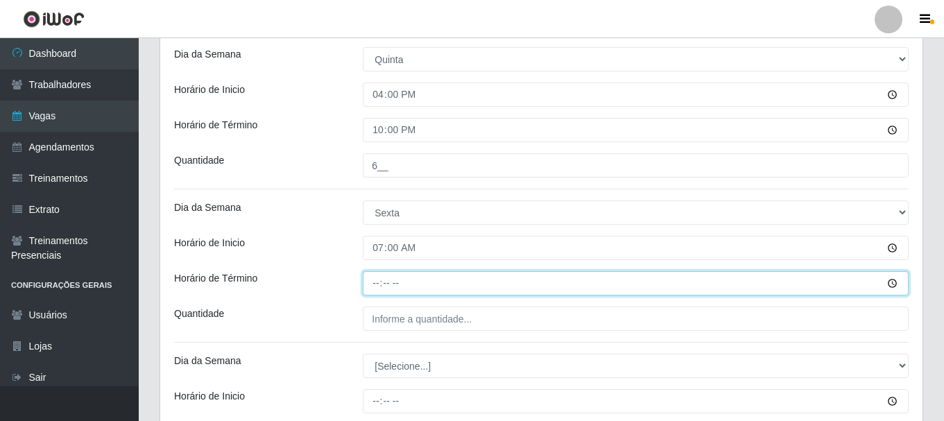
type input "13:00"
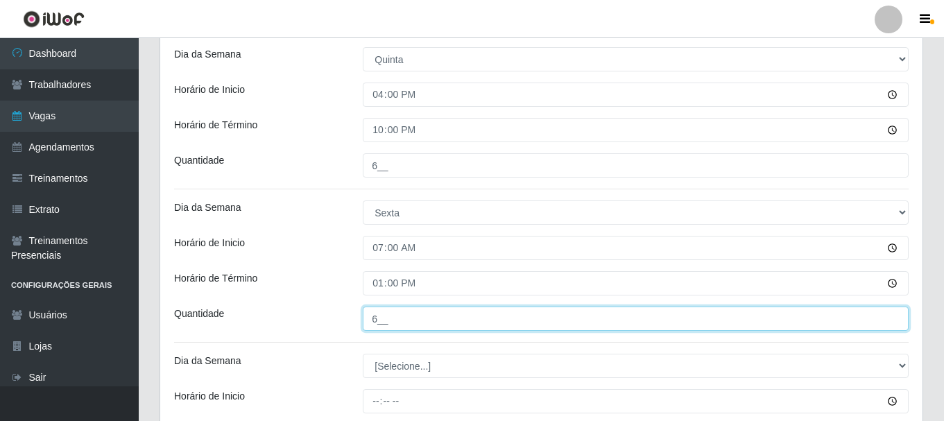
type input "6__"
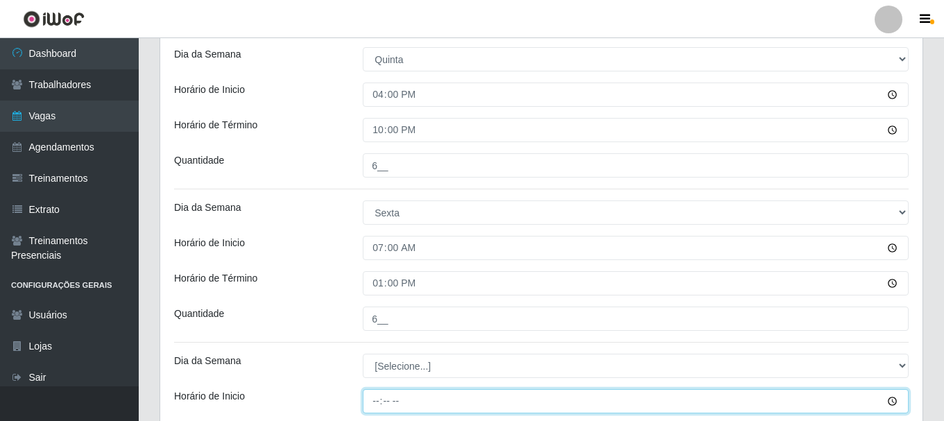
scroll to position [1153, 0]
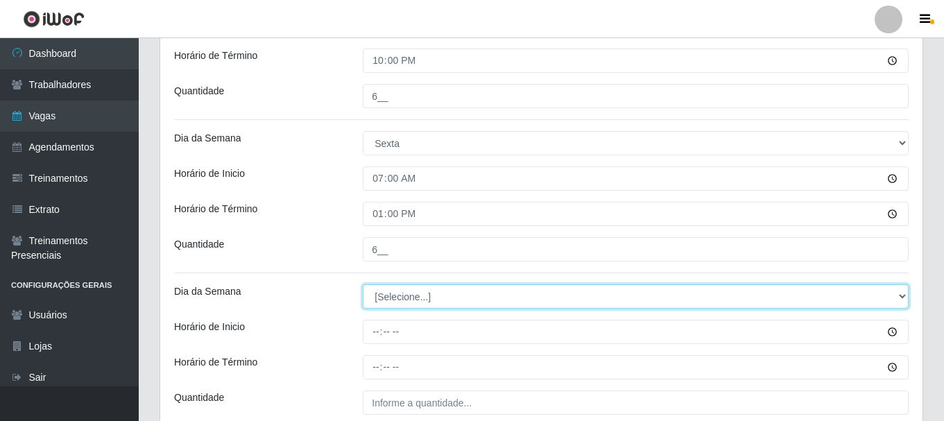
click at [412, 297] on select "[Selecione...] Segunda Terça Quarta Quinta Sexta Sábado Domingo" at bounding box center [636, 297] width 546 height 24
select select "5"
click at [363, 285] on select "[Selecione...] Segunda Terça Quarta Quinta Sexta Sábado Domingo" at bounding box center [636, 297] width 546 height 24
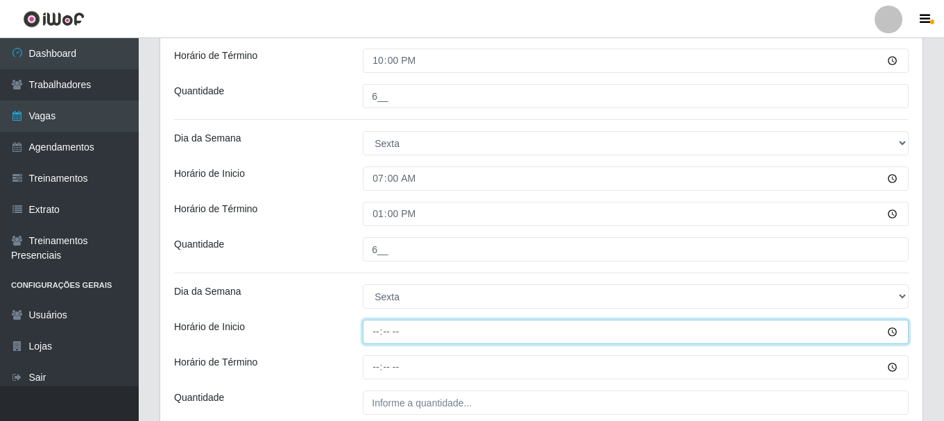
click at [378, 332] on input "Horário de Inicio" at bounding box center [636, 332] width 546 height 24
type input "13:00"
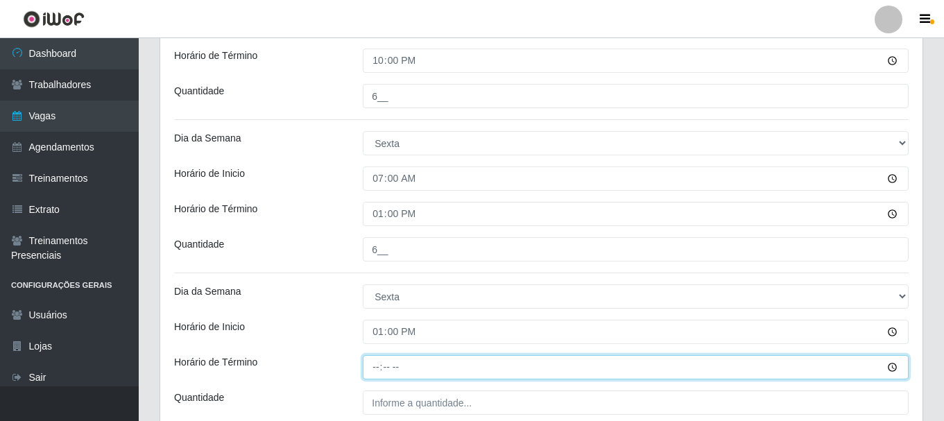
type input "18:00"
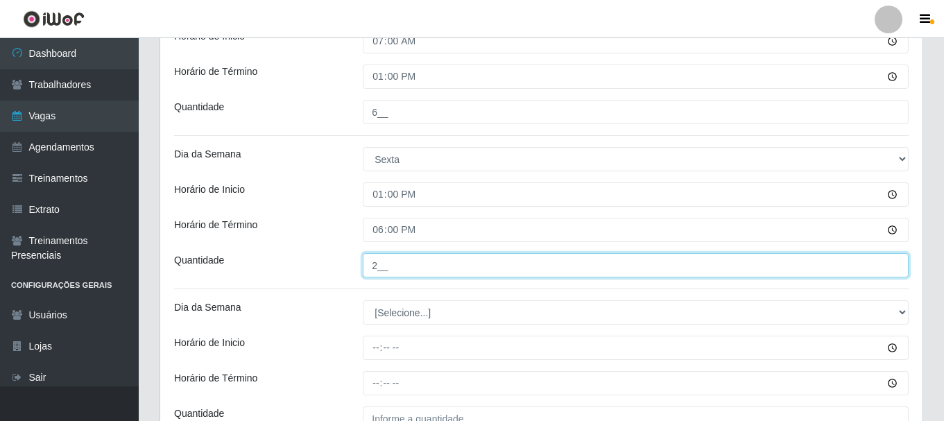
scroll to position [1292, 0]
type input "2__"
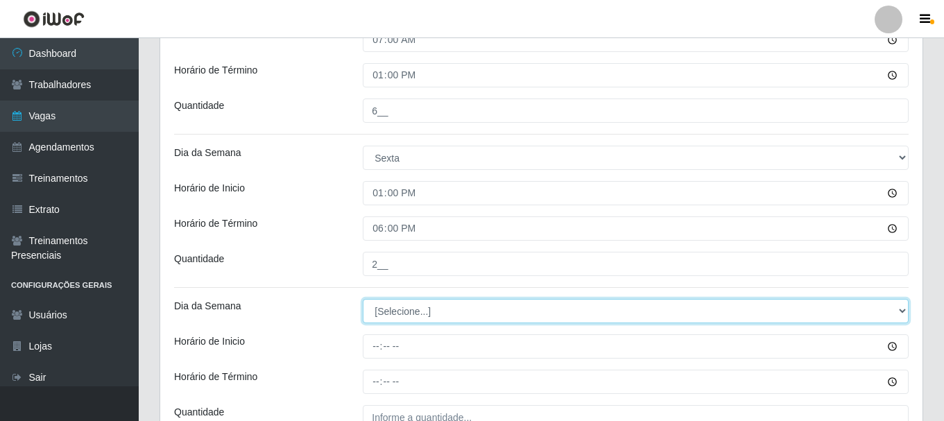
click at [436, 313] on select "[Selecione...] Segunda Terça Quarta Quinta Sexta Sábado Domingo" at bounding box center [636, 311] width 546 height 24
select select "5"
click at [363, 299] on select "[Selecione...] Segunda Terça Quarta Quinta Sexta Sábado Domingo" at bounding box center [636, 311] width 546 height 24
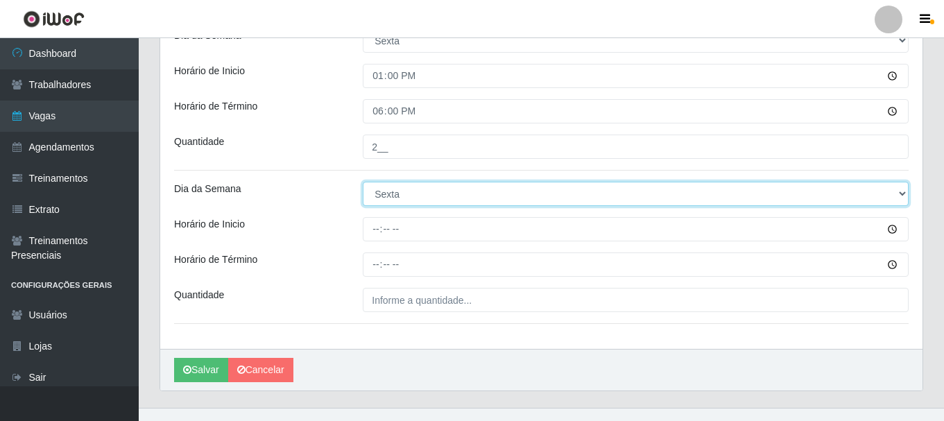
scroll to position [1431, 0]
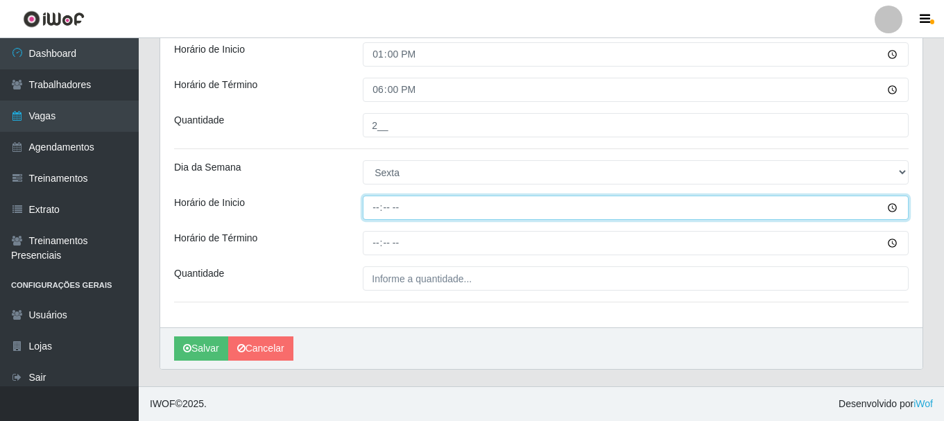
click at [373, 204] on input "Horário de Inicio" at bounding box center [636, 208] width 546 height 24
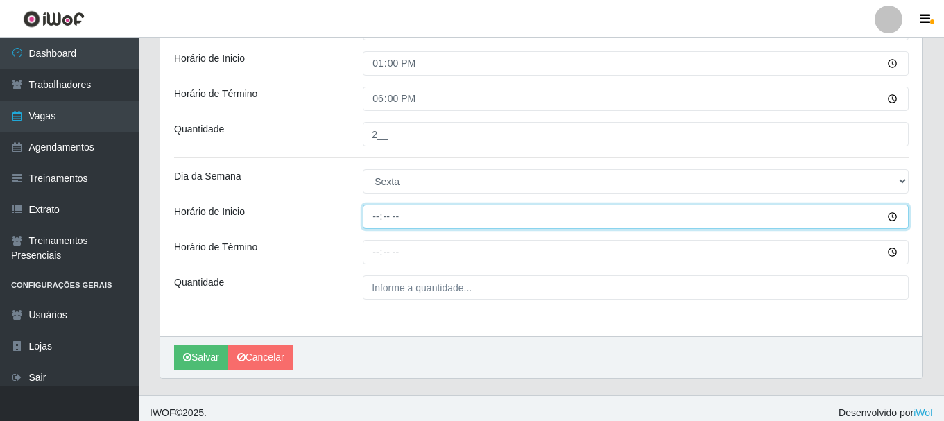
scroll to position [1362, 0]
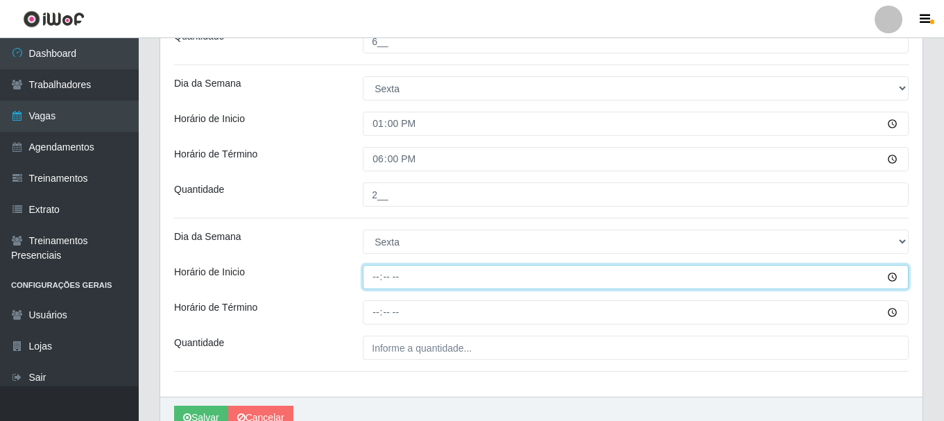
type input "16:00"
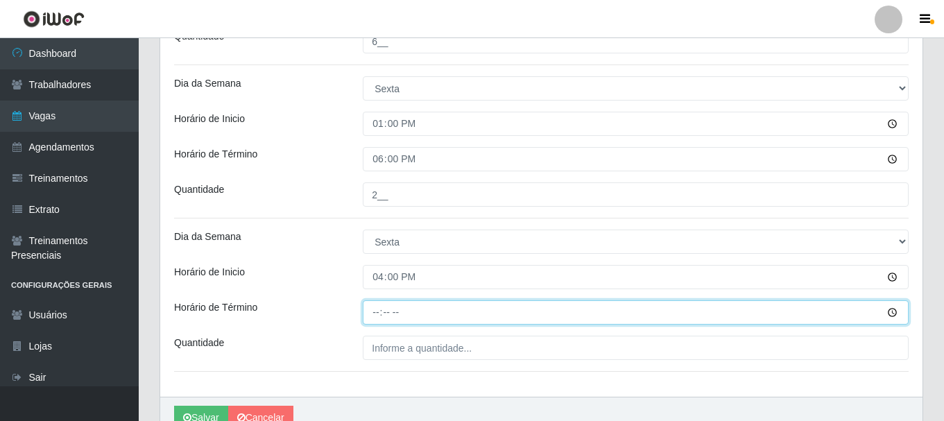
type input "22:00"
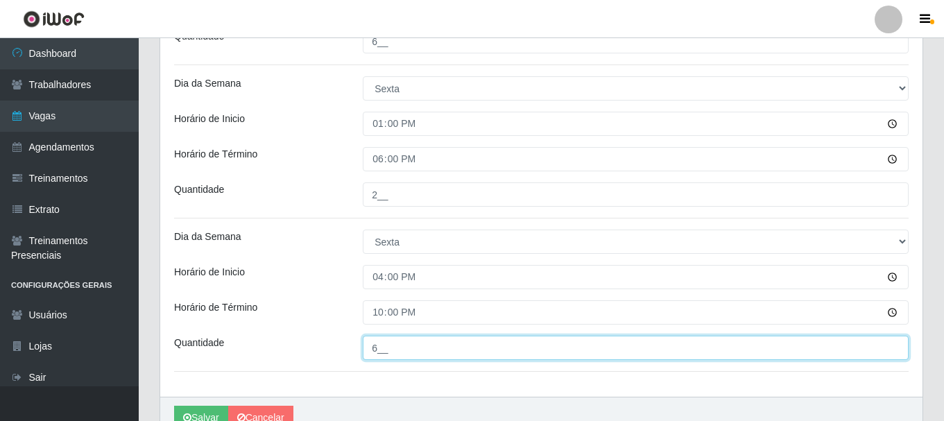
type input "6__"
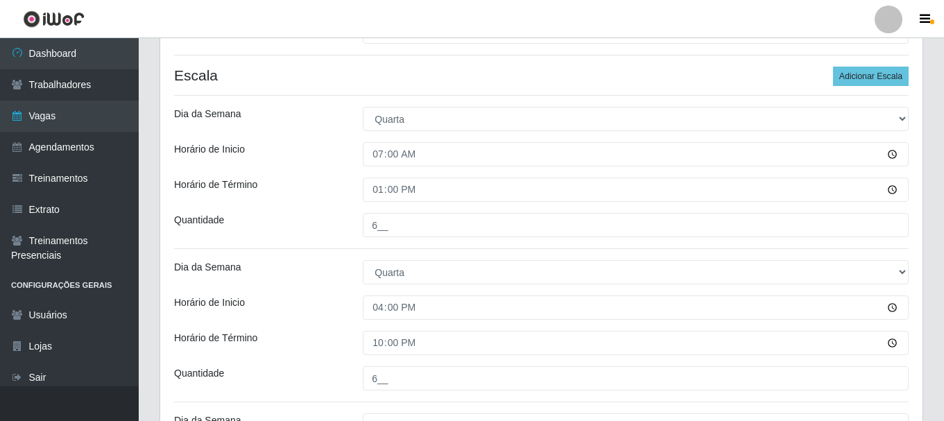
scroll to position [251, 0]
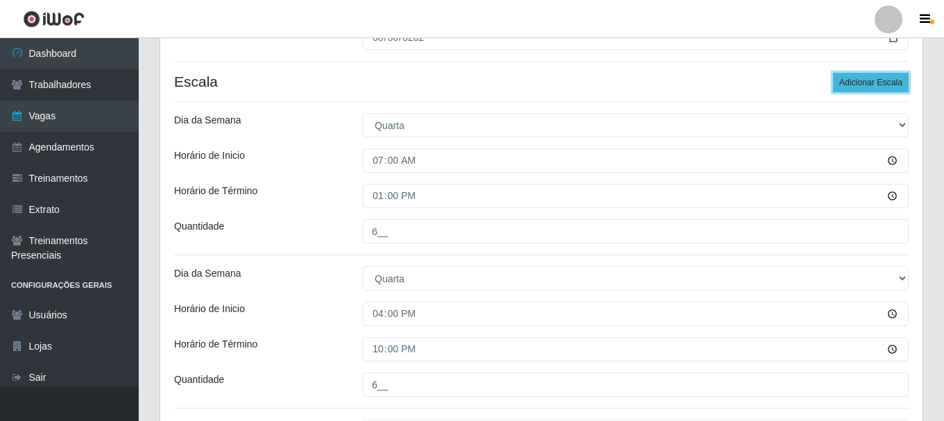
click at [870, 82] on button "Adicionar Escala" at bounding box center [871, 82] width 76 height 19
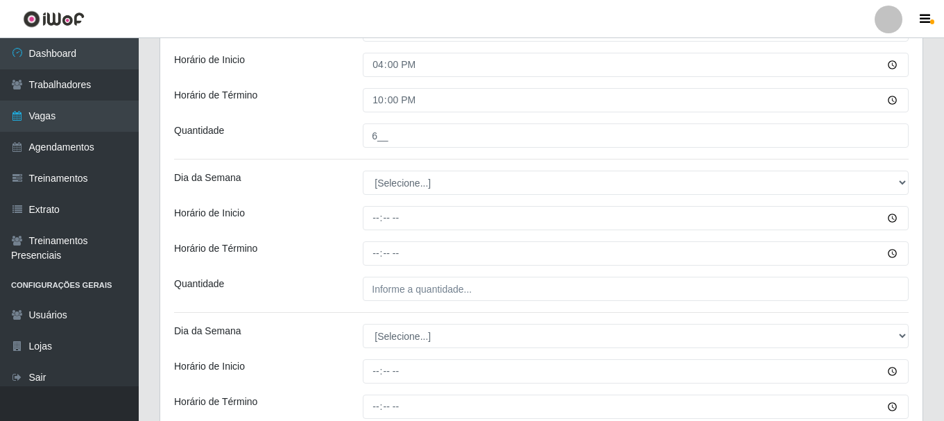
scroll to position [1544, 0]
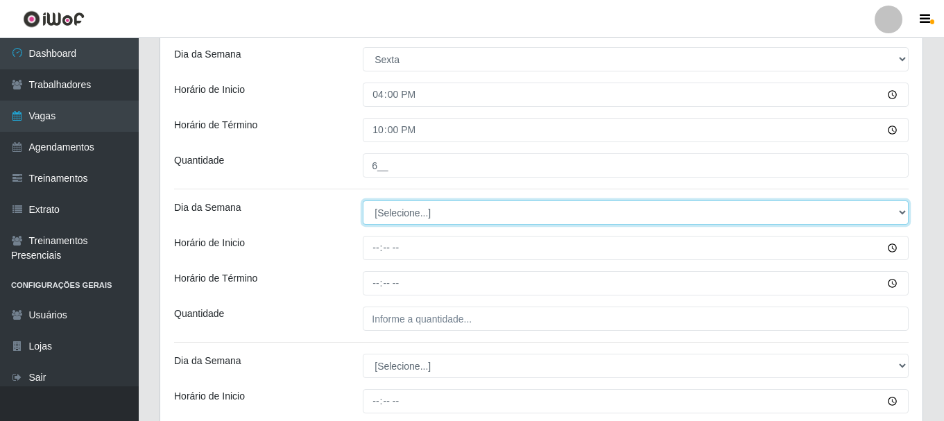
click at [436, 213] on select "[Selecione...] Segunda Terça Quarta Quinta Sexta Sábado Domingo" at bounding box center [636, 213] width 546 height 24
select select "6"
click at [363, 201] on select "[Selecione...] Segunda Terça Quarta Quinta Sexta Sábado Domingo" at bounding box center [636, 213] width 546 height 24
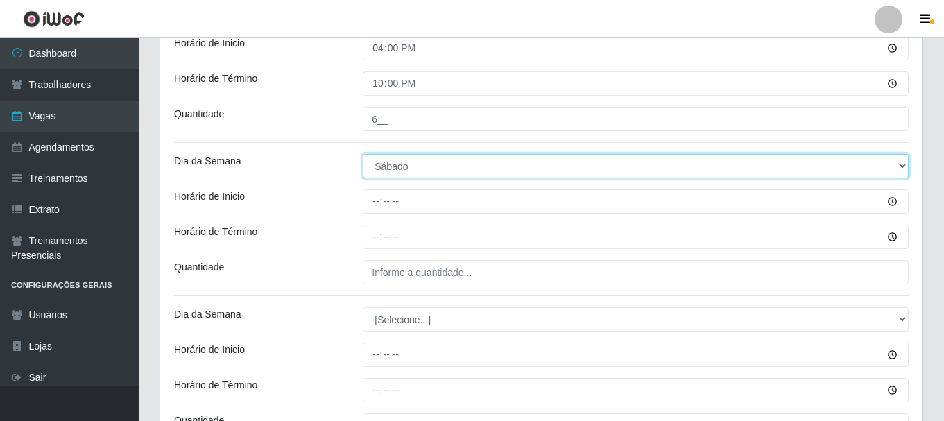
scroll to position [1683, 0]
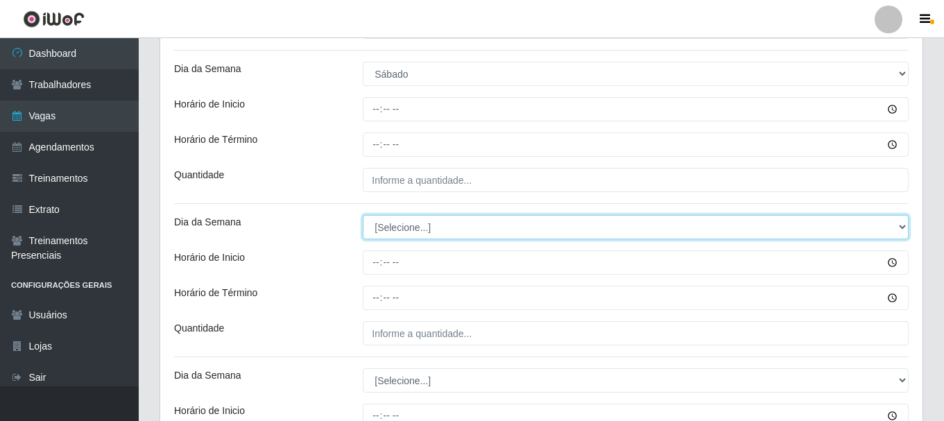
click at [416, 227] on select "[Selecione...] Segunda Terça Quarta Quinta Sexta Sábado Domingo" at bounding box center [636, 227] width 546 height 24
select select "6"
click at [363, 215] on select "[Selecione...] Segunda Terça Quarta Quinta Sexta Sábado Domingo" at bounding box center [636, 227] width 546 height 24
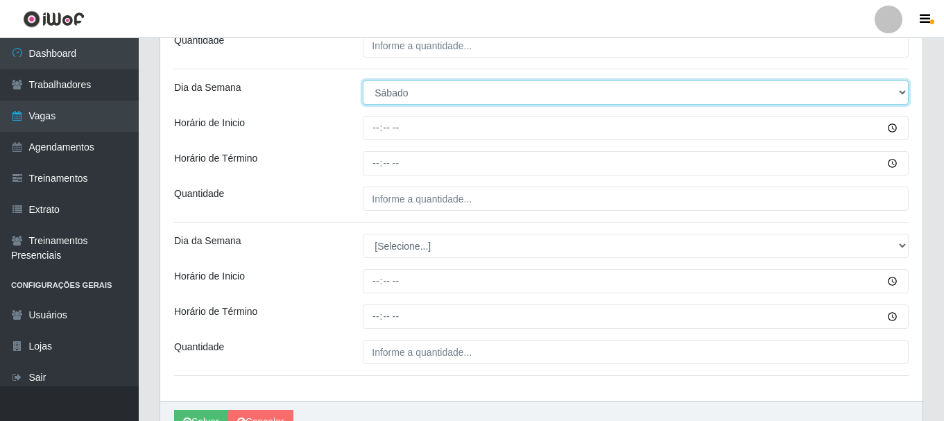
scroll to position [1822, 0]
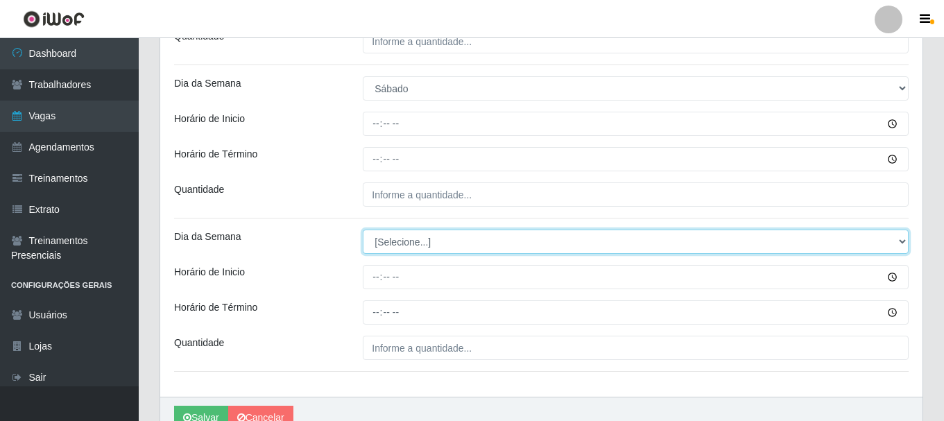
click at [398, 245] on select "[Selecione...] Segunda Terça Quarta Quinta Sexta Sábado Domingo" at bounding box center [636, 242] width 546 height 24
select select "6"
click at [363, 230] on select "[Selecione...] Segunda Terça Quarta Quinta Sexta Sábado Domingo" at bounding box center [636, 242] width 546 height 24
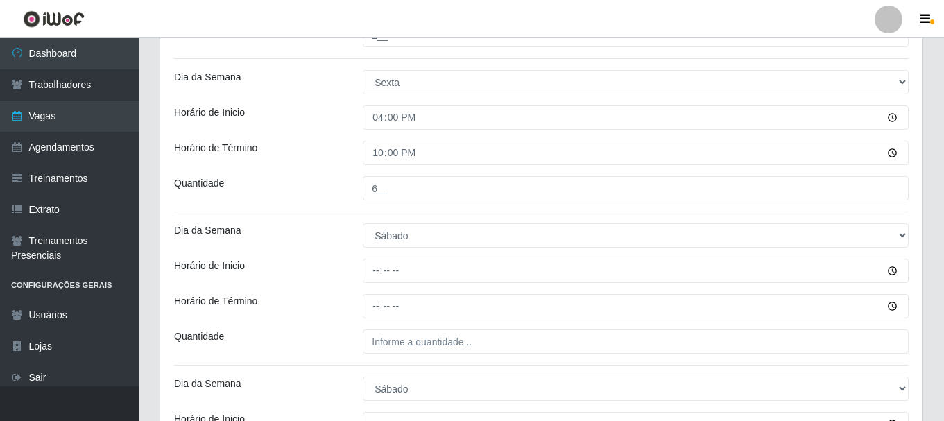
scroll to position [1544, 0]
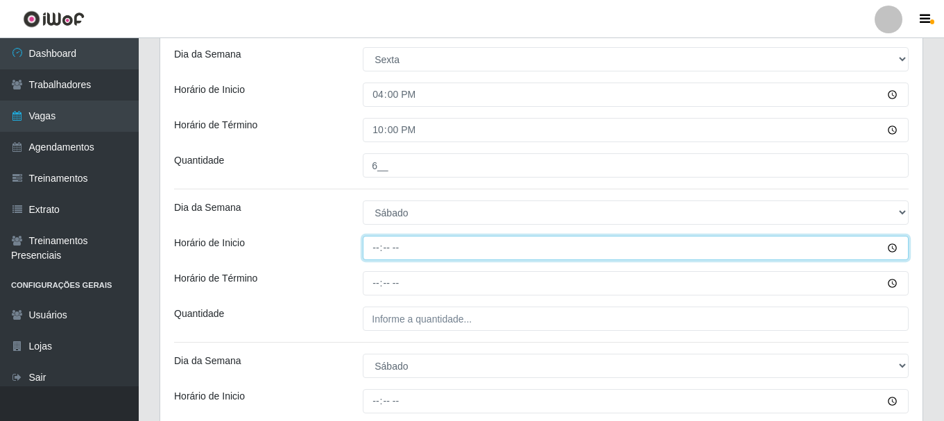
click at [373, 246] on input "Horário de Inicio" at bounding box center [636, 248] width 546 height 24
type input "07:00"
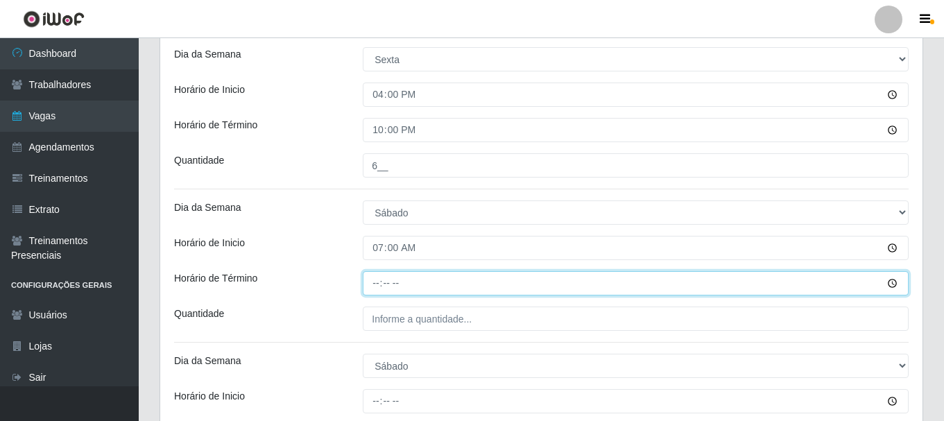
type input "13:00"
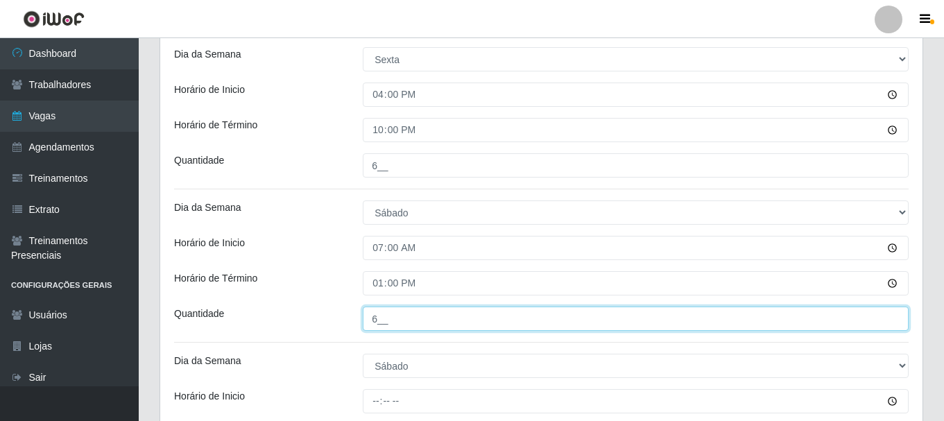
type input "6__"
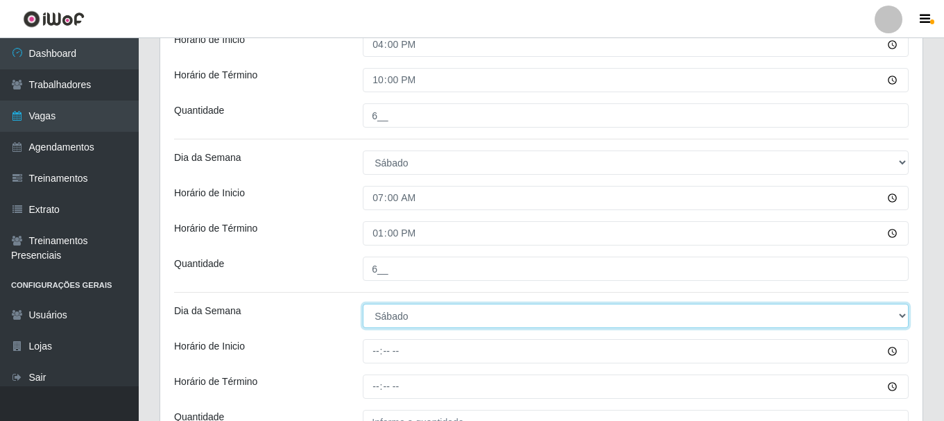
scroll to position [1613, 0]
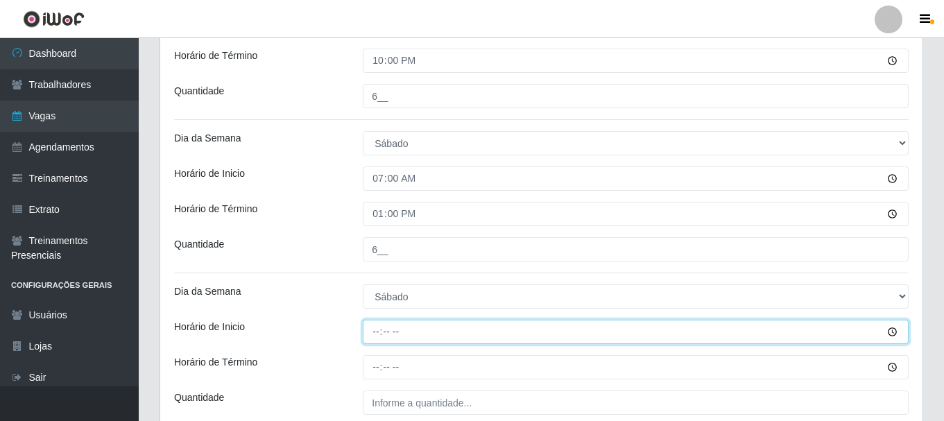
drag, startPoint x: 382, startPoint y: 333, endPoint x: 391, endPoint y: 367, distance: 35.4
click at [382, 334] on input "Horário de Inicio" at bounding box center [636, 332] width 546 height 24
type input "13:00"
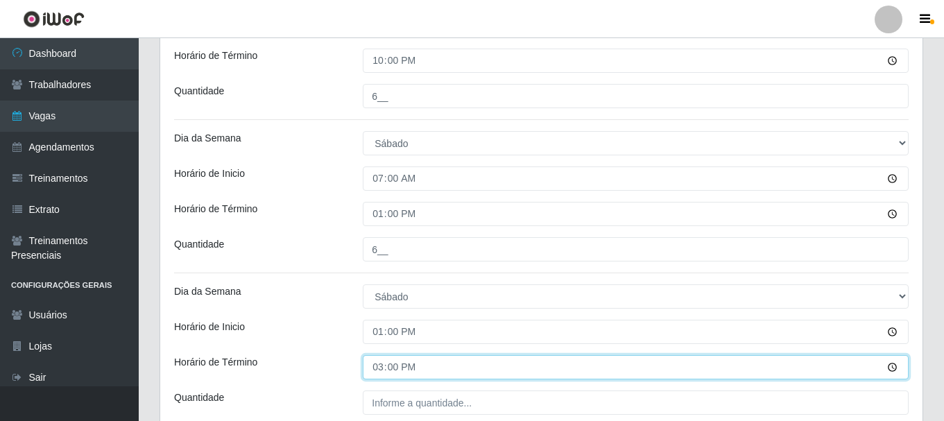
click at [378, 366] on input "15:00" at bounding box center [636, 367] width 546 height 24
type input "18:00"
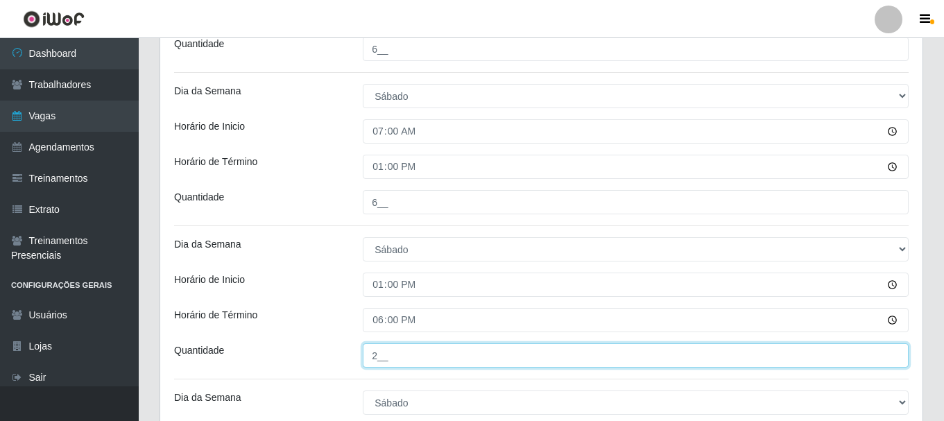
scroll to position [1683, 0]
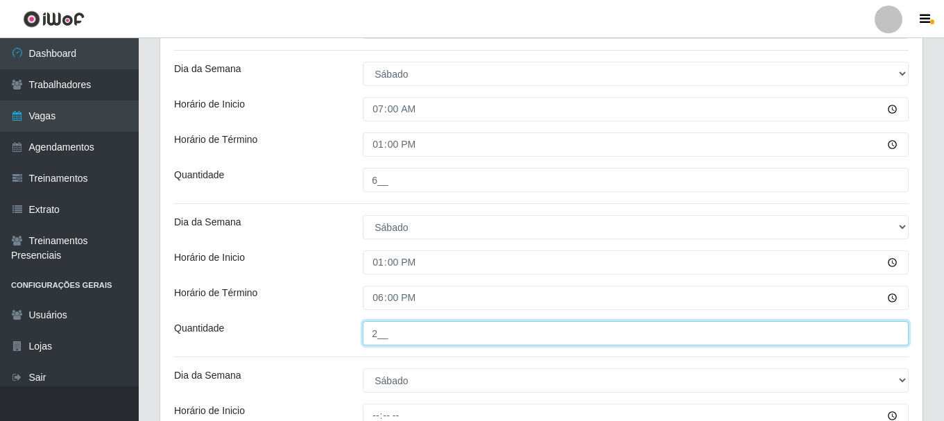
type input "2__"
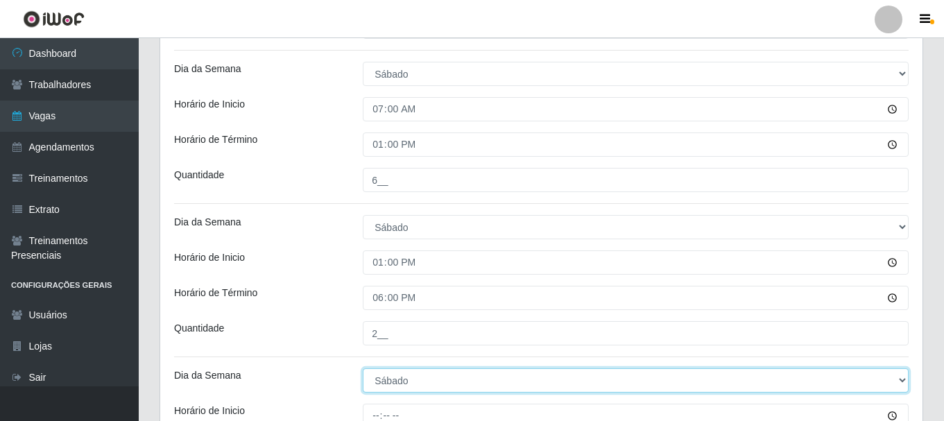
click at [378, 380] on select "[Selecione...] Segunda Terça Quarta Quinta Sexta Sábado Domingo" at bounding box center [636, 380] width 546 height 24
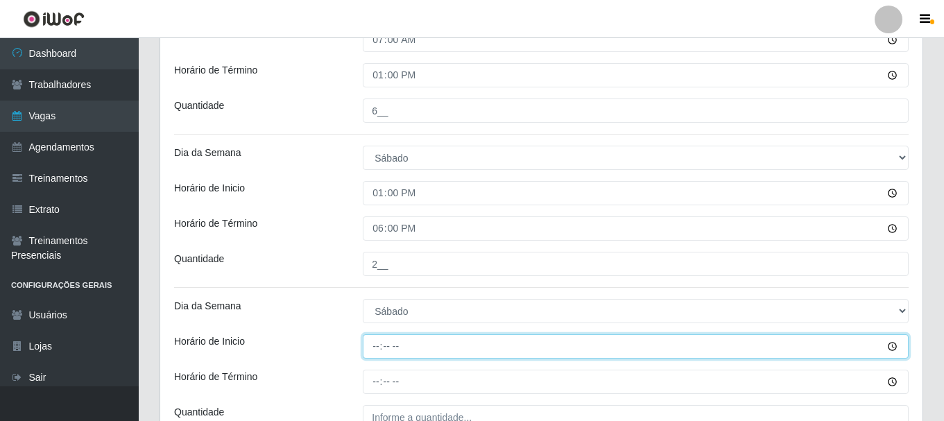
drag, startPoint x: 378, startPoint y: 346, endPoint x: 379, endPoint y: 357, distance: 11.1
click at [379, 351] on input "Horário de Inicio" at bounding box center [636, 346] width 546 height 24
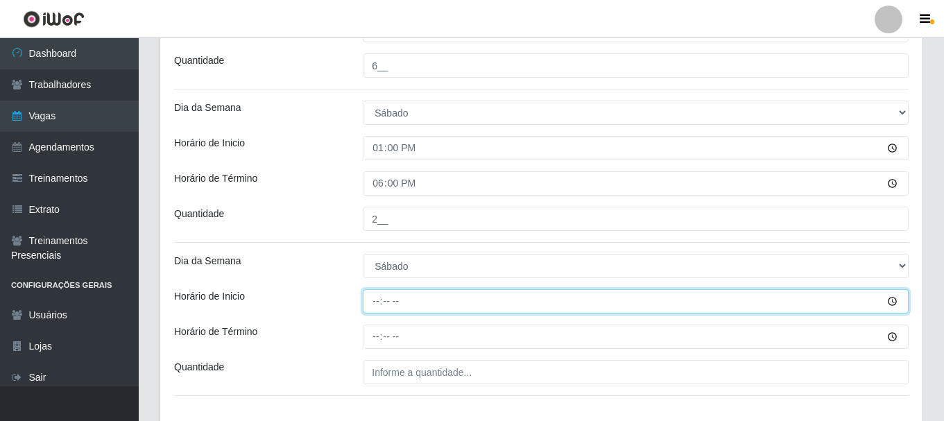
scroll to position [1822, 0]
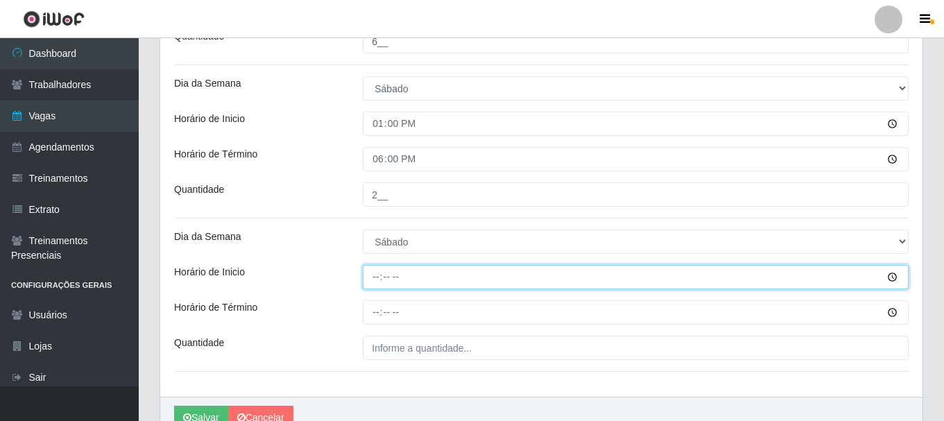
type input "16:00"
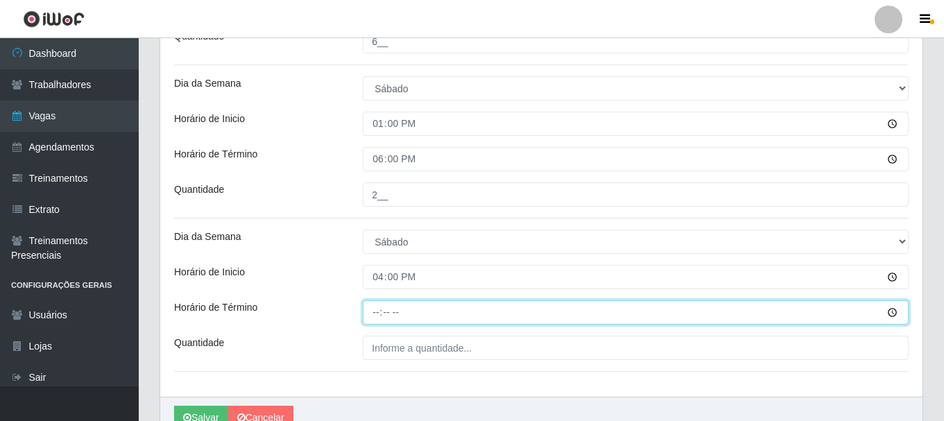
type input "22:00"
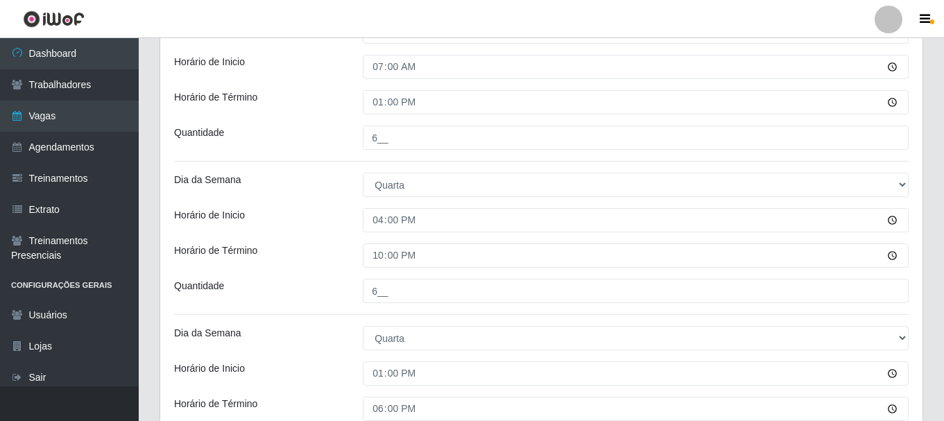
scroll to position [347, 0]
type input "6__"
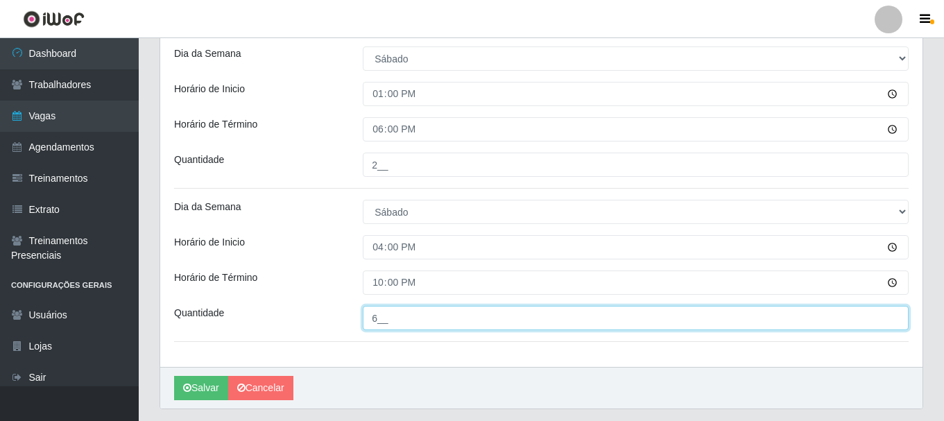
scroll to position [1874, 0]
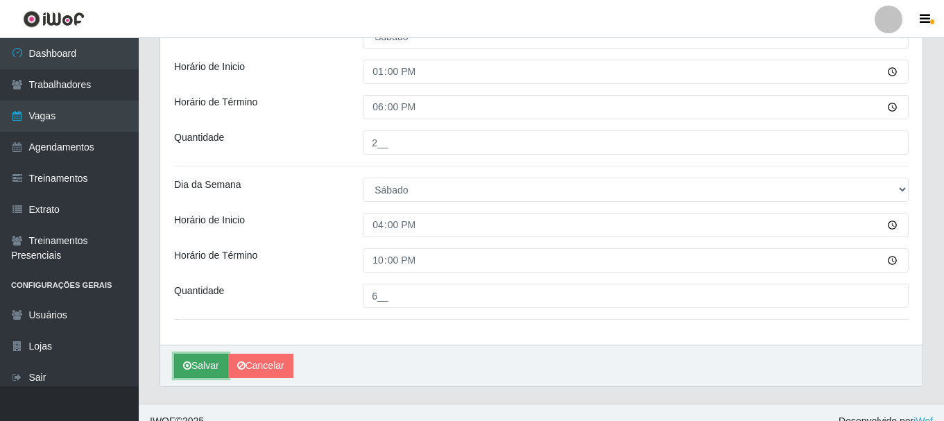
click at [207, 363] on button "Salvar" at bounding box center [201, 366] width 54 height 24
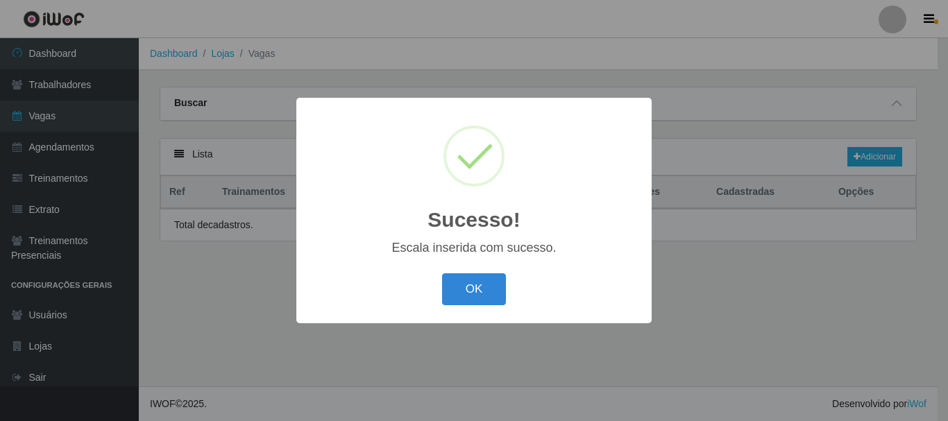
select select "1"
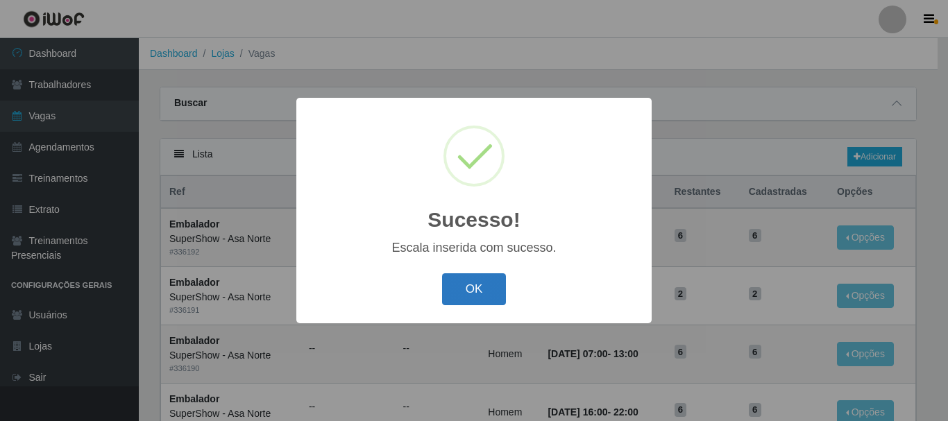
click at [477, 287] on button "OK" at bounding box center [474, 289] width 65 height 33
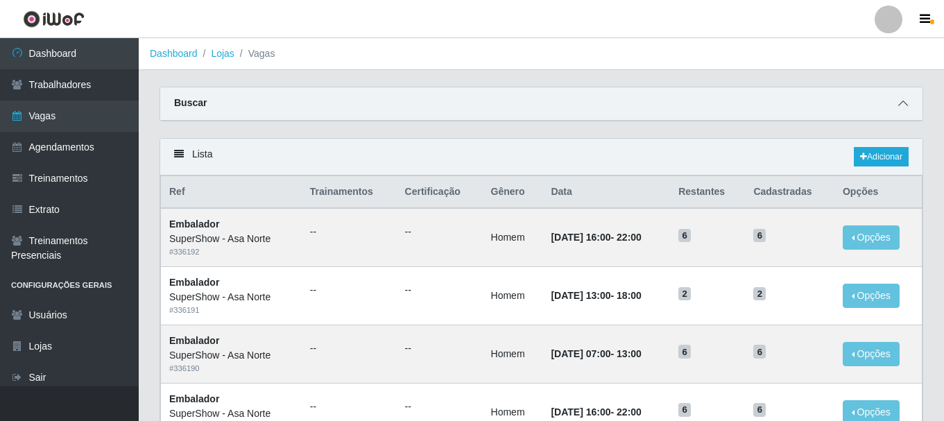
click at [907, 102] on icon at bounding box center [904, 104] width 10 height 10
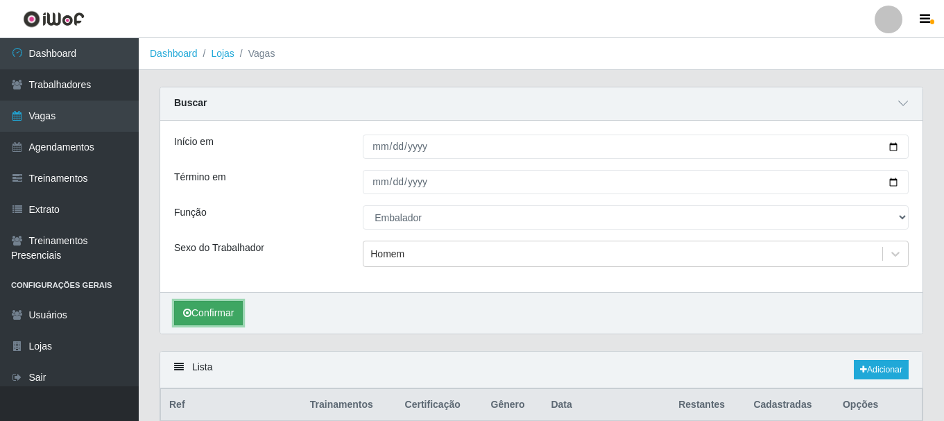
click at [221, 311] on button "Confirmar" at bounding box center [208, 313] width 69 height 24
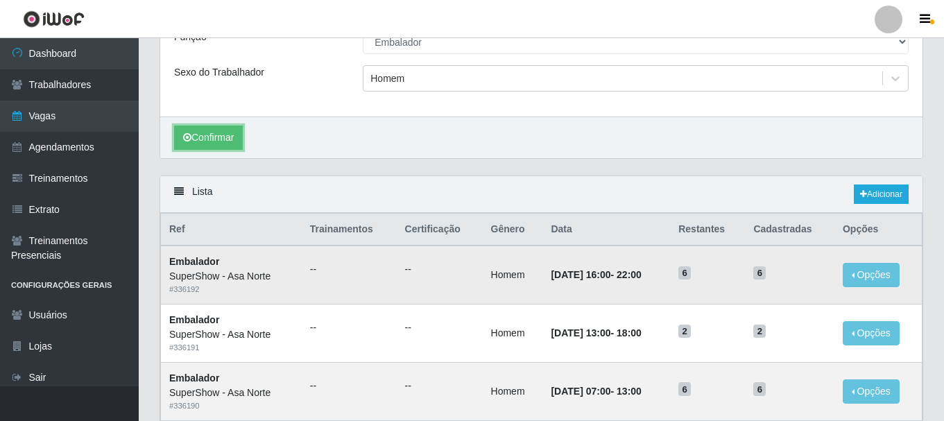
scroll to position [208, 0]
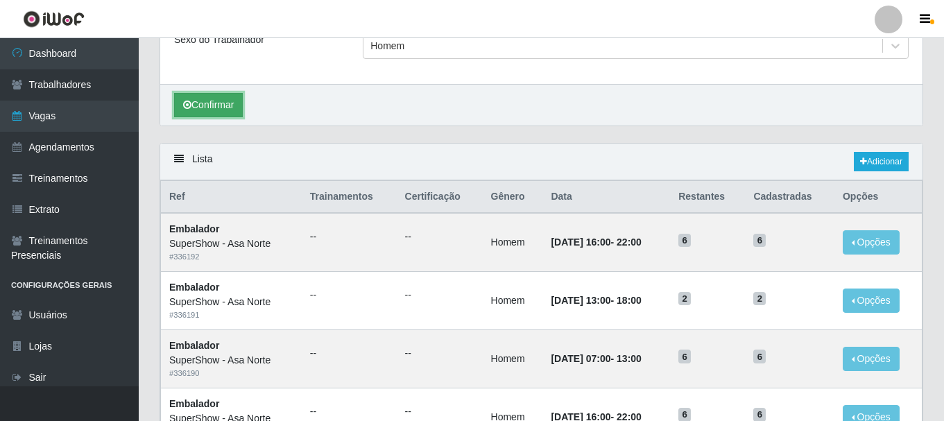
click at [204, 103] on button "Confirmar" at bounding box center [208, 105] width 69 height 24
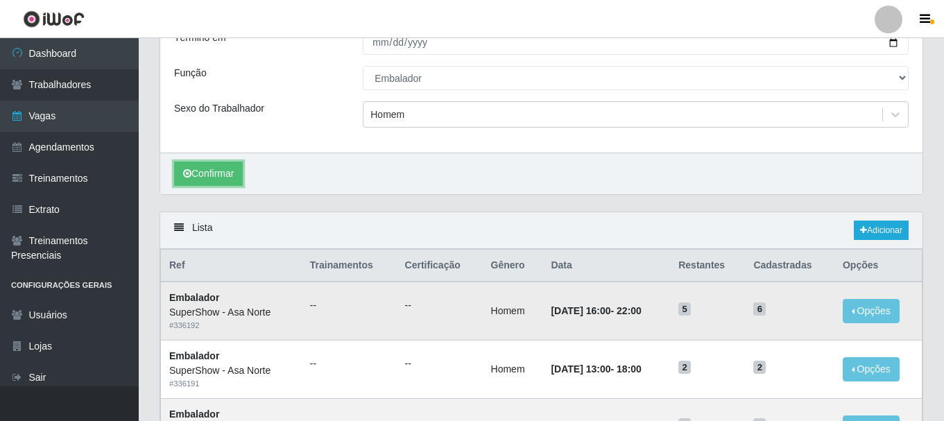
scroll to position [0, 0]
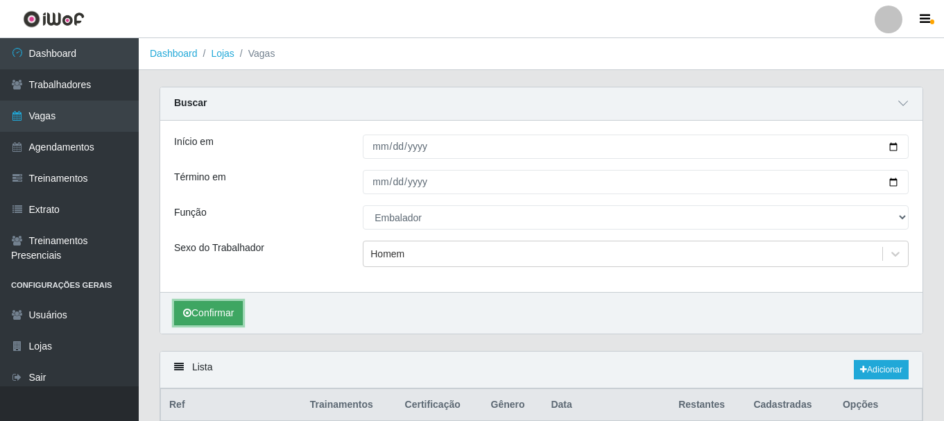
click at [225, 313] on button "Confirmar" at bounding box center [208, 313] width 69 height 24
click at [234, 310] on button "Confirmar" at bounding box center [208, 313] width 69 height 24
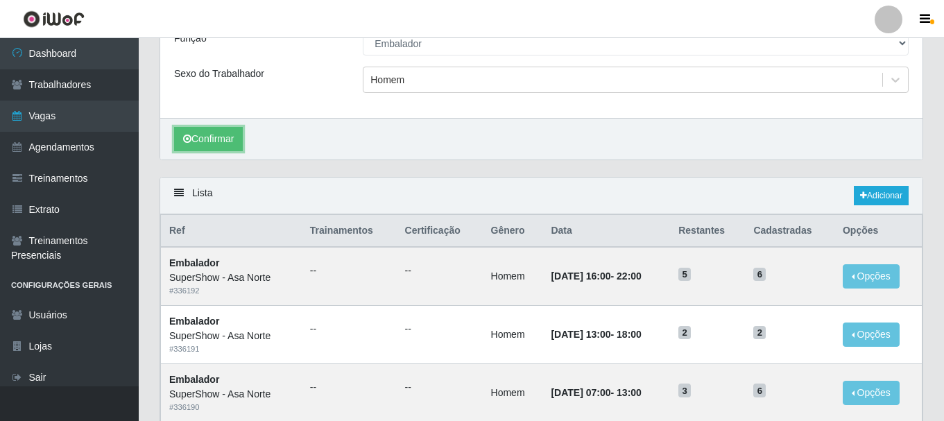
scroll to position [169, 0]
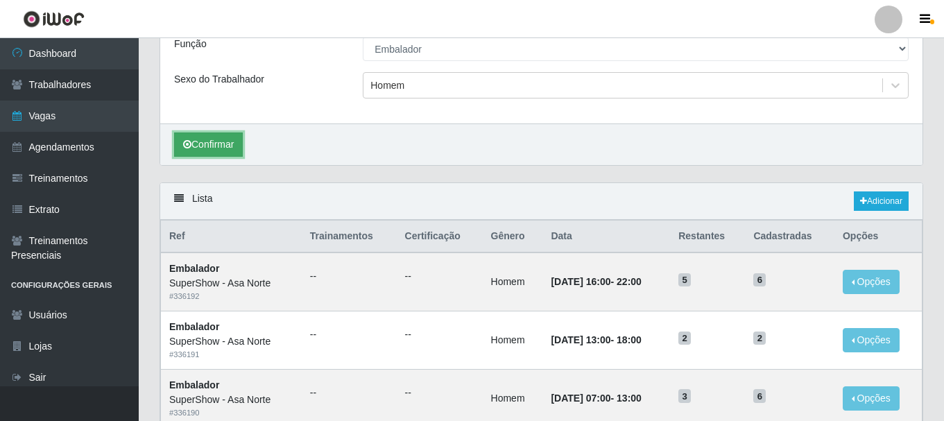
click at [219, 144] on button "Confirmar" at bounding box center [208, 145] width 69 height 24
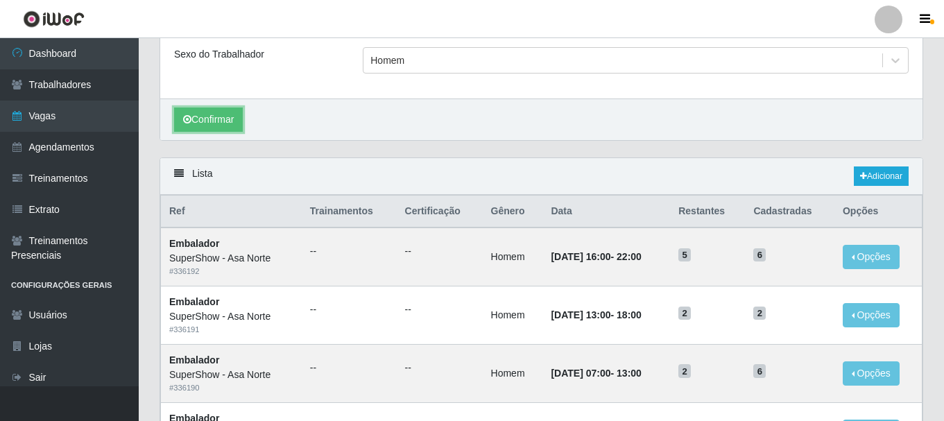
scroll to position [99, 0]
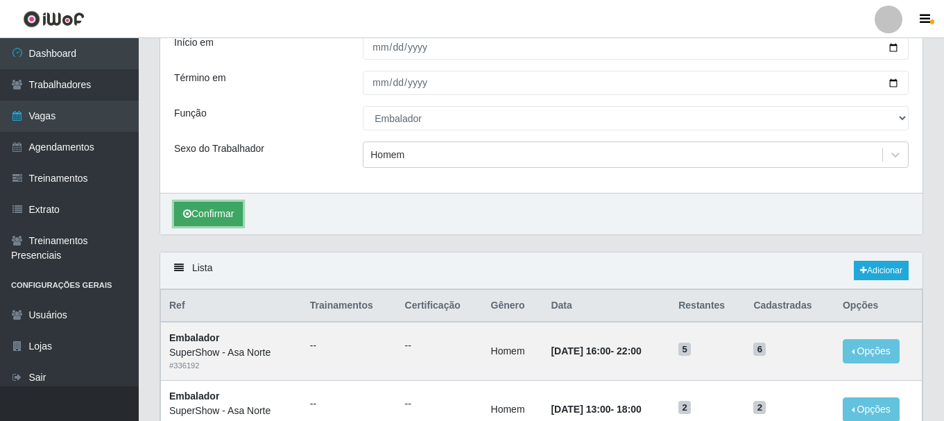
click at [204, 215] on button "Confirmar" at bounding box center [208, 214] width 69 height 24
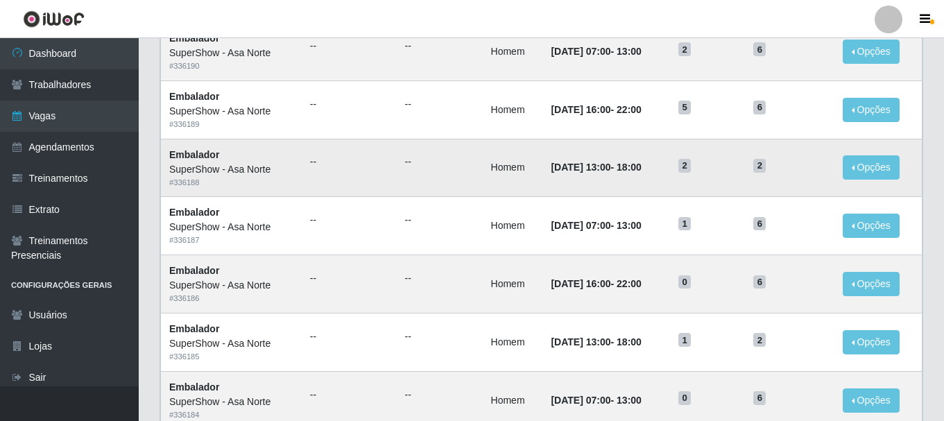
scroll to position [238, 0]
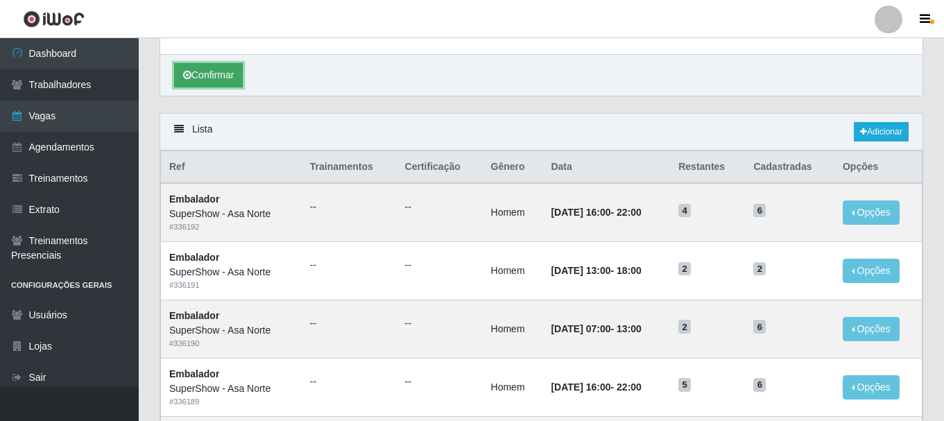
click at [225, 71] on button "Confirmar" at bounding box center [208, 75] width 69 height 24
drag, startPoint x: 706, startPoint y: 213, endPoint x: 698, endPoint y: 225, distance: 14.1
click at [688, 218] on td "3" at bounding box center [707, 212] width 75 height 58
click at [726, 219] on td "3" at bounding box center [707, 212] width 75 height 58
drag, startPoint x: 537, startPoint y: 214, endPoint x: 557, endPoint y: 216, distance: 19.5
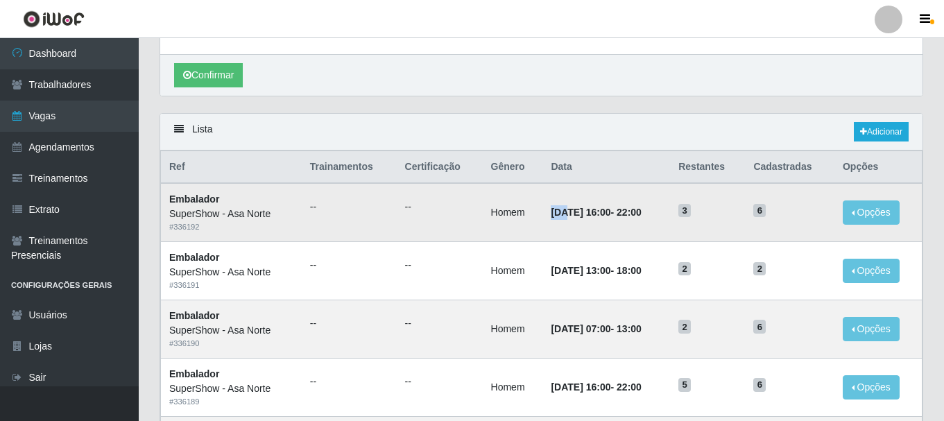
click at [557, 216] on time "[DATE] 16:00" at bounding box center [581, 212] width 60 height 11
drag, startPoint x: 704, startPoint y: 214, endPoint x: 687, endPoint y: 216, distance: 17.5
click at [687, 216] on td "3" at bounding box center [707, 212] width 75 height 58
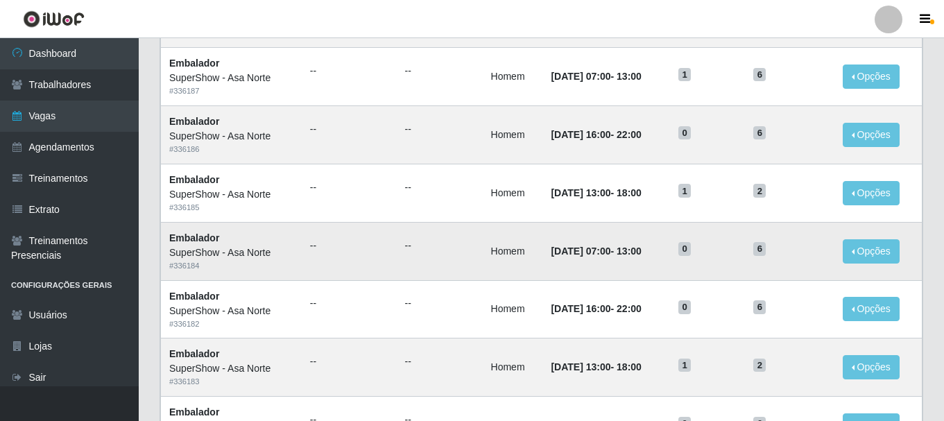
scroll to position [793, 0]
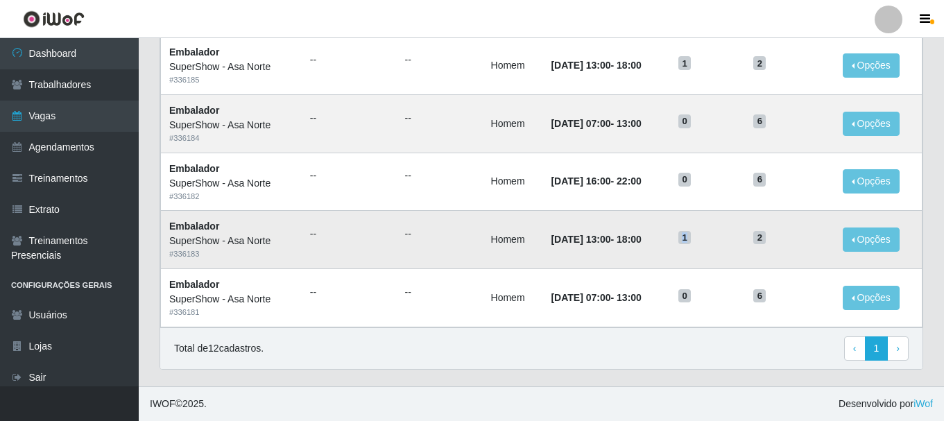
drag, startPoint x: 702, startPoint y: 238, endPoint x: 691, endPoint y: 239, distance: 10.4
click at [691, 239] on td "1" at bounding box center [707, 240] width 75 height 58
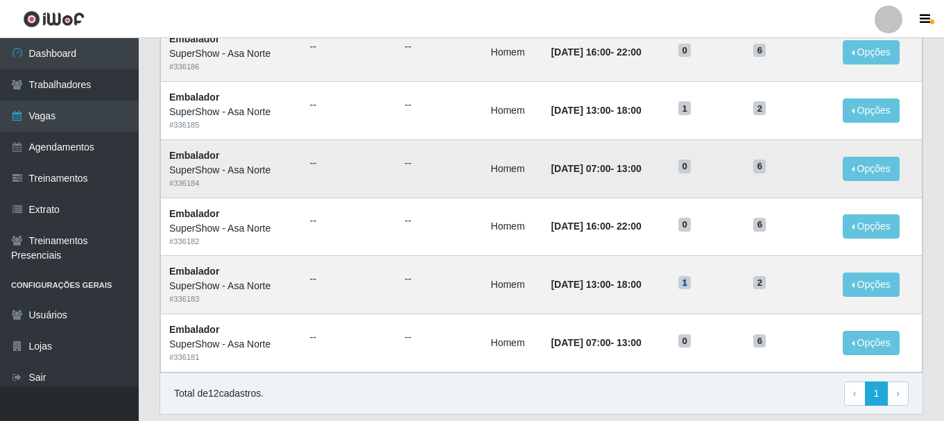
scroll to position [724, 0]
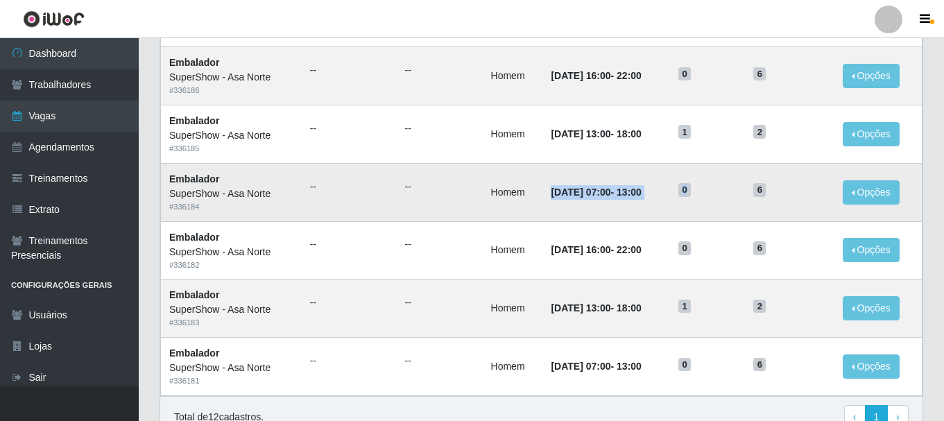
drag, startPoint x: 705, startPoint y: 191, endPoint x: 563, endPoint y: 190, distance: 142.3
click at [554, 191] on tr "Embalador SuperShow - Asa Norte # 336184 -- -- Homem [DATE] 07:00 - 13:00 0 6 O…" at bounding box center [542, 192] width 762 height 58
click at [724, 185] on h5 "0" at bounding box center [708, 189] width 58 height 15
click at [709, 79] on h5 "0" at bounding box center [708, 73] width 58 height 15
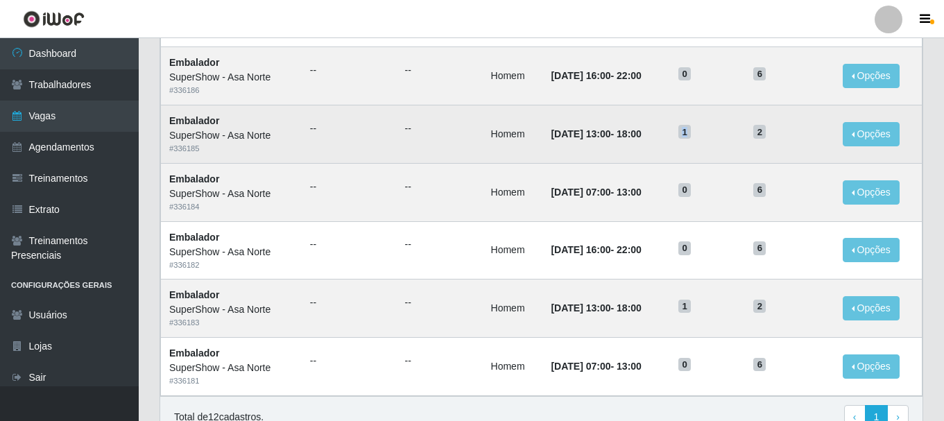
drag, startPoint x: 706, startPoint y: 133, endPoint x: 684, endPoint y: 139, distance: 22.2
click at [686, 136] on td "1" at bounding box center [707, 134] width 75 height 58
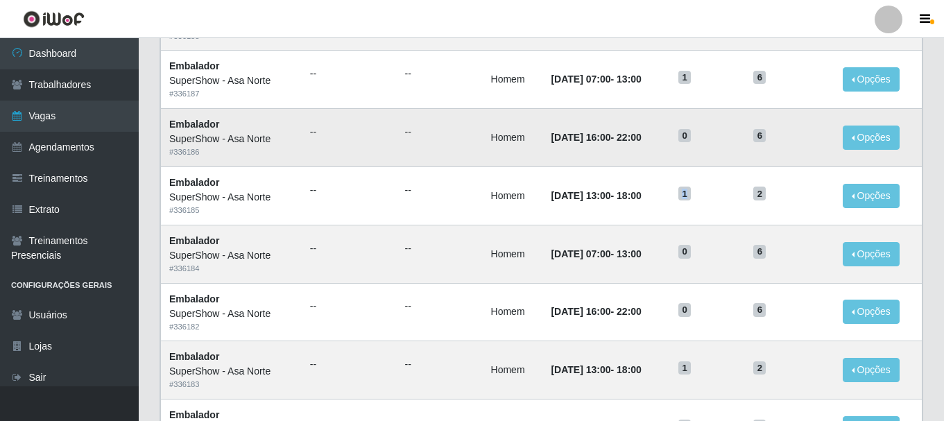
scroll to position [654, 0]
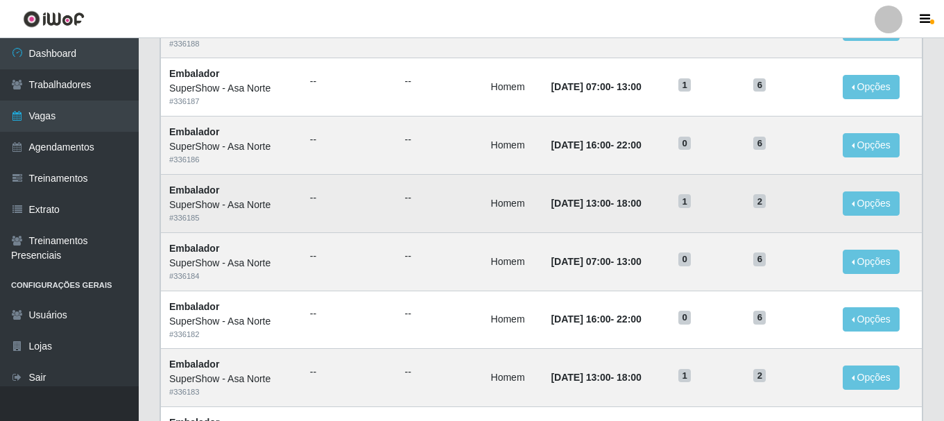
click at [719, 202] on h5 "1" at bounding box center [708, 201] width 58 height 15
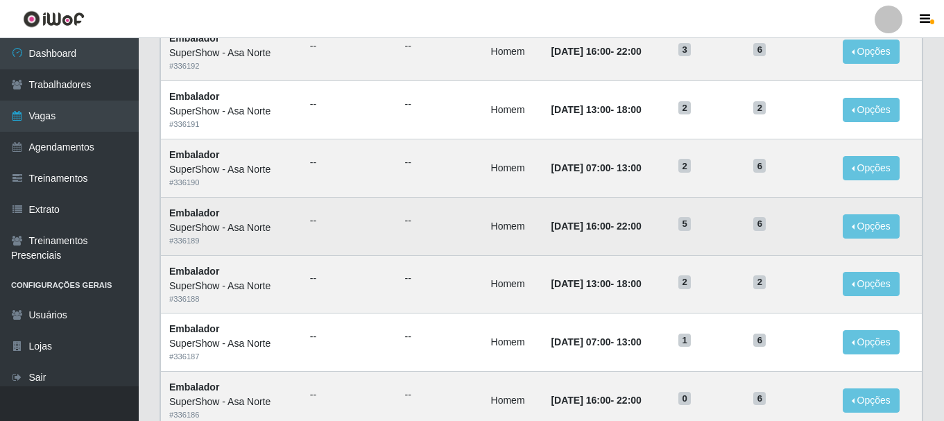
scroll to position [377, 0]
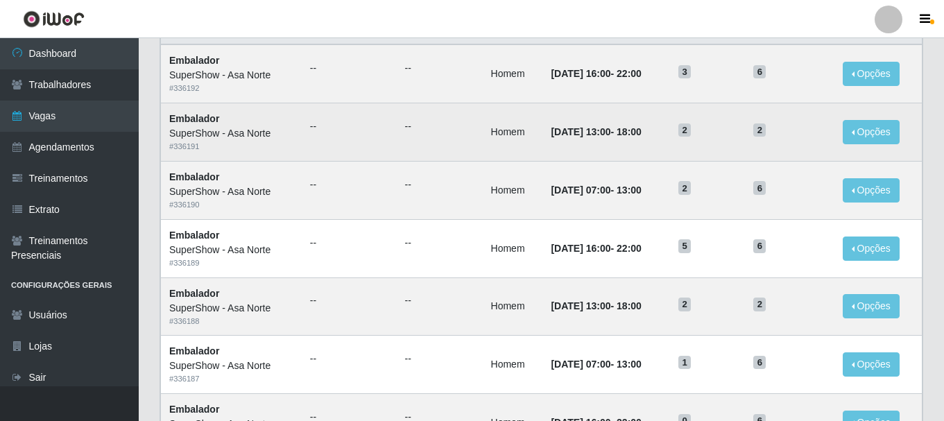
drag, startPoint x: 718, startPoint y: 220, endPoint x: 402, endPoint y: 130, distance: 327.7
click at [405, 131] on ul "--" at bounding box center [439, 126] width 69 height 15
drag, startPoint x: 407, startPoint y: 127, endPoint x: 375, endPoint y: 135, distance: 33.0
click at [379, 135] on tr "Embalador SuperShow - Asa Norte # 336191 -- -- Homem [DATE] 13:00 - 18:00 2 2 O…" at bounding box center [542, 132] width 762 height 58
click at [373, 116] on td "--" at bounding box center [349, 132] width 95 height 58
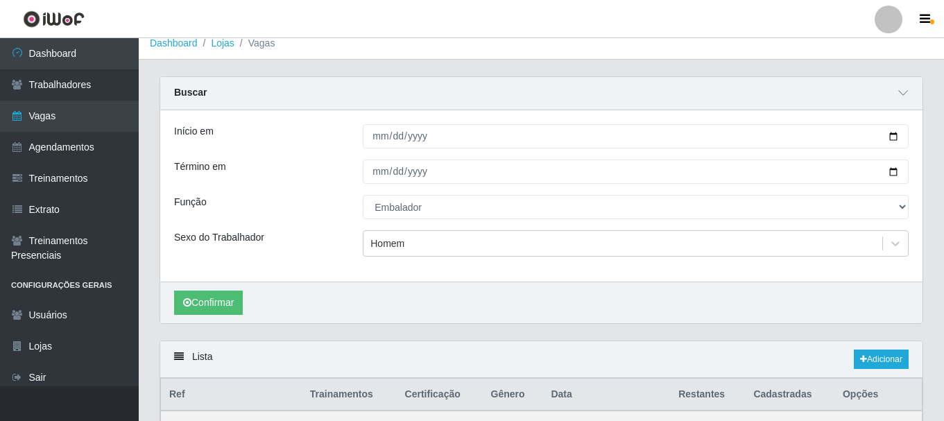
scroll to position [0, 0]
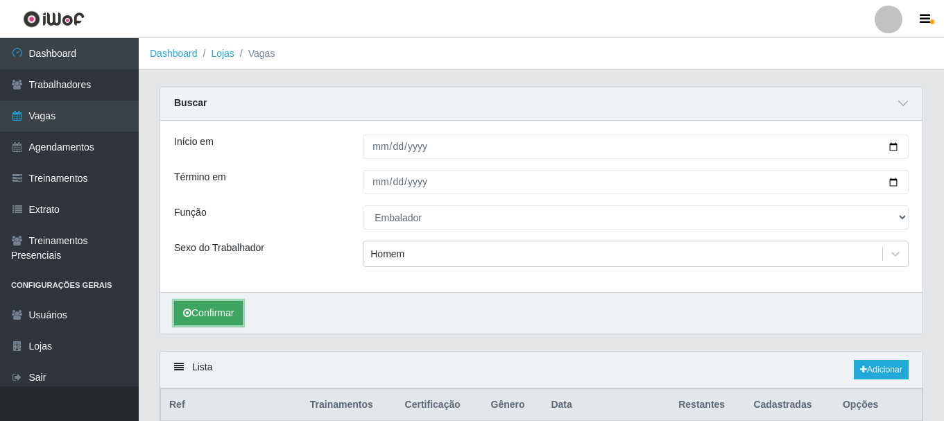
click at [214, 307] on button "Confirmar" at bounding box center [208, 313] width 69 height 24
